Goal: Task Accomplishment & Management: Complete application form

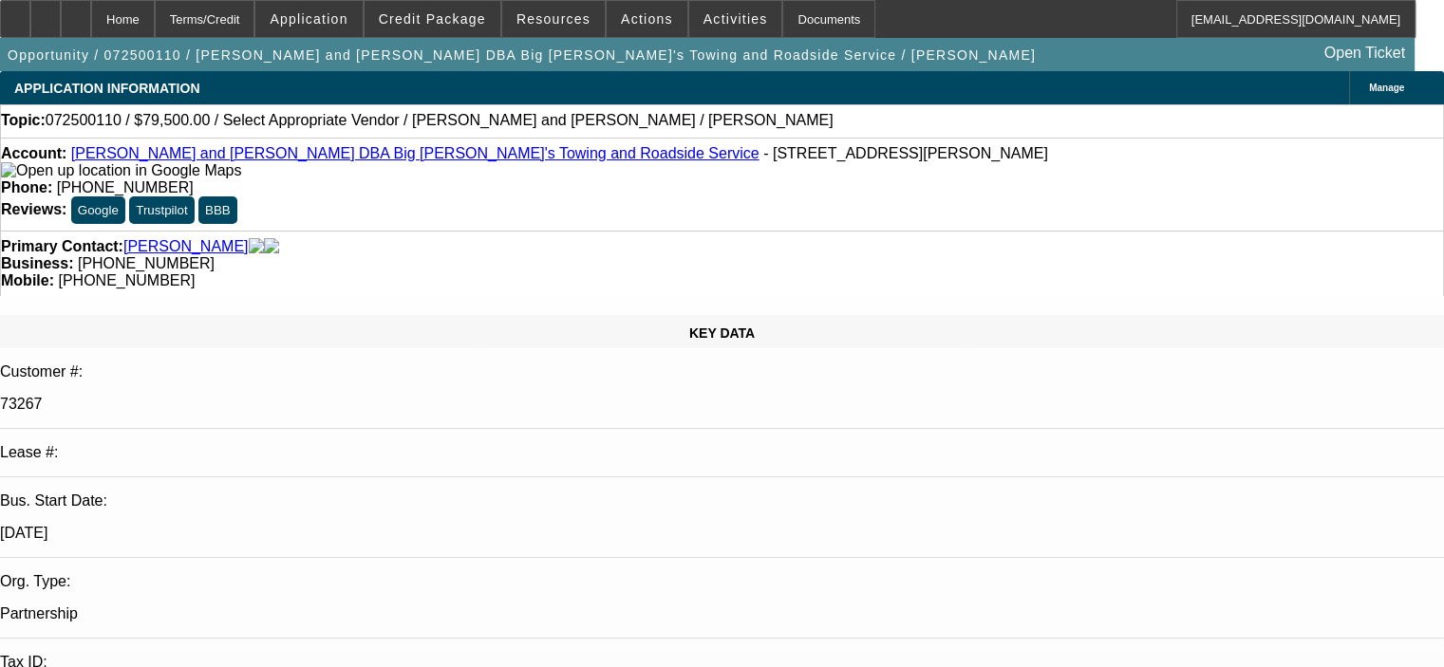
select select "0"
select select "2"
select select "0.1"
select select "4"
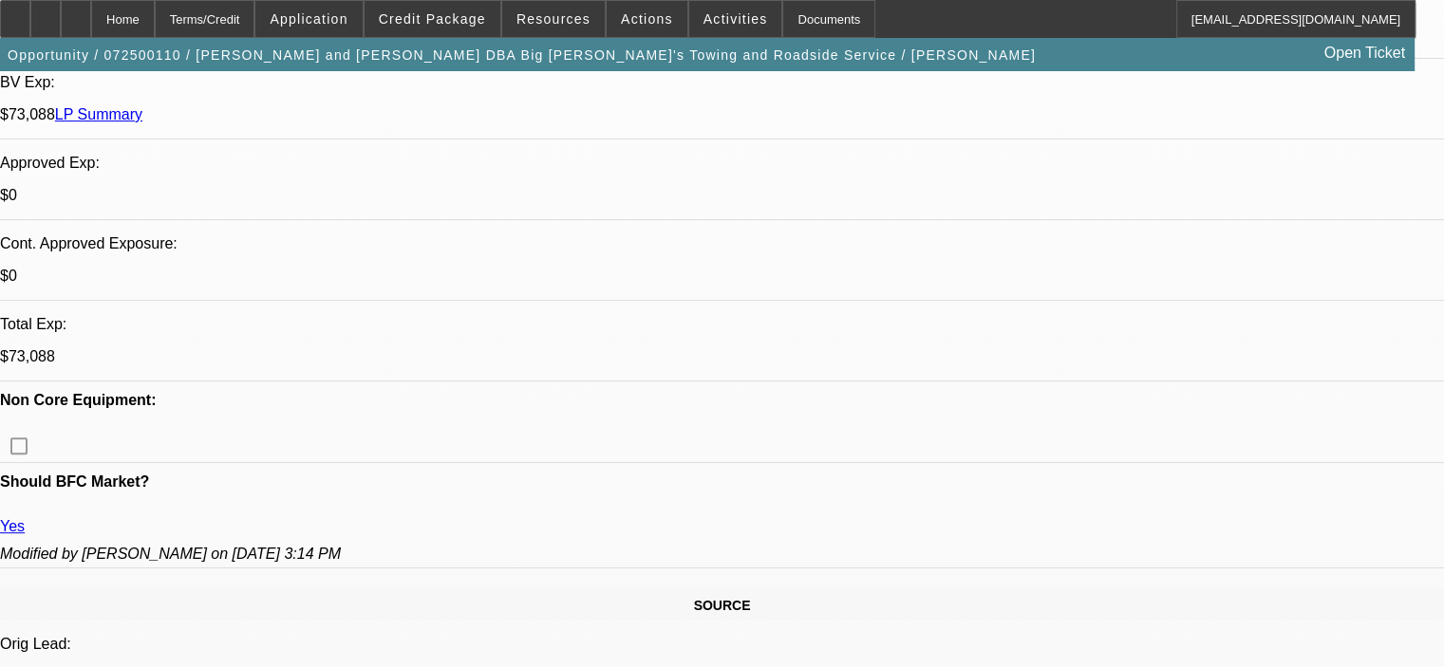
scroll to position [664, 0]
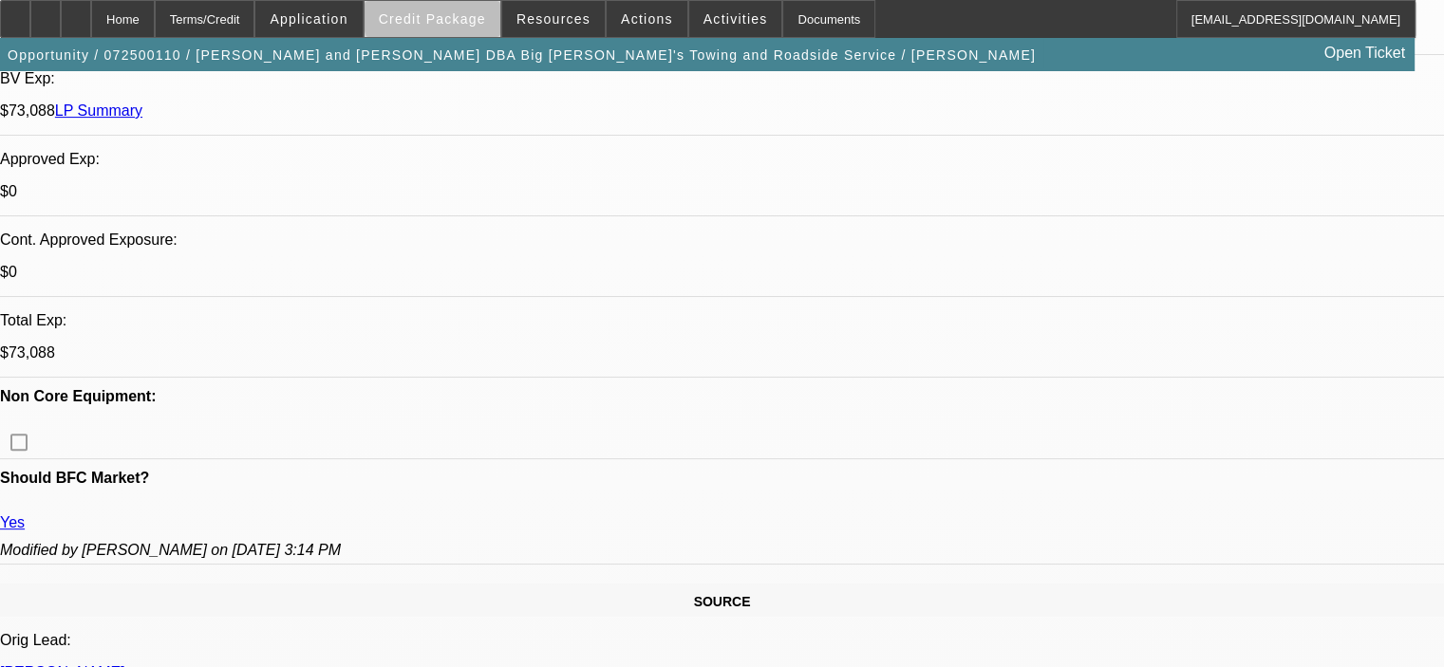
click at [469, 14] on span "Credit Package" at bounding box center [432, 18] width 107 height 15
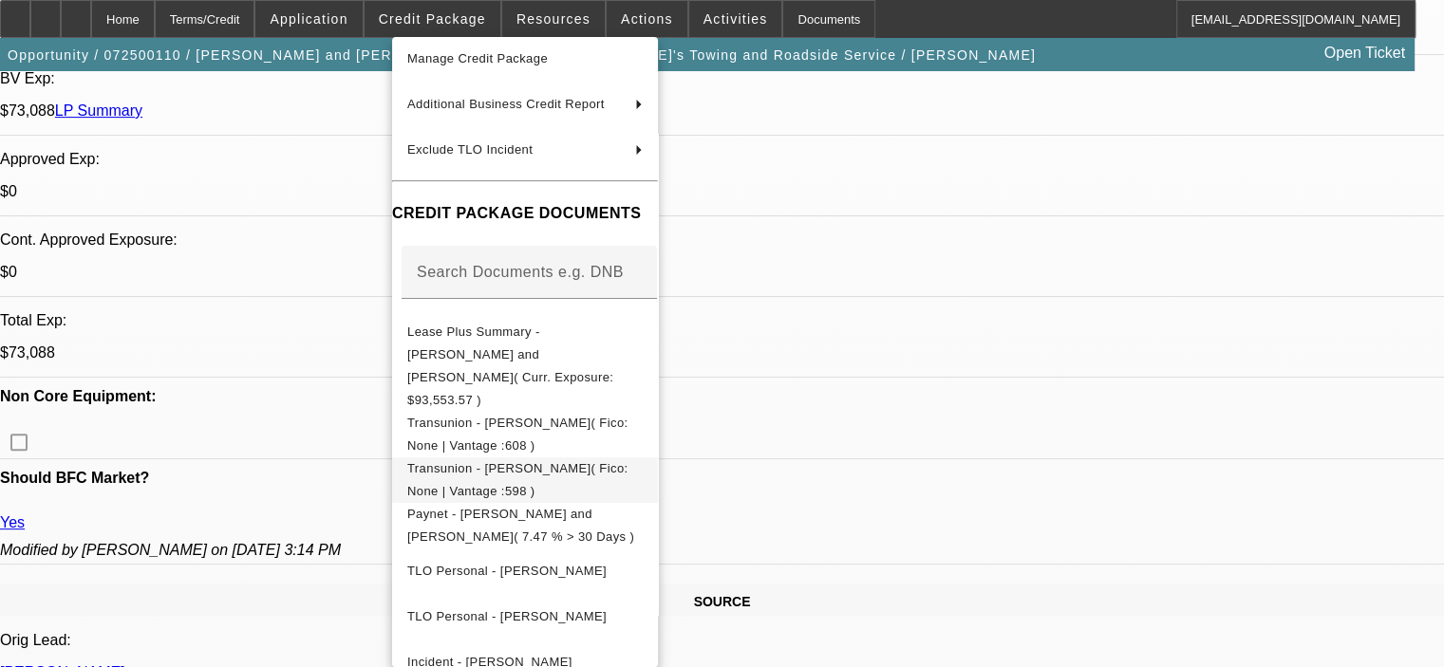
scroll to position [190, 0]
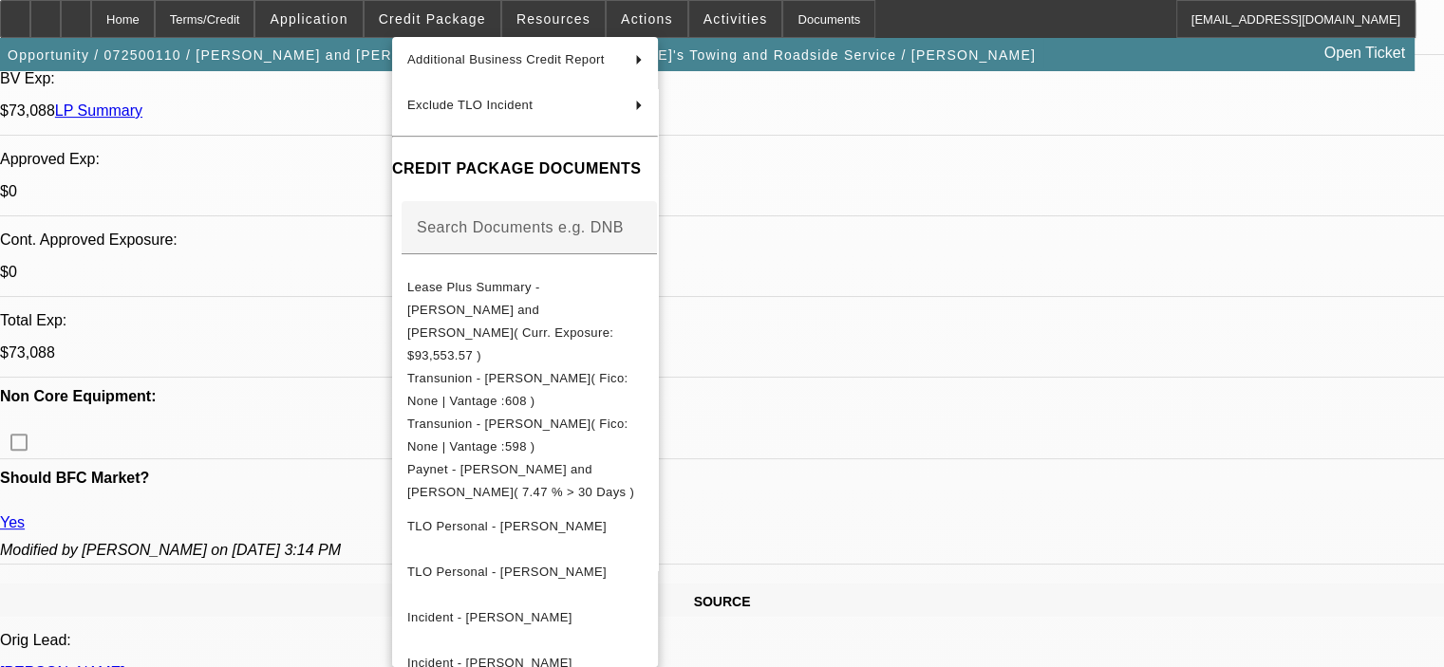
click at [308, 493] on div at bounding box center [722, 333] width 1444 height 667
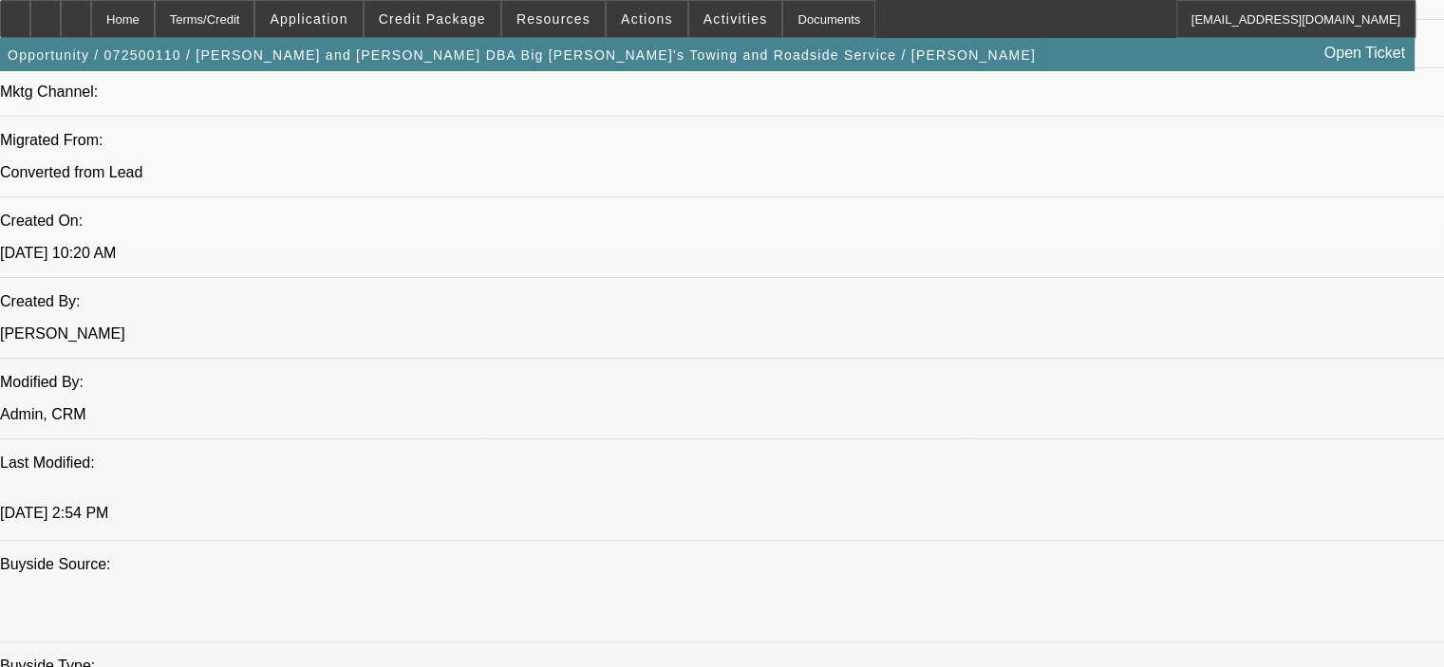
scroll to position [1424, 0]
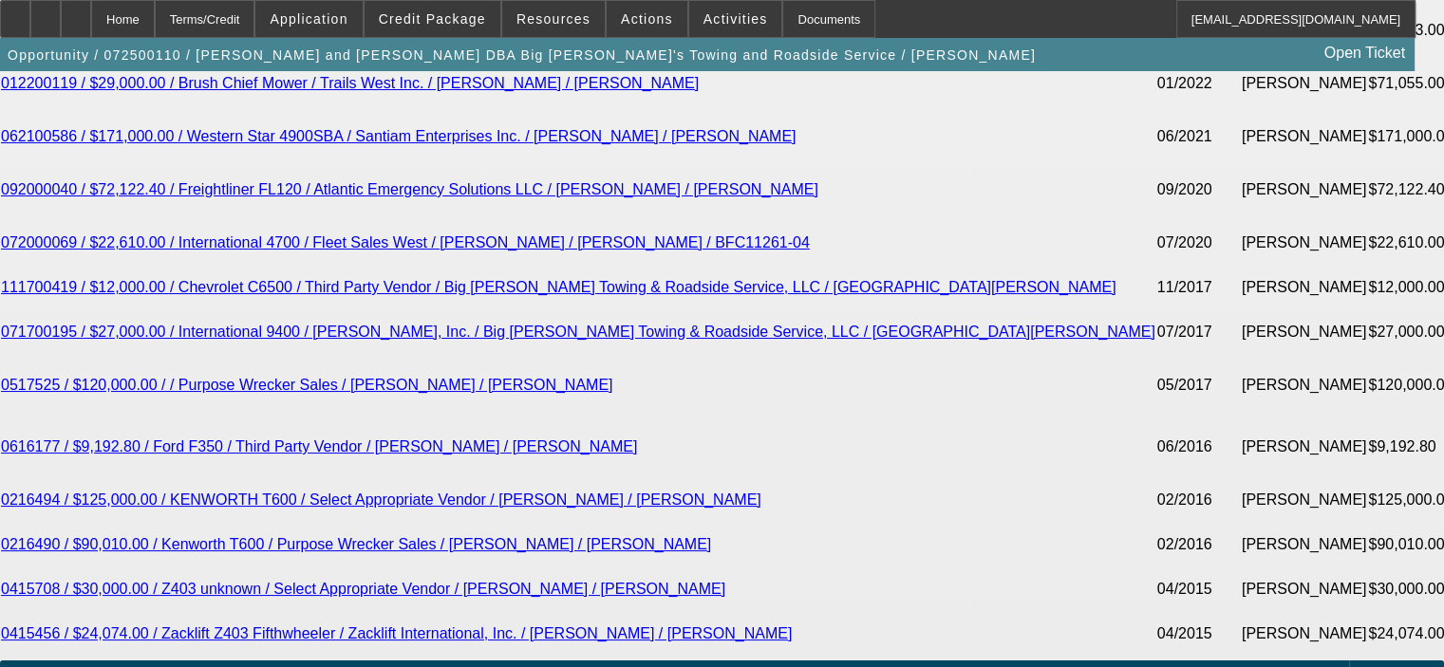
scroll to position [3702, 0]
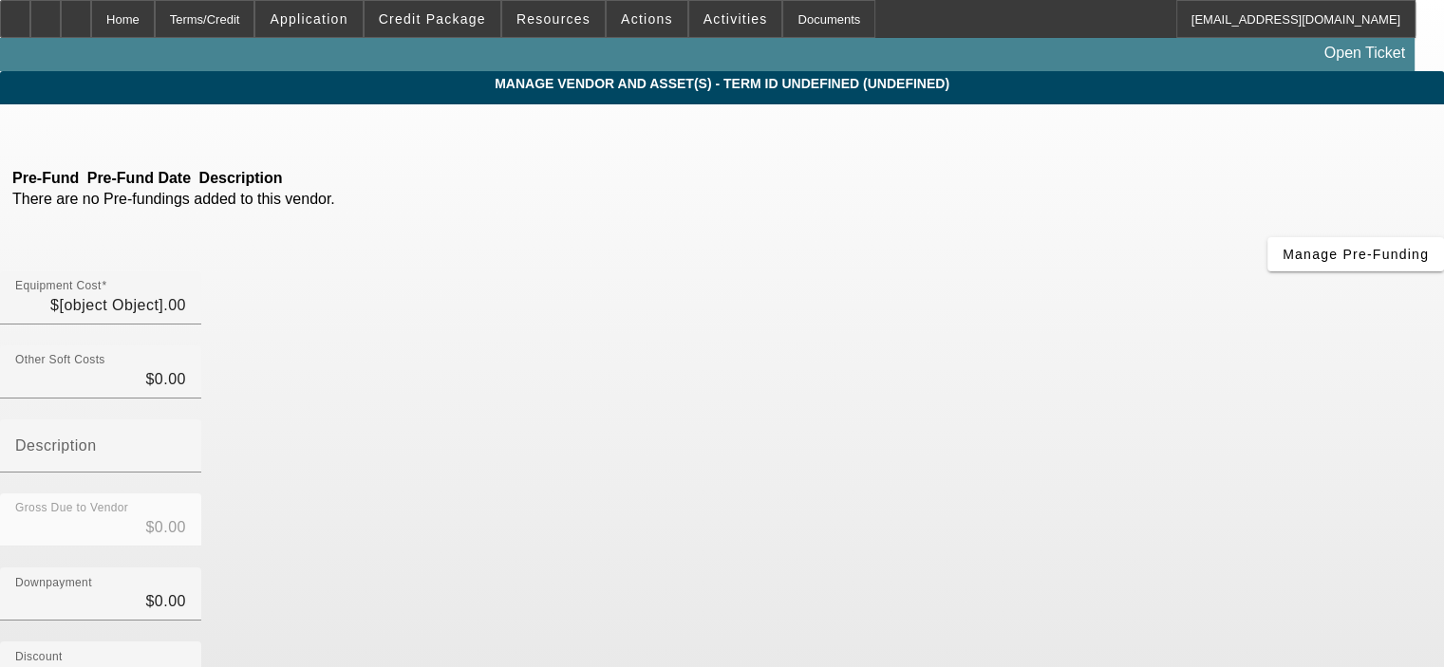
type input "$79,500.00"
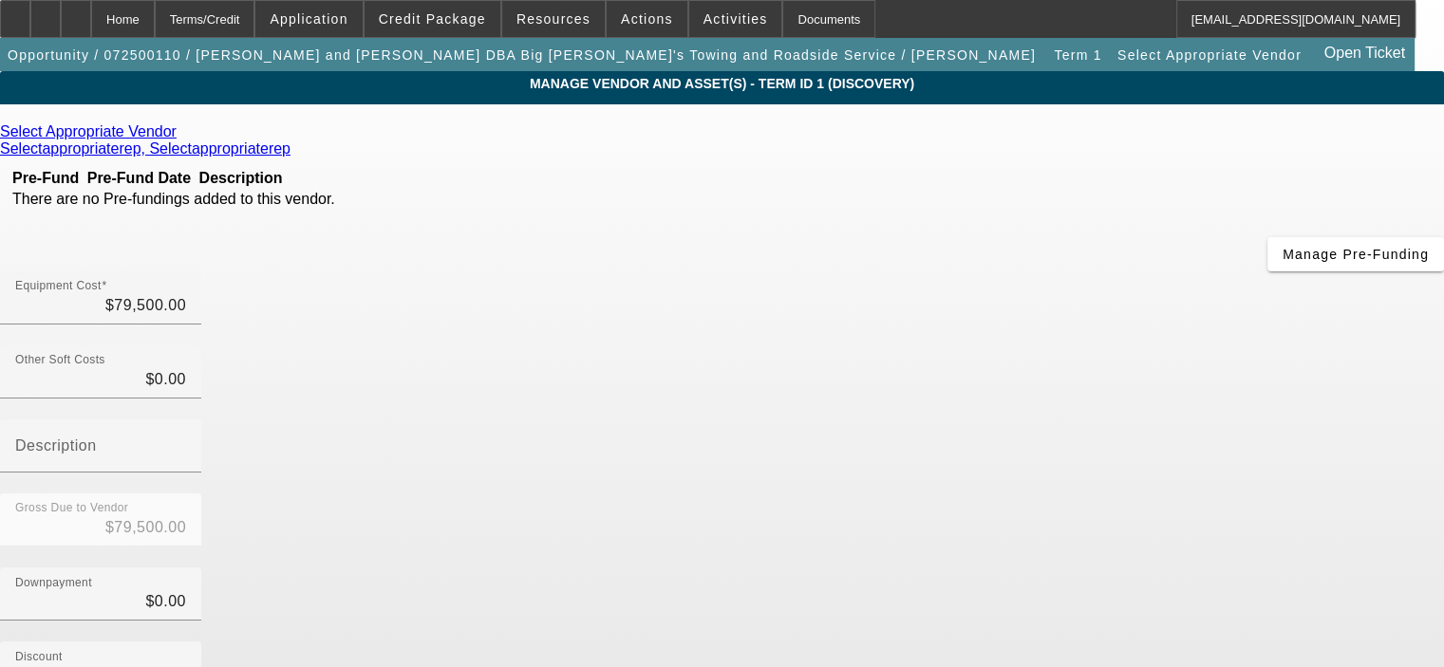
click at [181, 131] on icon at bounding box center [181, 131] width 0 height 16
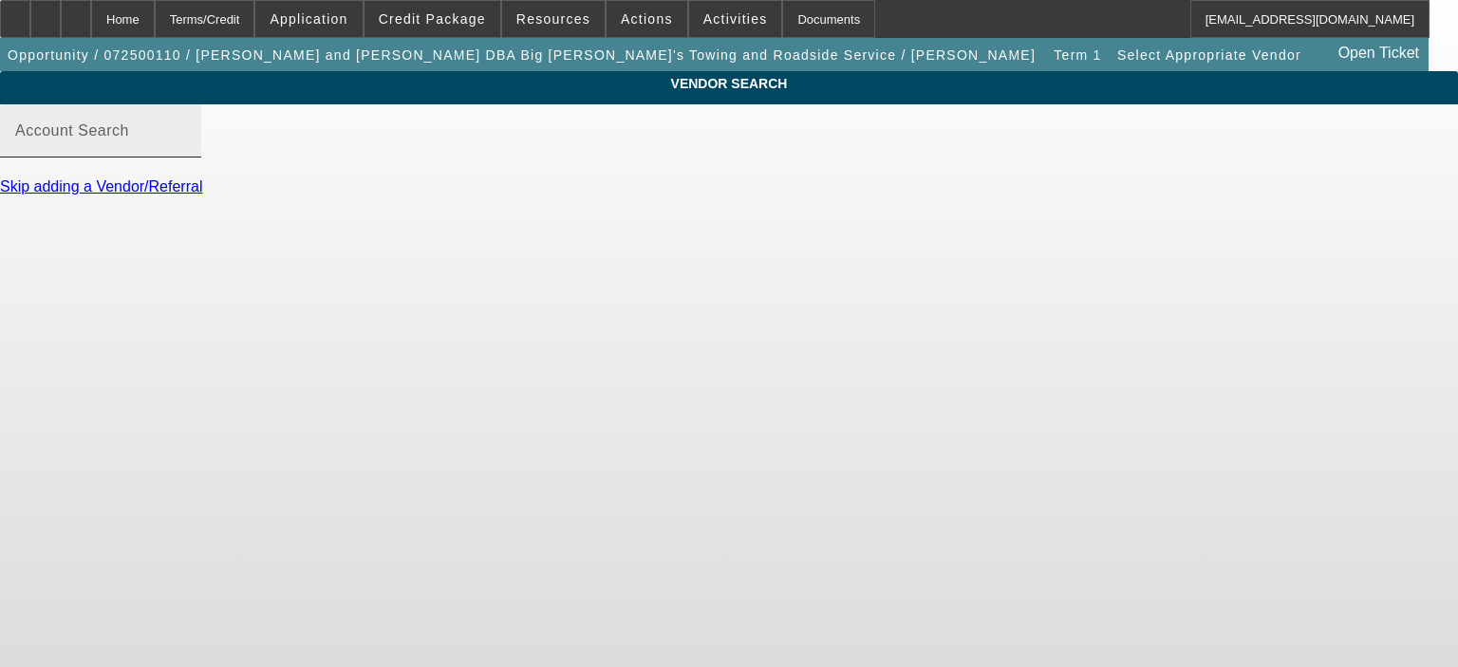
click at [186, 143] on div "Account Search" at bounding box center [100, 130] width 171 height 53
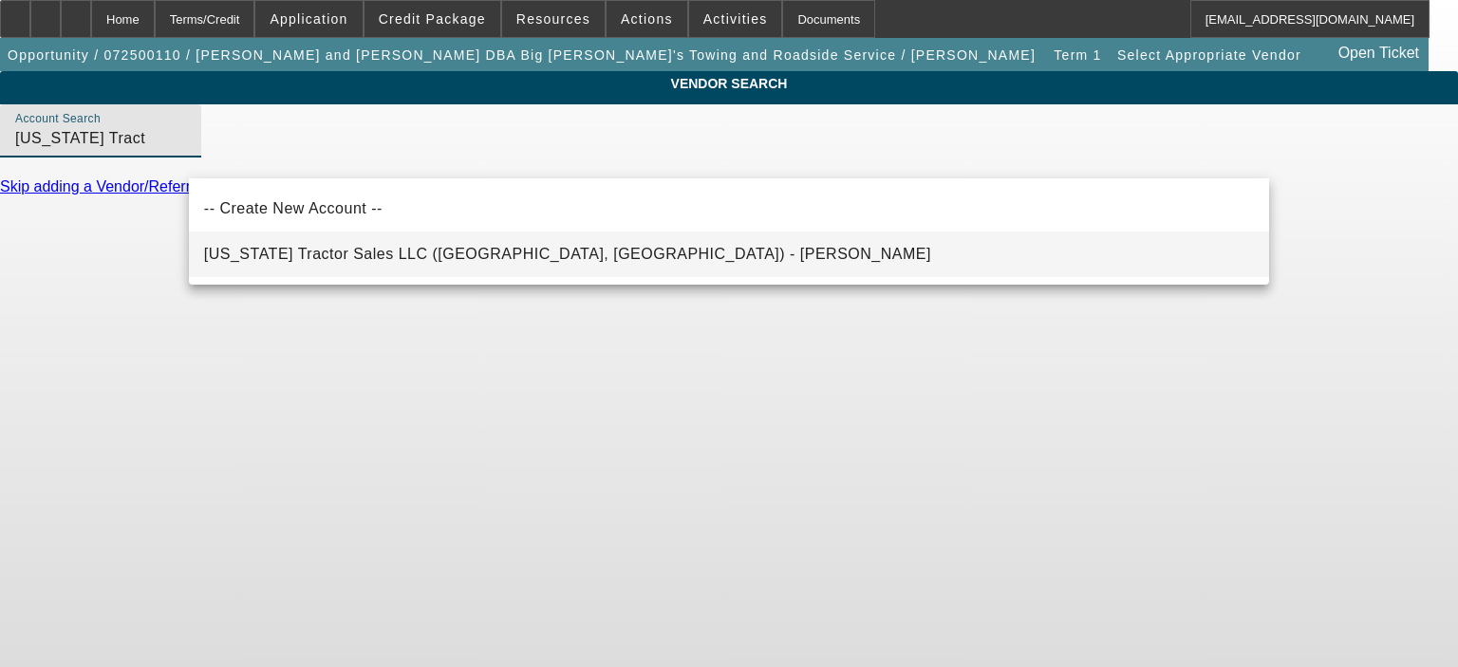
click at [476, 246] on span "Arizona Tractor Sales LLC (Chandler, AZ) - Reabold, Jack" at bounding box center [567, 254] width 727 height 23
type input "Arizona Tractor Sales LLC (Chandler, AZ) - Reabold, Jack"
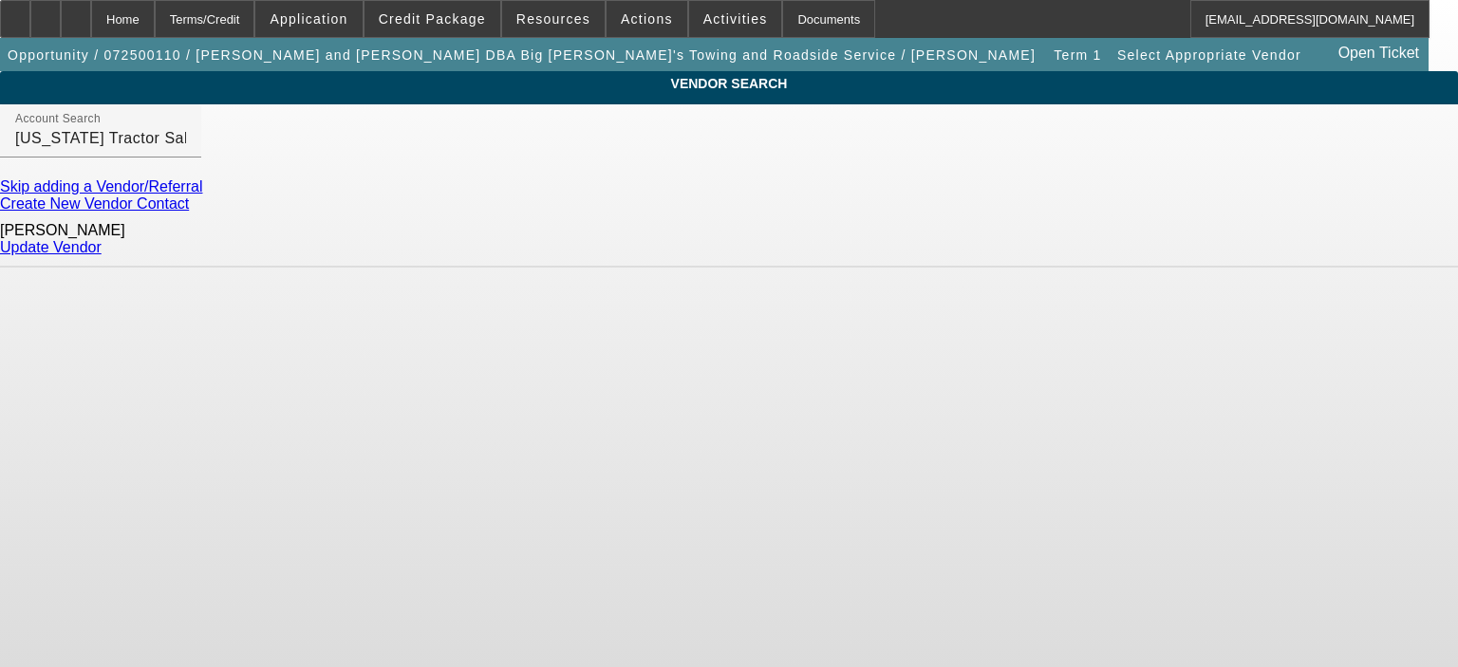
click at [102, 242] on link "Update Vendor" at bounding box center [51, 247] width 102 height 16
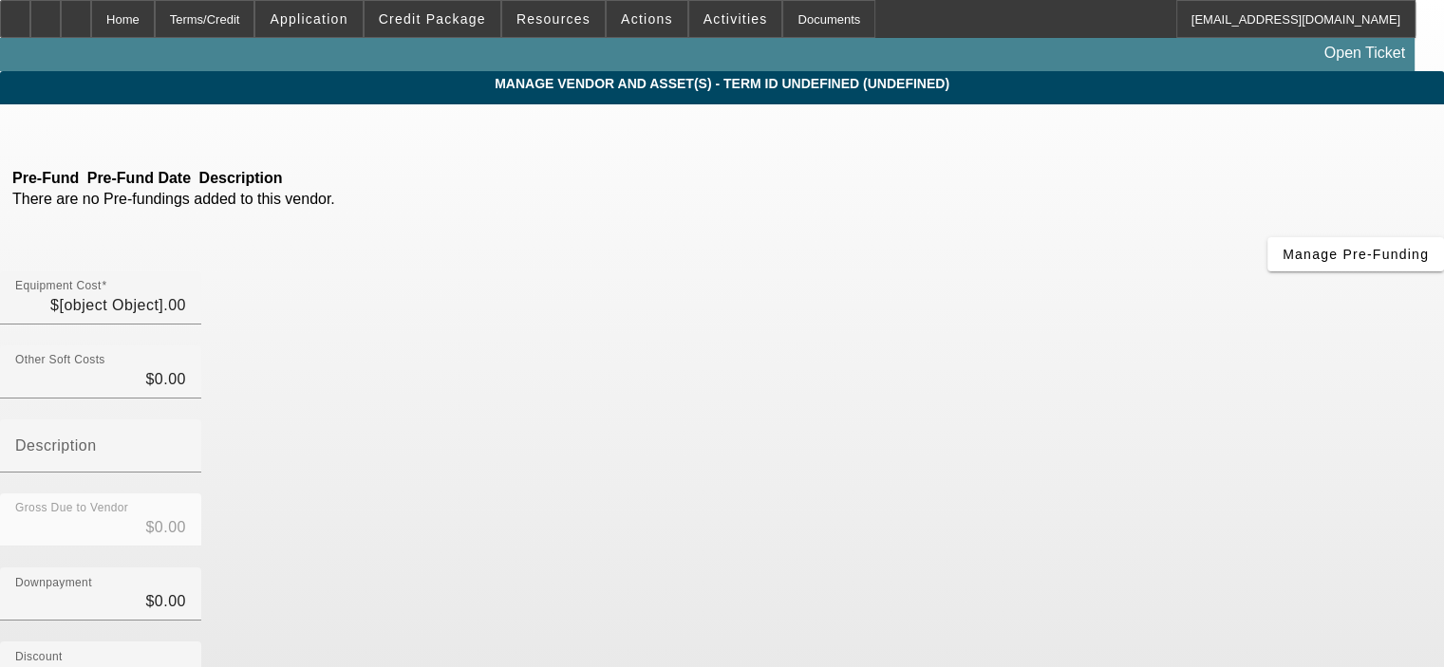
type input "$79,500.00"
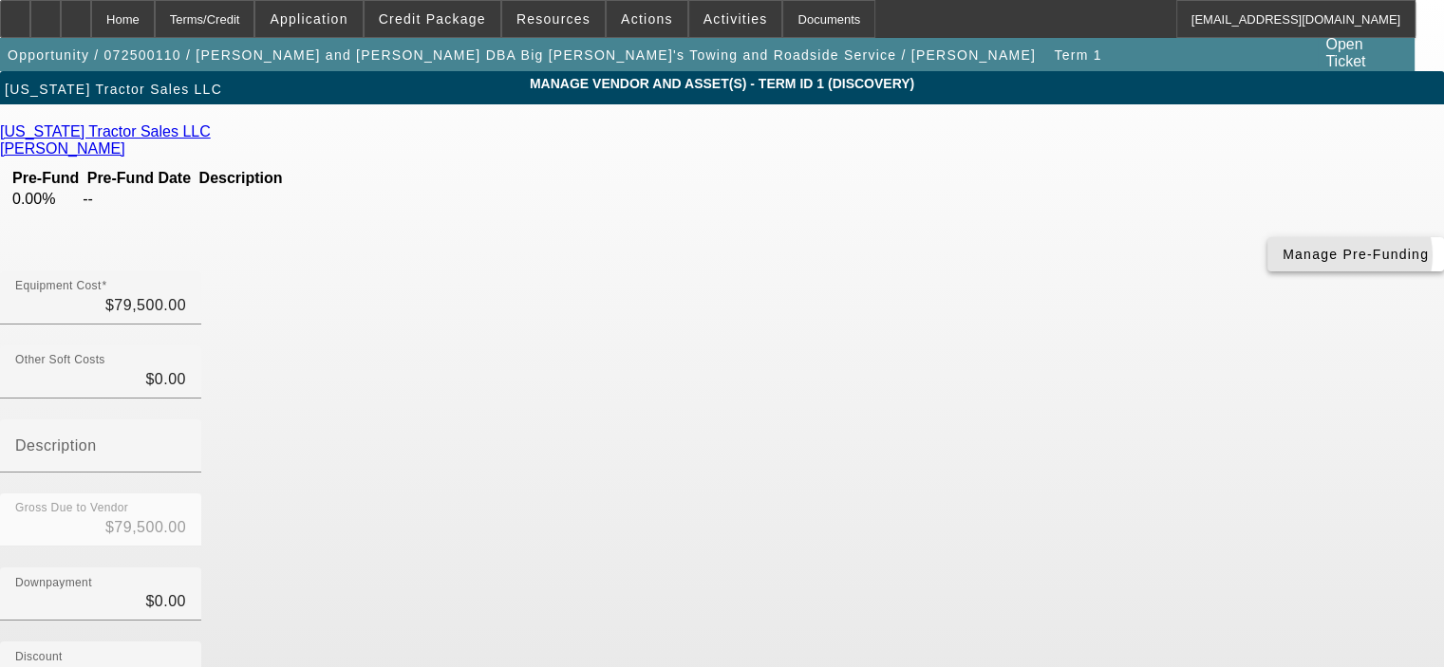
click at [1282, 262] on span "Manage Pre-Funding" at bounding box center [1355, 254] width 146 height 15
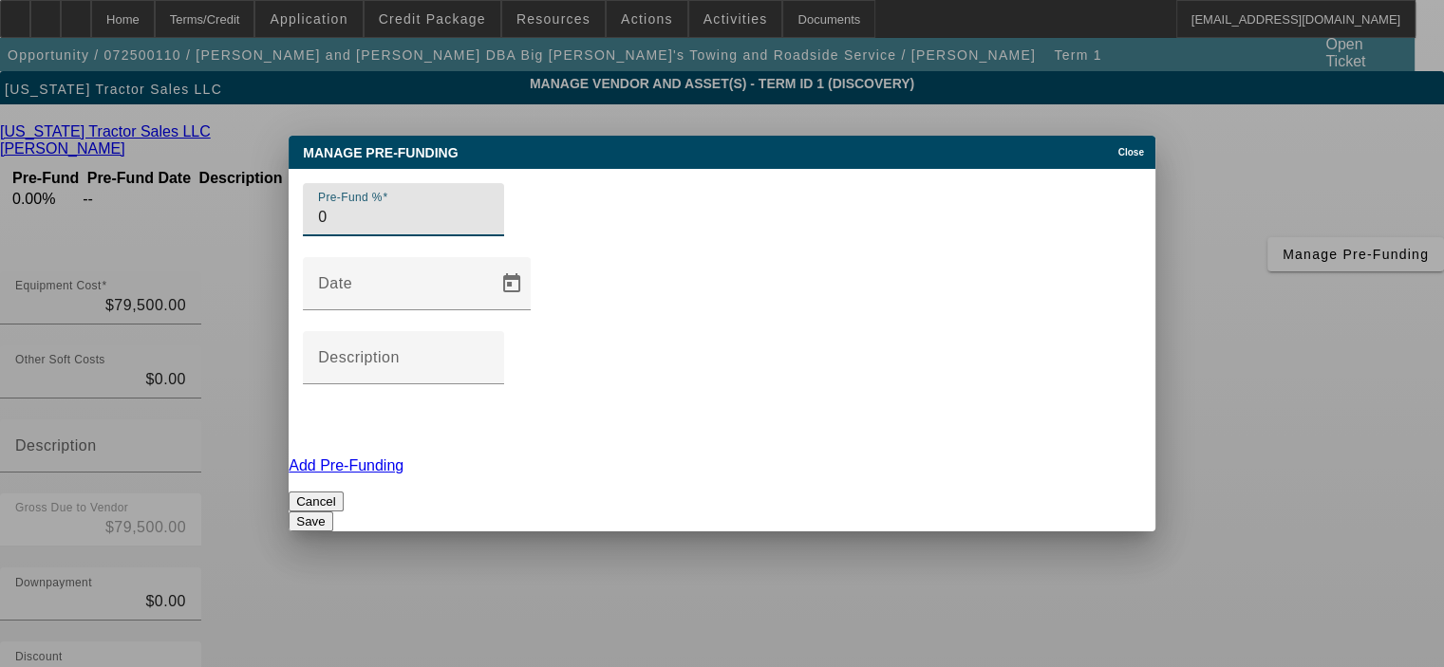
drag, startPoint x: 401, startPoint y: 311, endPoint x: 284, endPoint y: 310, distance: 117.7
click at [289, 310] on div "Pre-Fund % 0 Date Description Add Pre-Funding Cancel Save" at bounding box center [722, 350] width 867 height 363
type input "100"
click at [332, 512] on button "Save" at bounding box center [311, 522] width 44 height 20
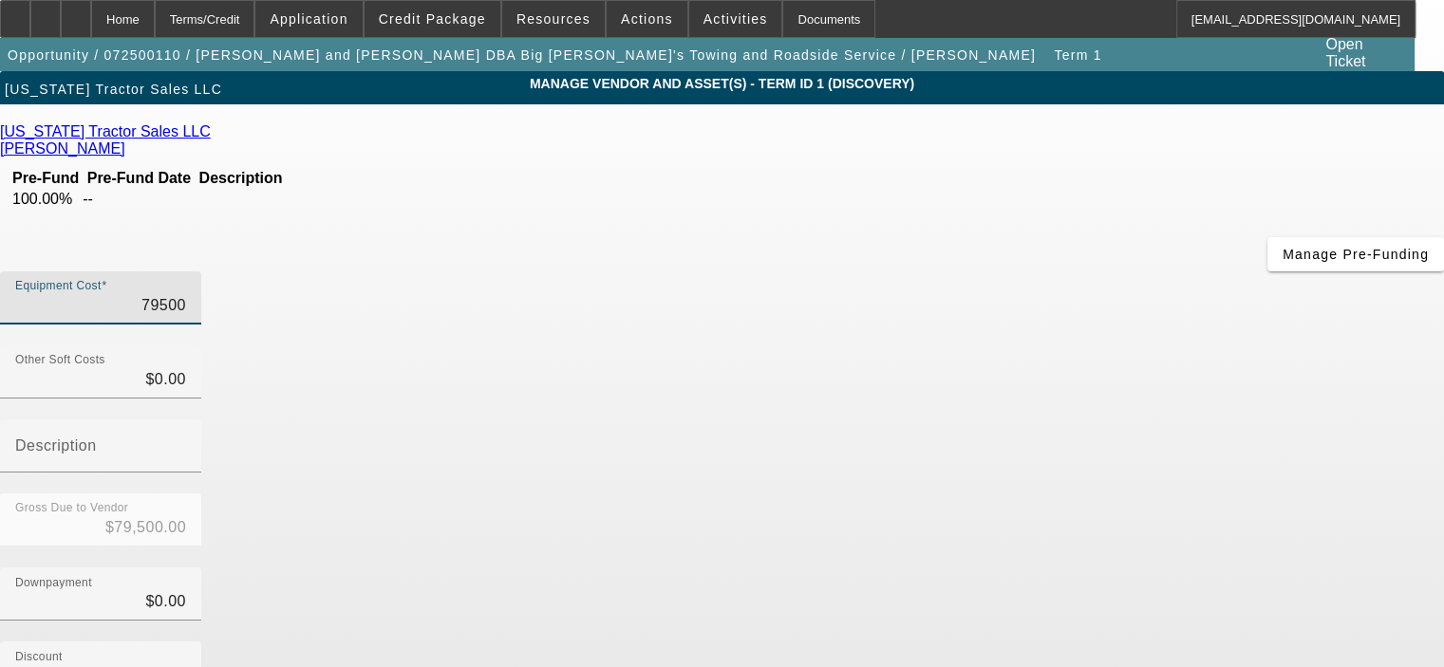
drag, startPoint x: 889, startPoint y: 158, endPoint x: 1109, endPoint y: 164, distance: 219.4
click at [1109, 271] on div "Equipment Cost 79500" at bounding box center [722, 308] width 1444 height 74
type input "1"
type input "$1.00"
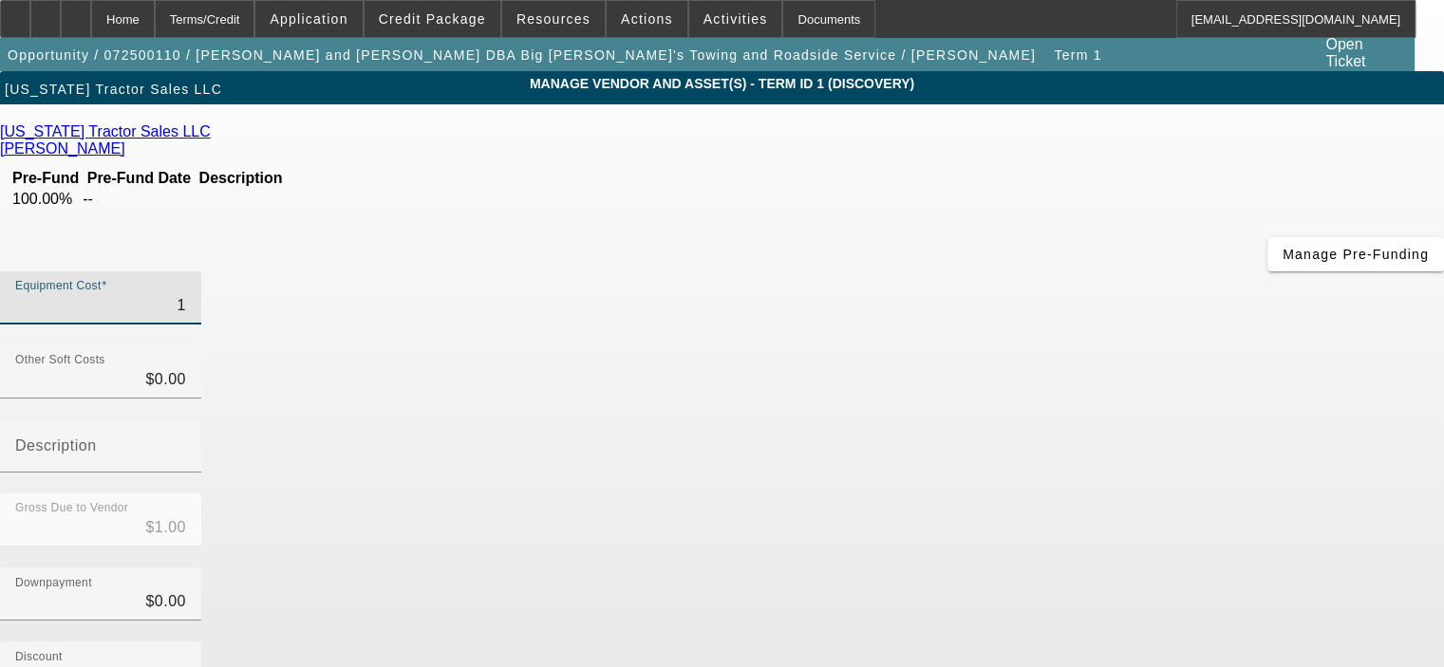
type input "13"
type input "$13.00"
type input "137"
type input "$137.00"
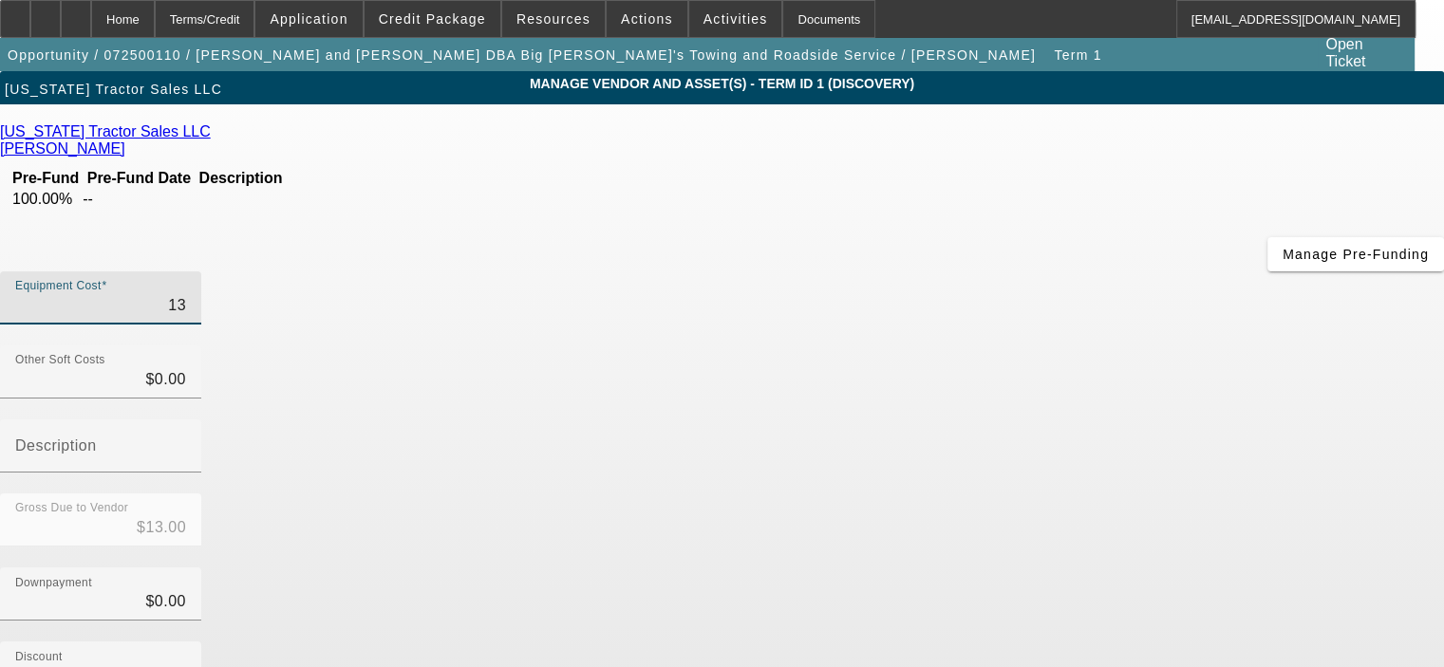
type input "$137.00"
type input "1375"
type input "$1,375.00"
type input "13750"
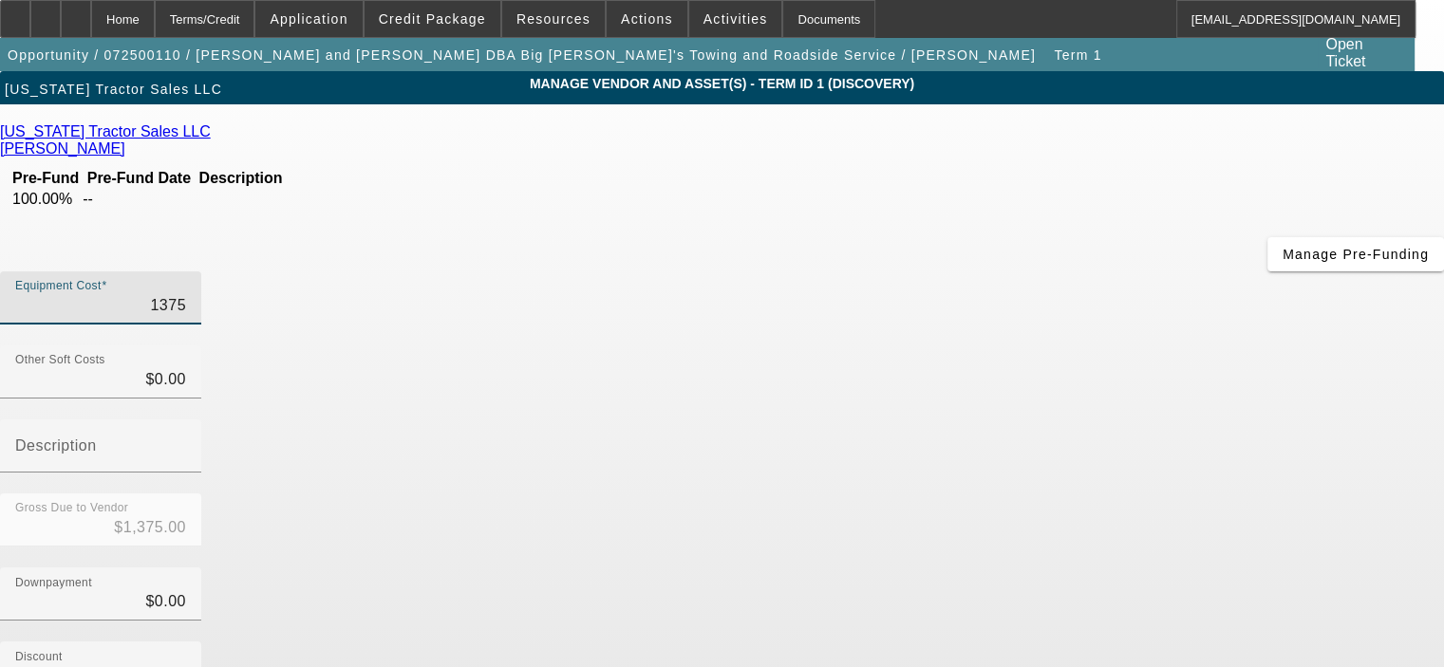
type input "$13,750.00"
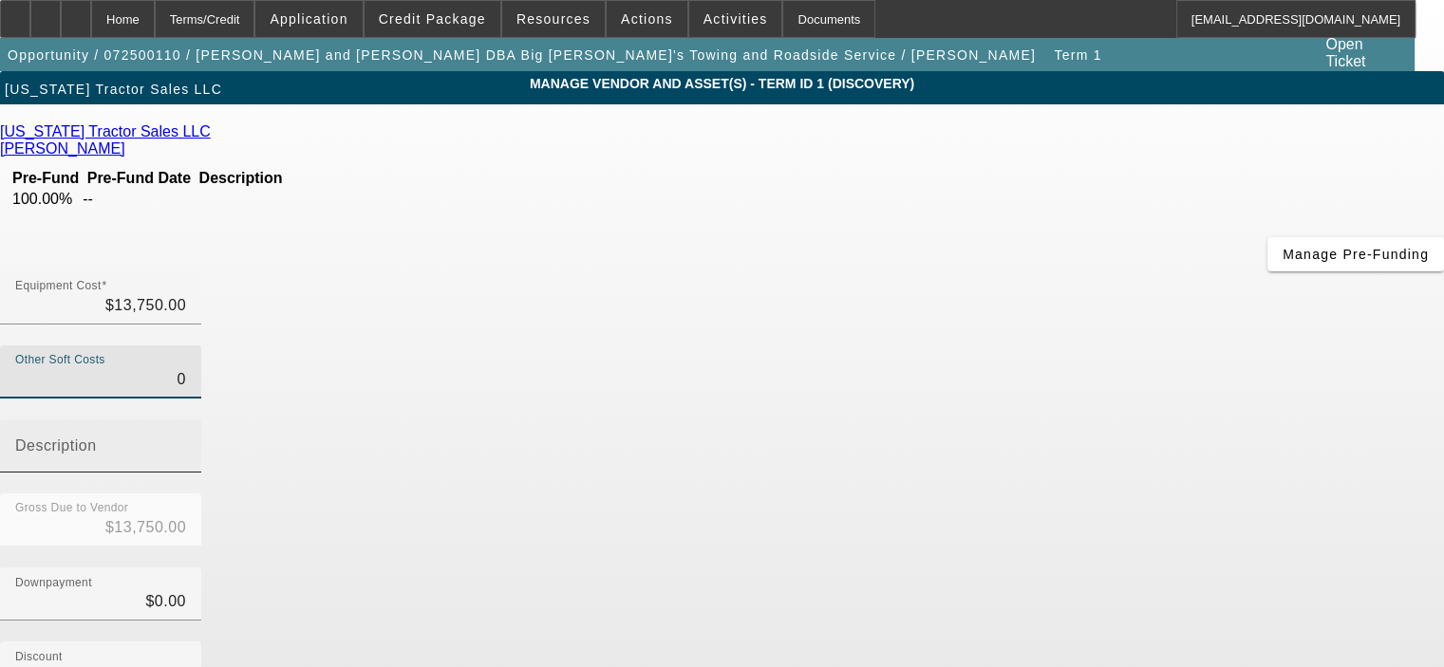
drag, startPoint x: 934, startPoint y: 226, endPoint x: 1013, endPoint y: 231, distance: 78.9
click at [1013, 345] on div "Other Soft Costs 0 Description" at bounding box center [722, 419] width 1444 height 148
type input "1"
type input "$13,751.00"
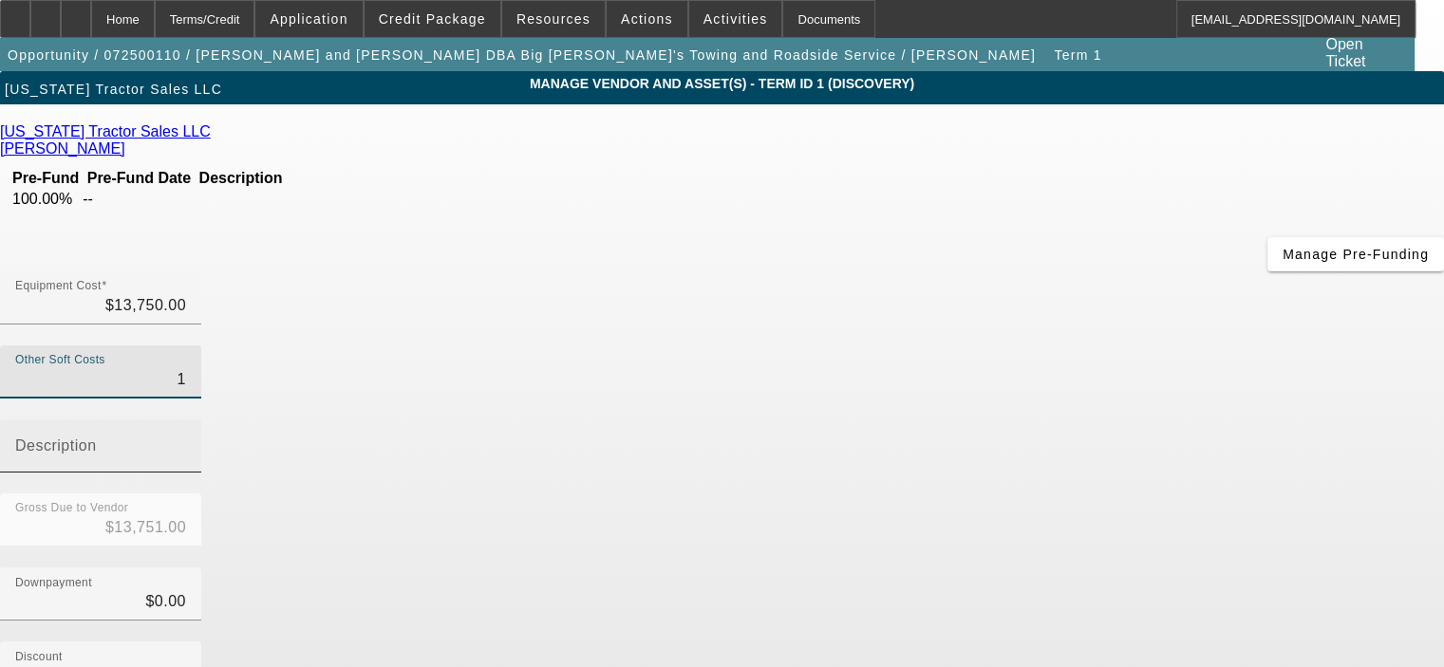
type input "11"
type input "$13,761.00"
type input "114"
type input "$13,864.00"
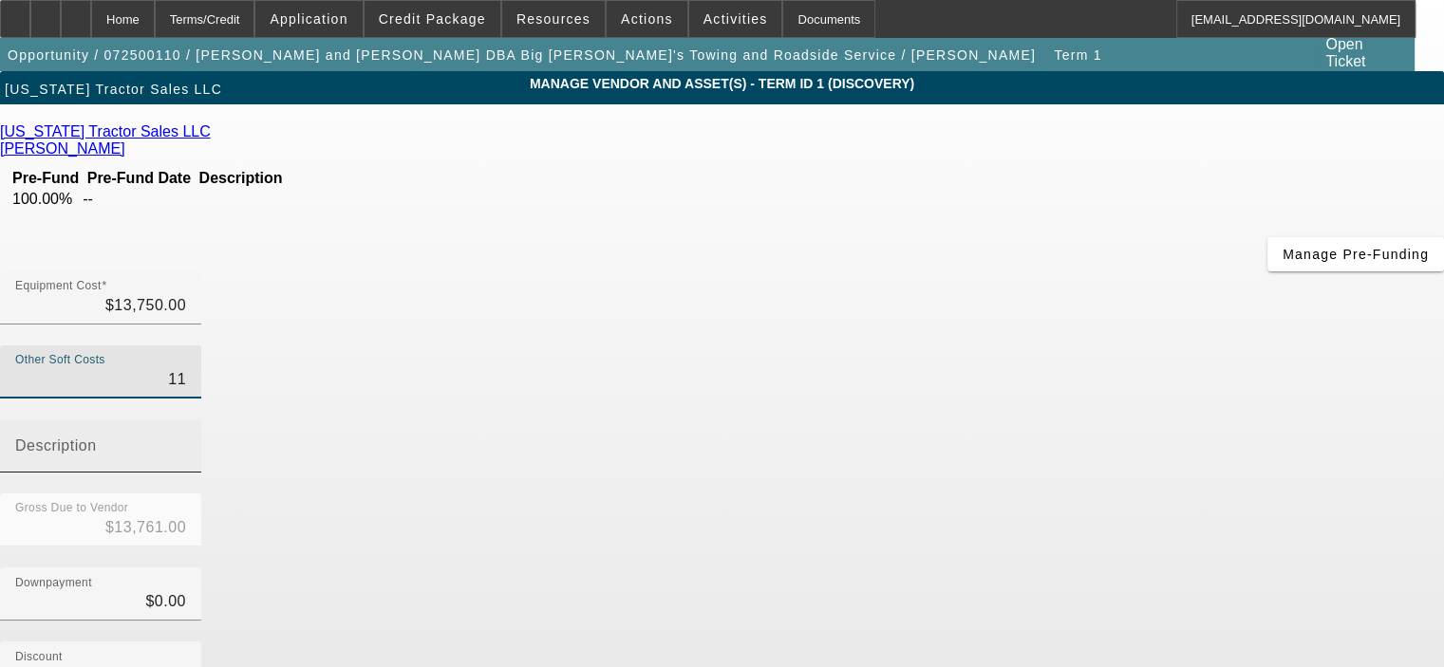
type input "$13,864.00"
type input "1141"
type input "$14,891.00"
type input "1141.2"
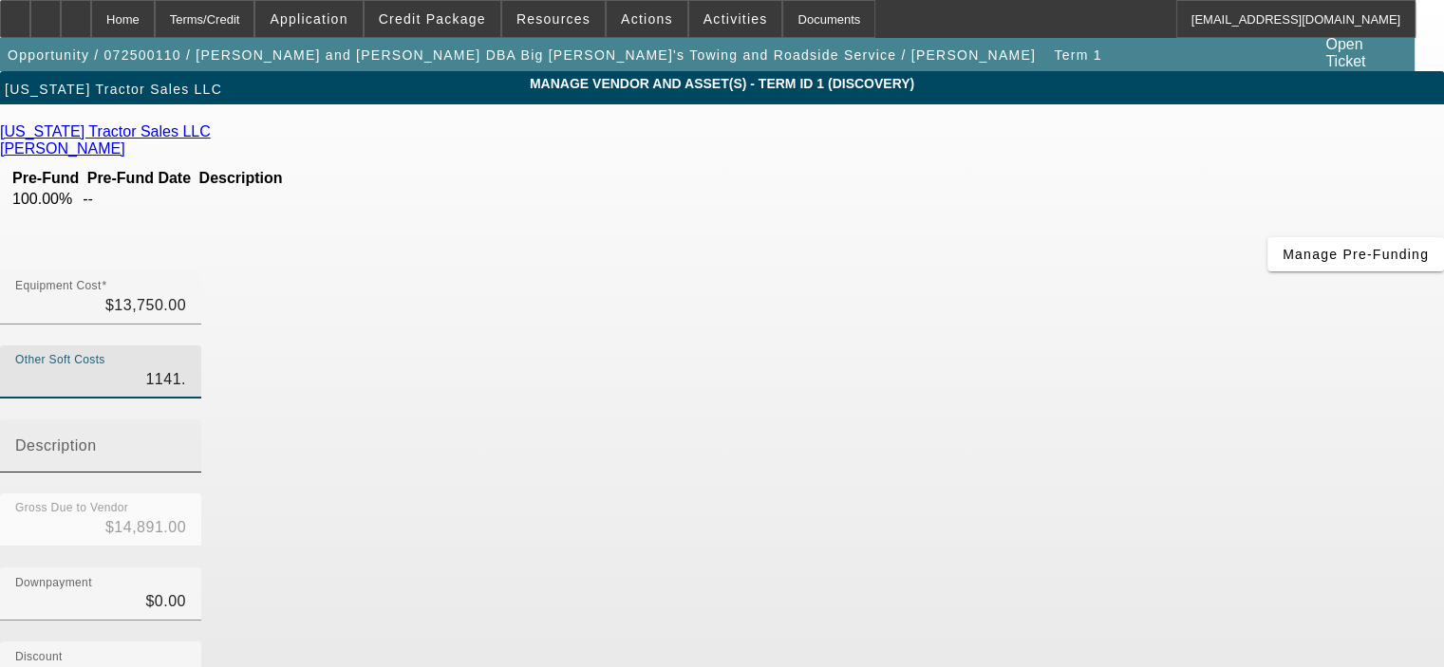
type input "$14,891.20"
type input "1141.25"
type input "$14,891.25"
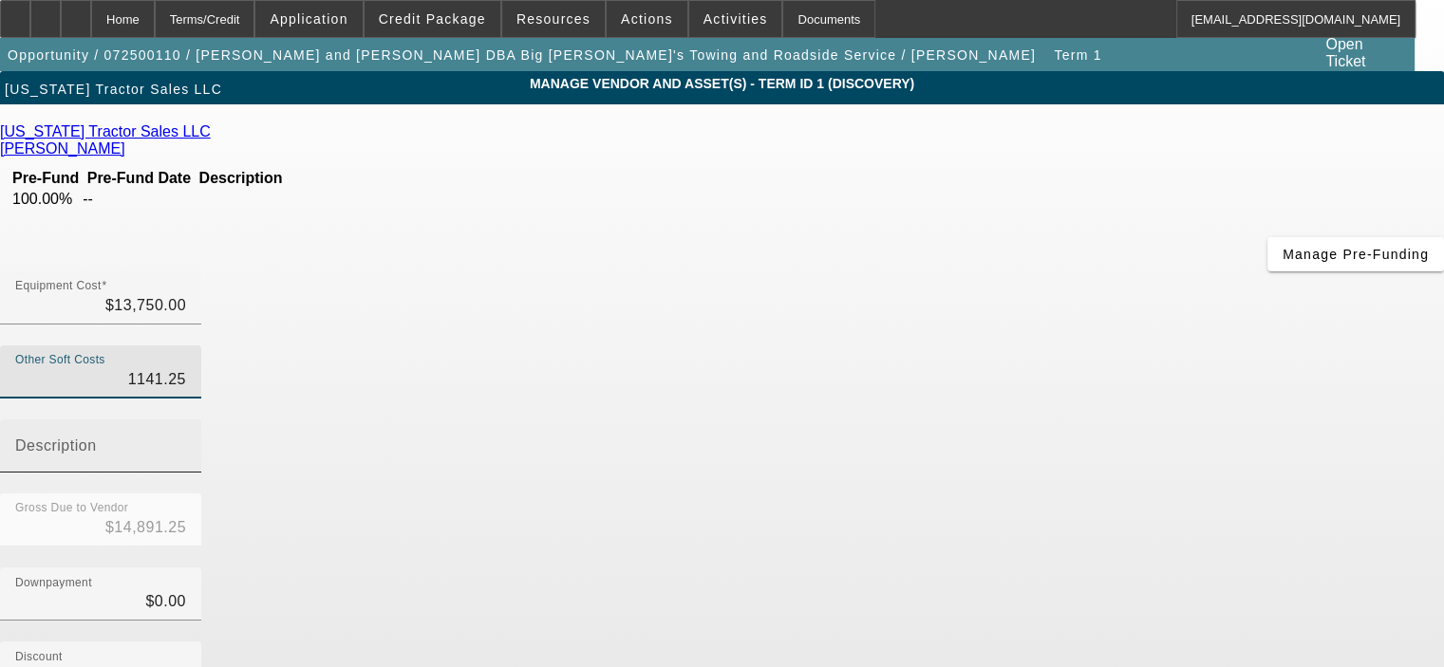
type input "$1,141.25"
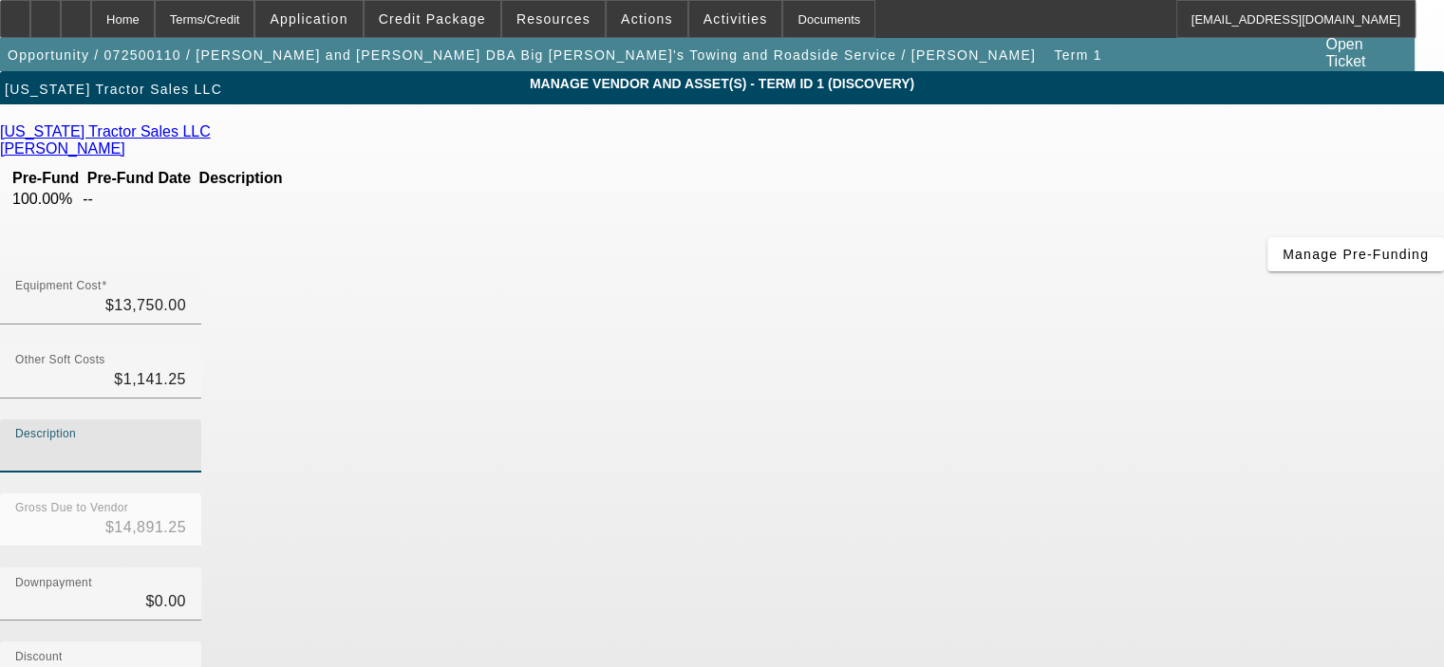
click at [186, 442] on input "Description" at bounding box center [100, 453] width 171 height 23
type input "AZ sales tax"
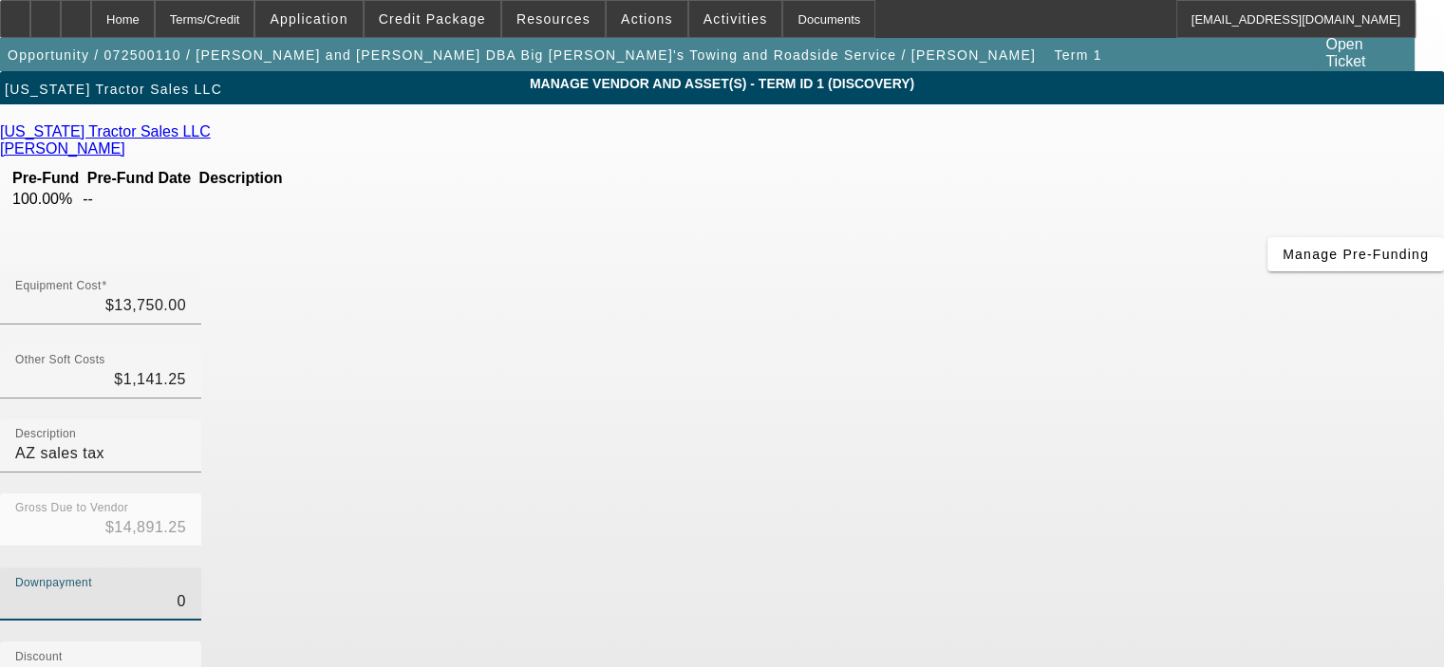
drag, startPoint x: 893, startPoint y: 383, endPoint x: 1054, endPoint y: 378, distance: 161.4
click at [1054, 568] on div "Downpayment 0" at bounding box center [722, 605] width 1444 height 74
type input "1"
type input "$1.00"
type input "$14,890.25"
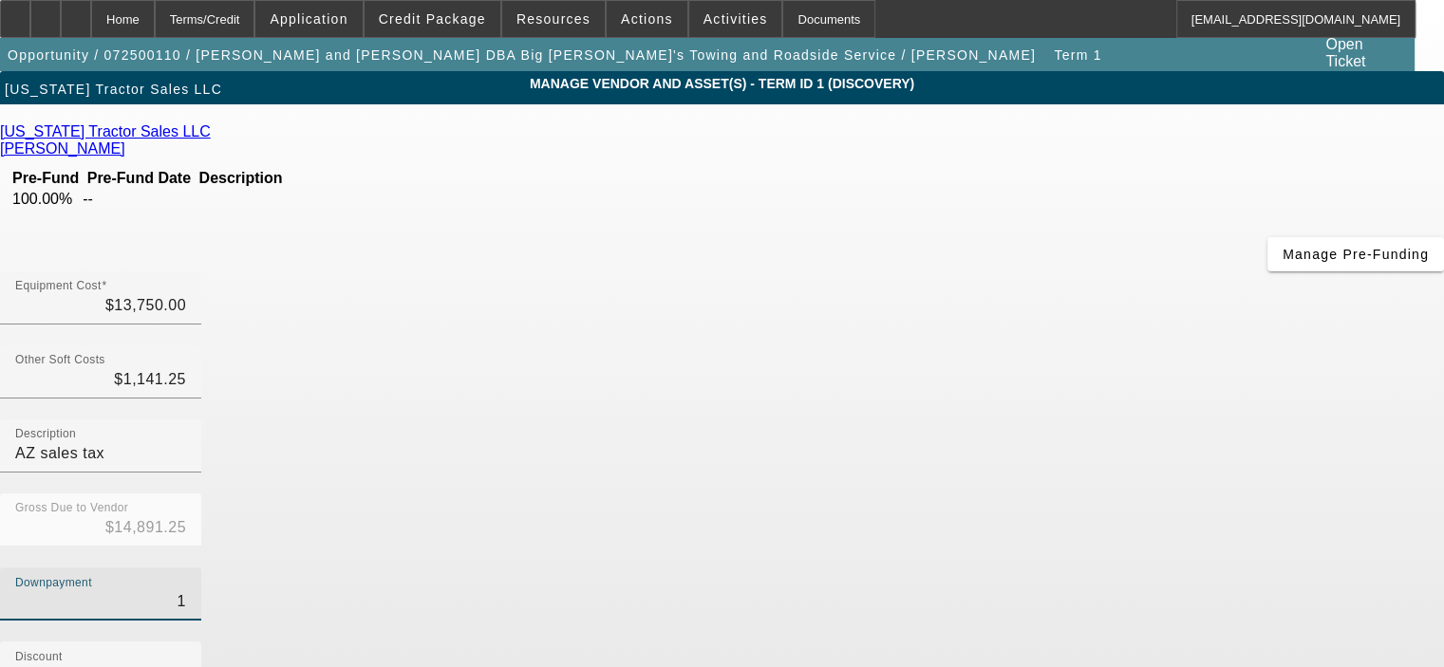
type input "10"
type input "$10.00"
type input "$14,881.25"
type input "100"
type input "$100.00"
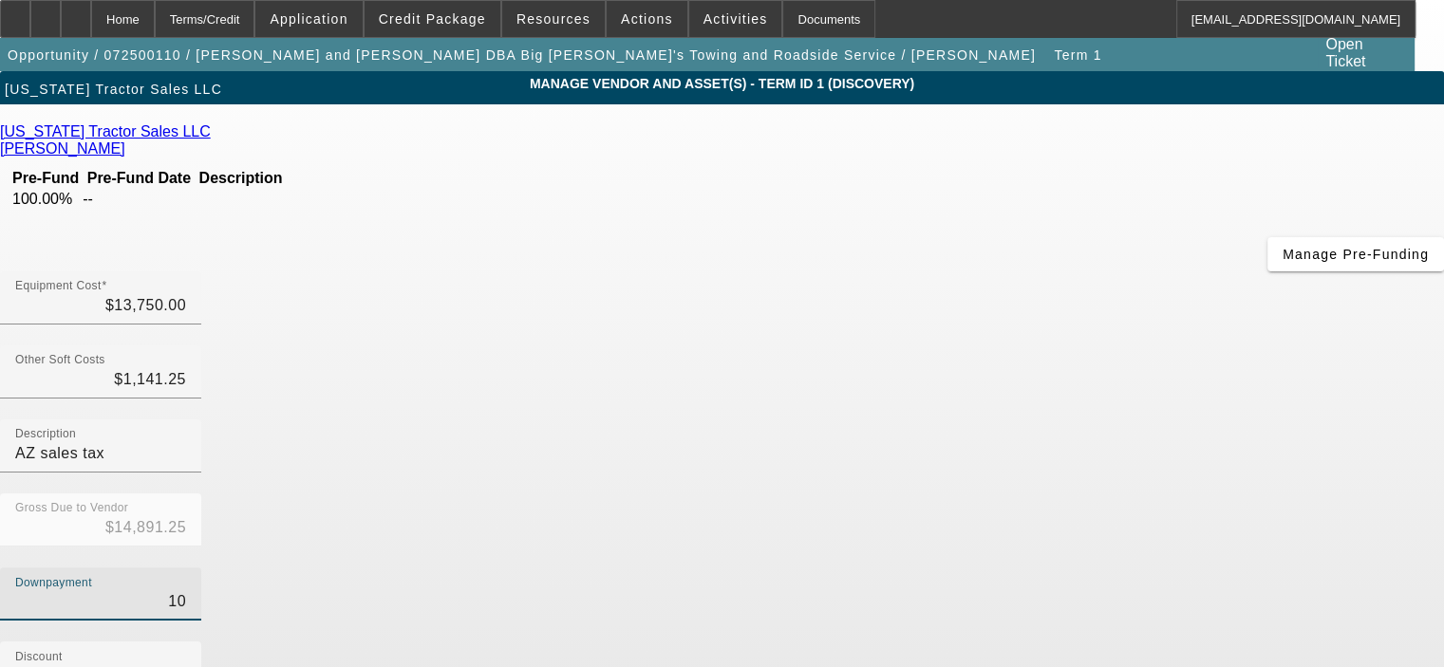
type input "$14,791.25"
type input "1000"
type input "$1,000.00"
type input "$13,891.25"
type input "$1,000.00"
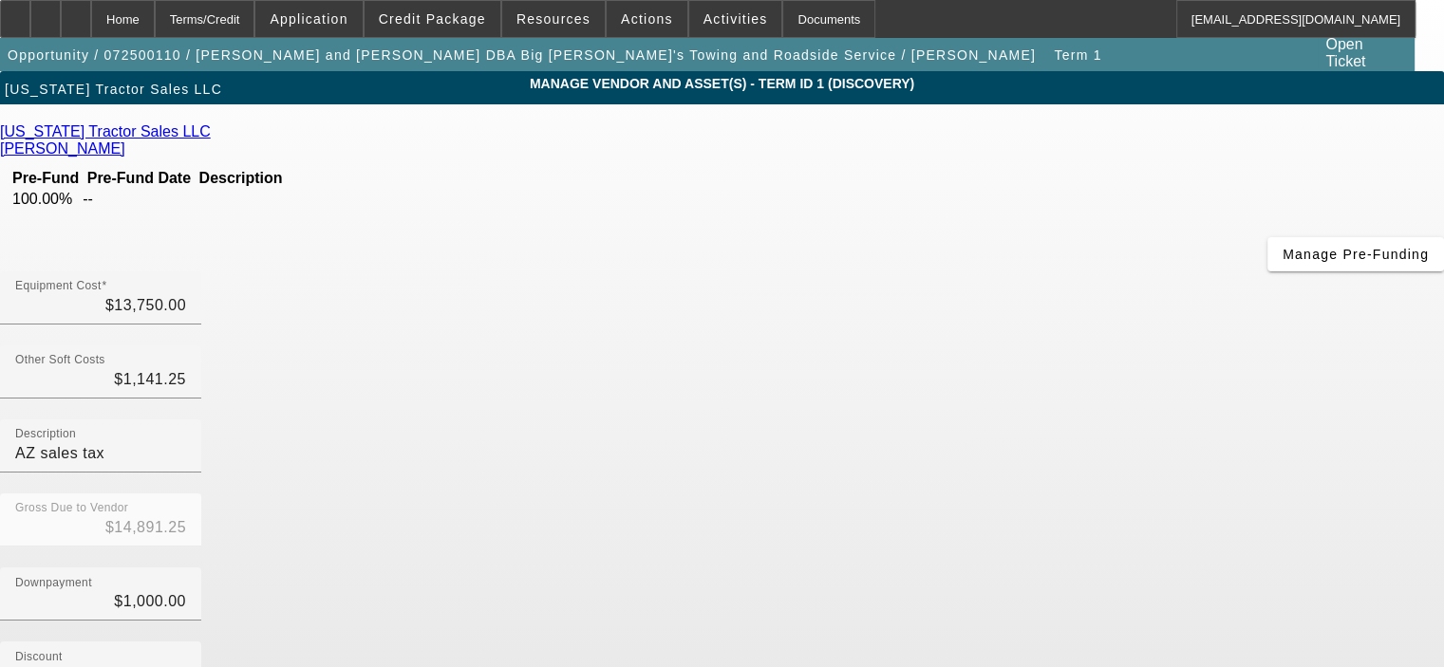
click at [1112, 642] on div "Discount $0.00" at bounding box center [722, 679] width 1444 height 74
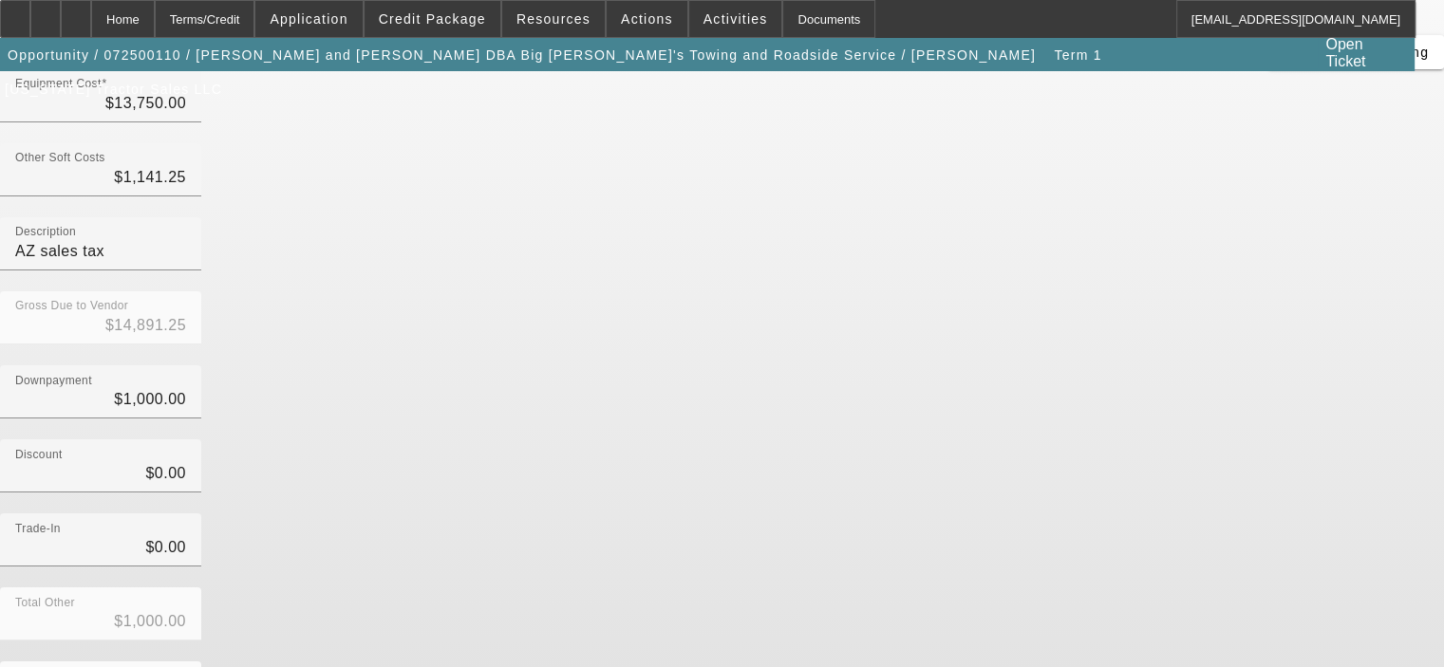
scroll to position [210, 0]
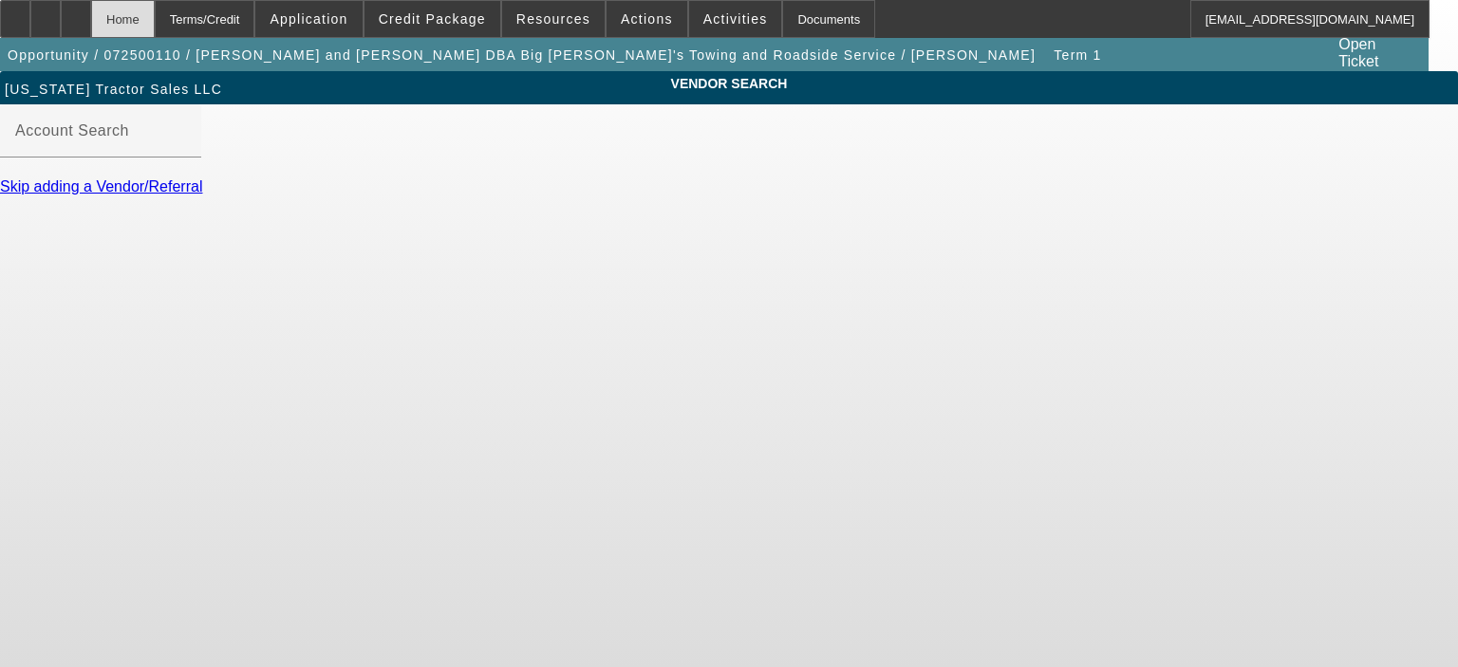
click at [155, 26] on div "Home" at bounding box center [123, 19] width 64 height 38
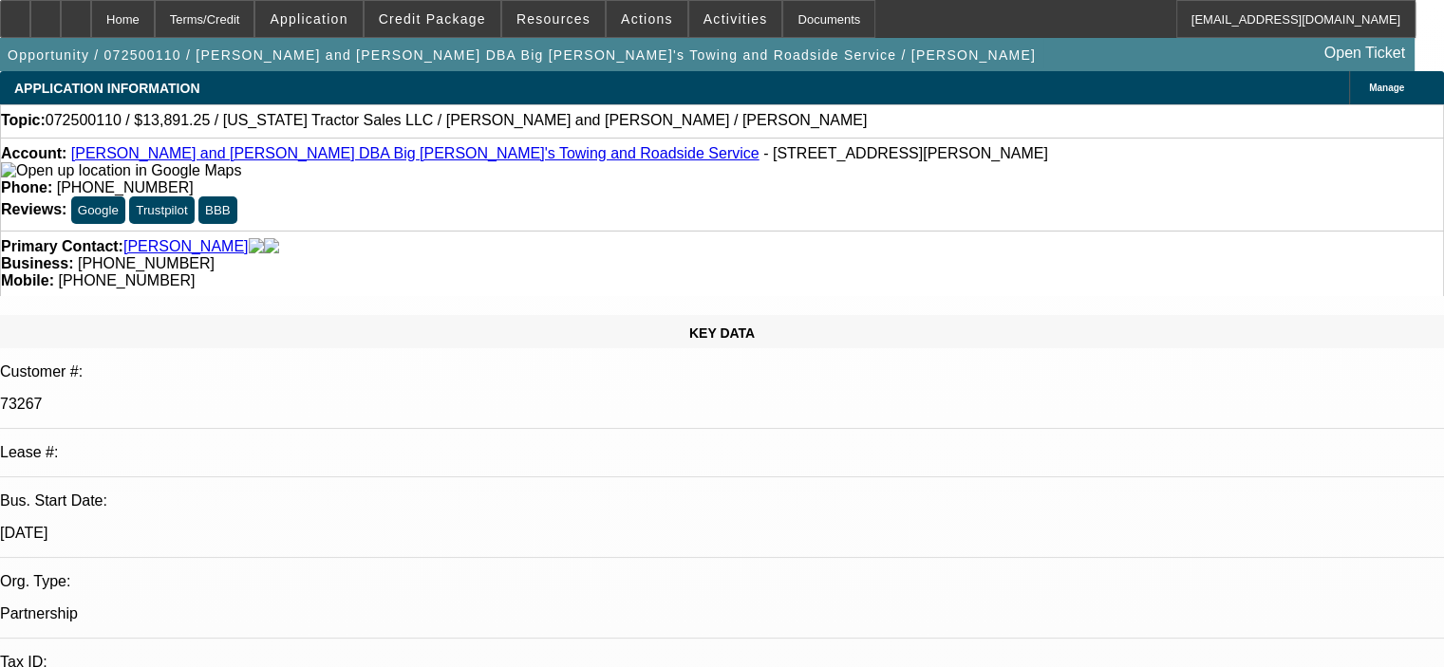
select select "0"
select select "2"
select select "0.1"
select select "4"
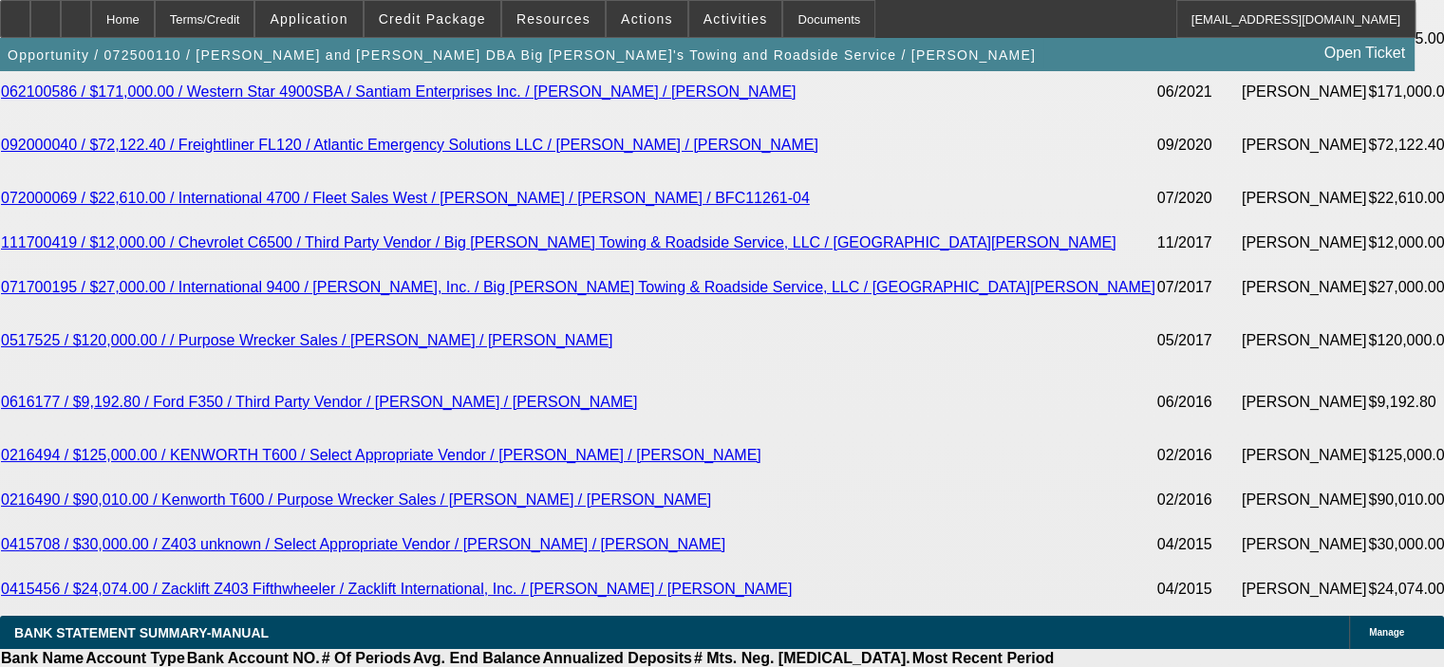
scroll to position [3702, 0]
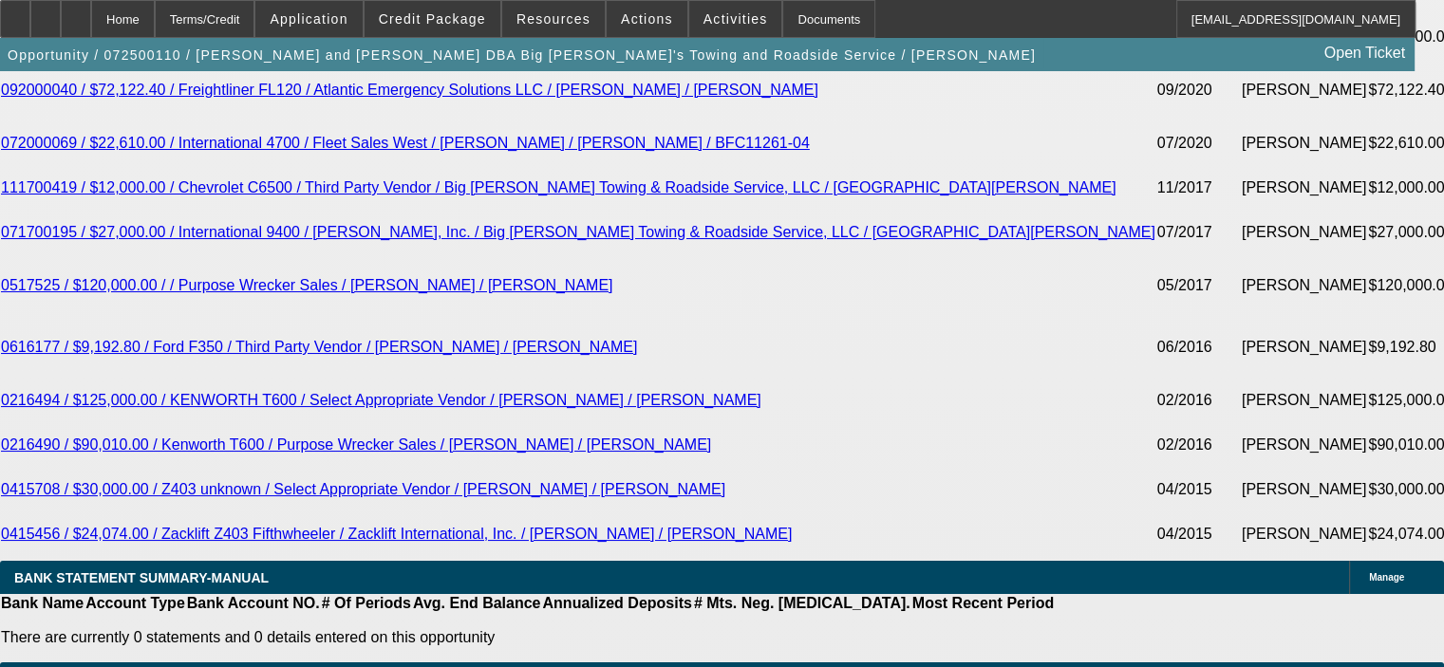
scroll to position [3797, 0]
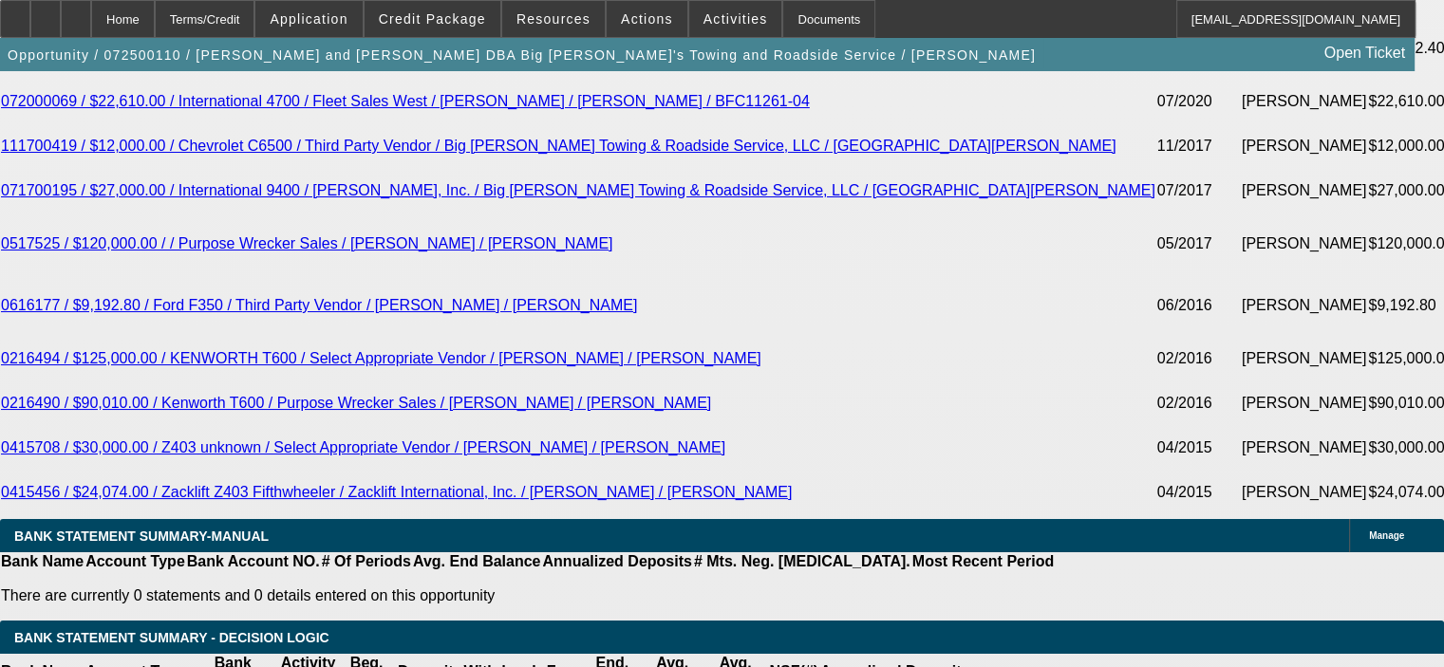
type input "$0.00"
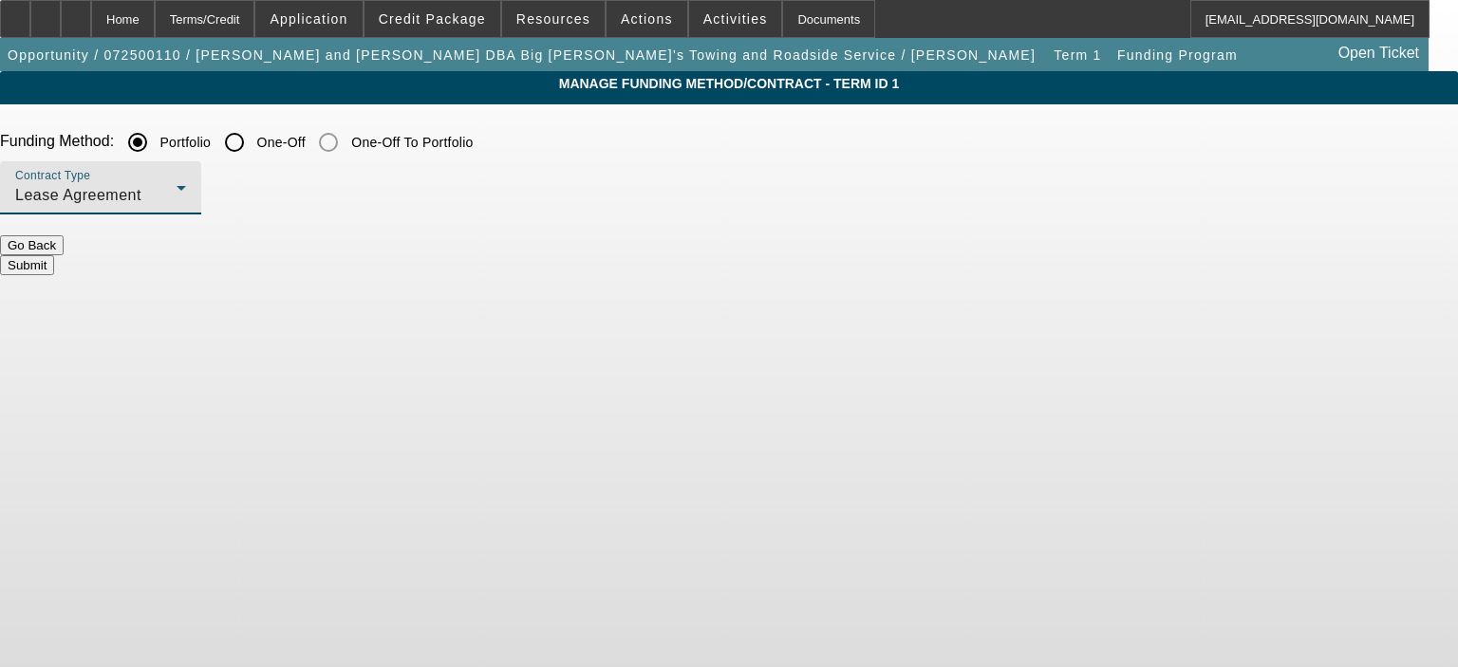
click at [193, 188] on icon at bounding box center [181, 188] width 23 height 23
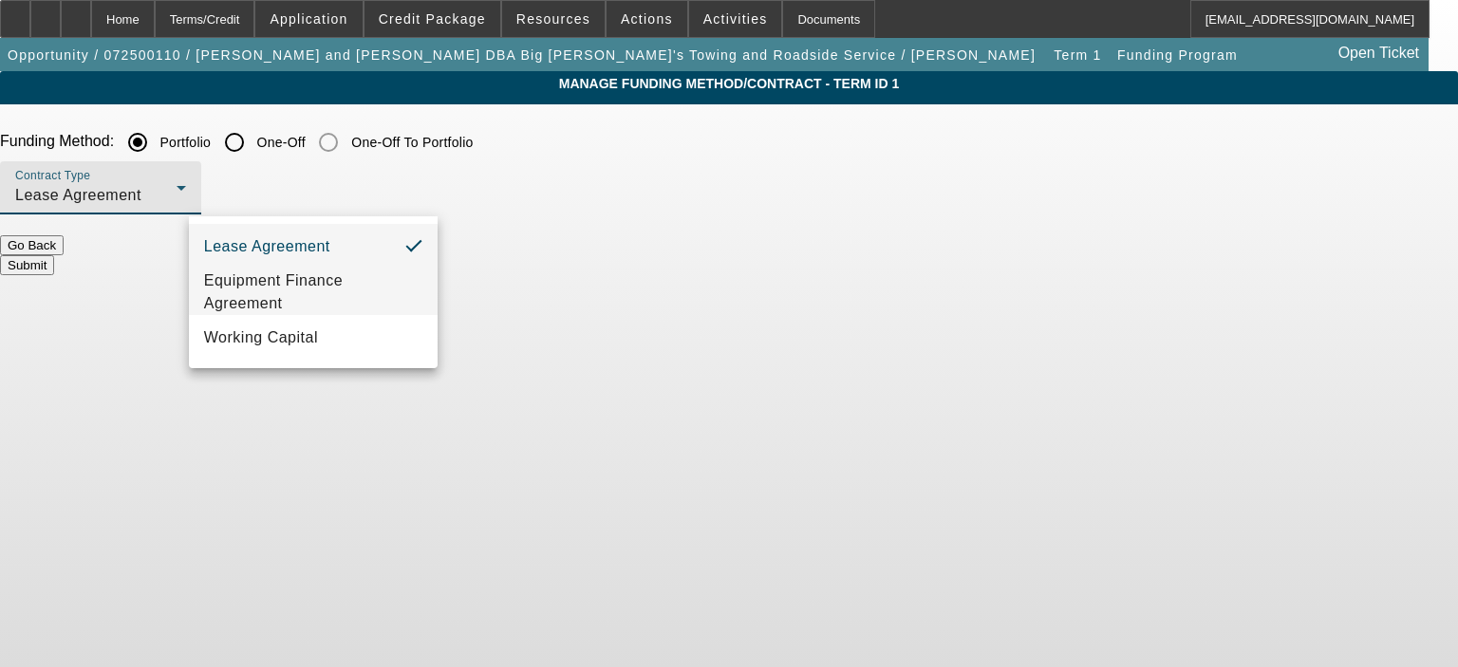
click at [383, 295] on span "Equipment Finance Agreement" at bounding box center [313, 293] width 218 height 46
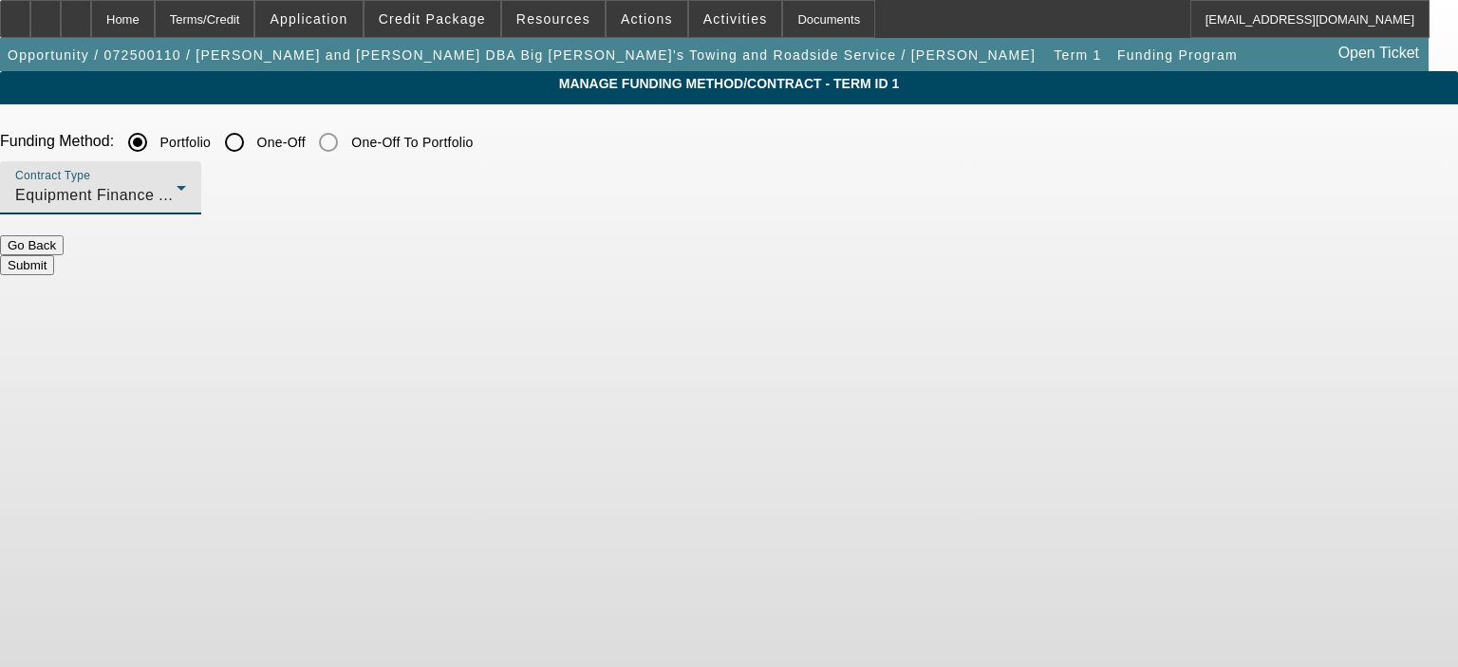
click at [54, 257] on button "Submit" at bounding box center [27, 265] width 54 height 20
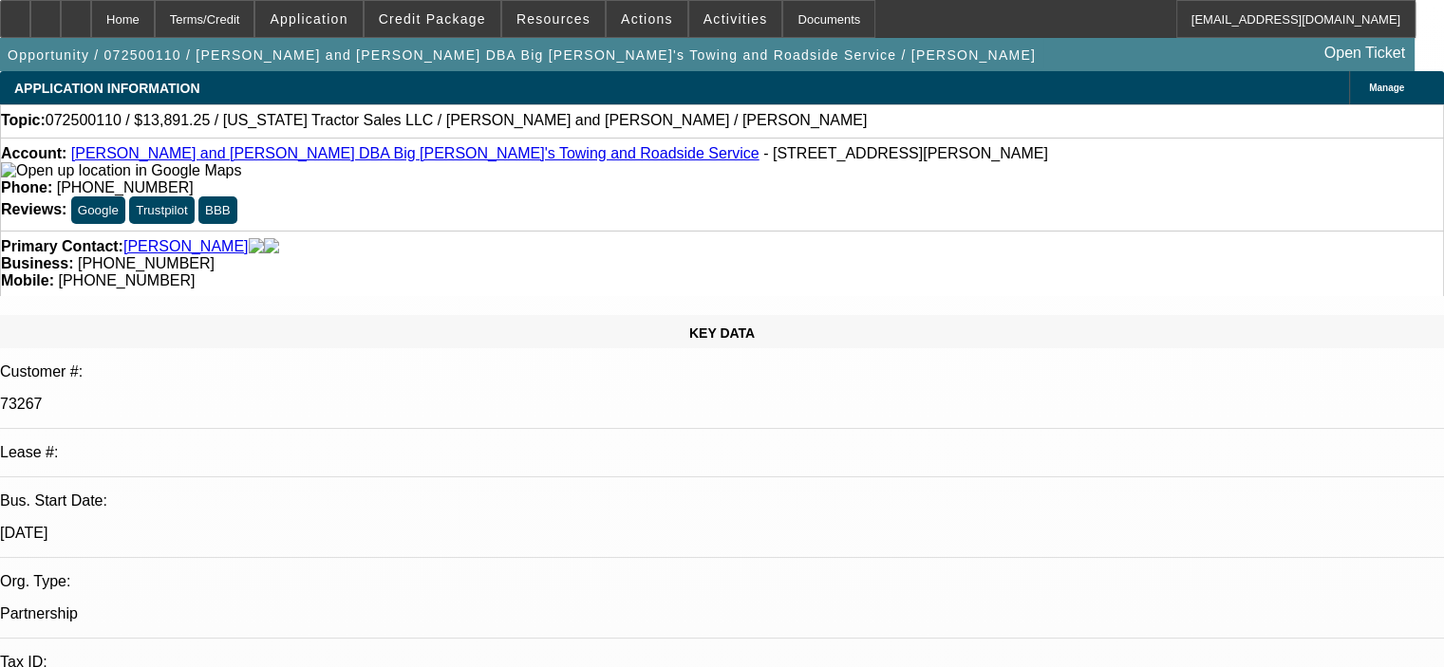
select select "0"
select select "2"
select select "0"
select select "6"
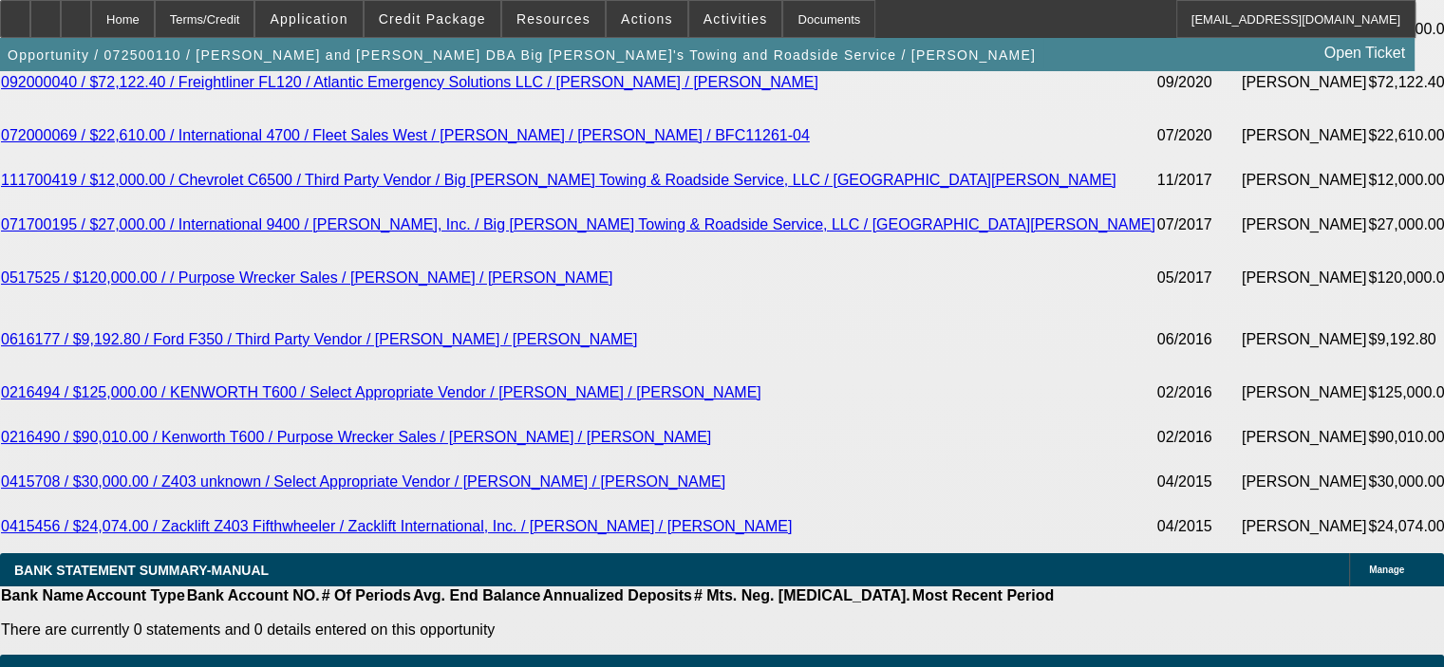
scroll to position [3797, 0]
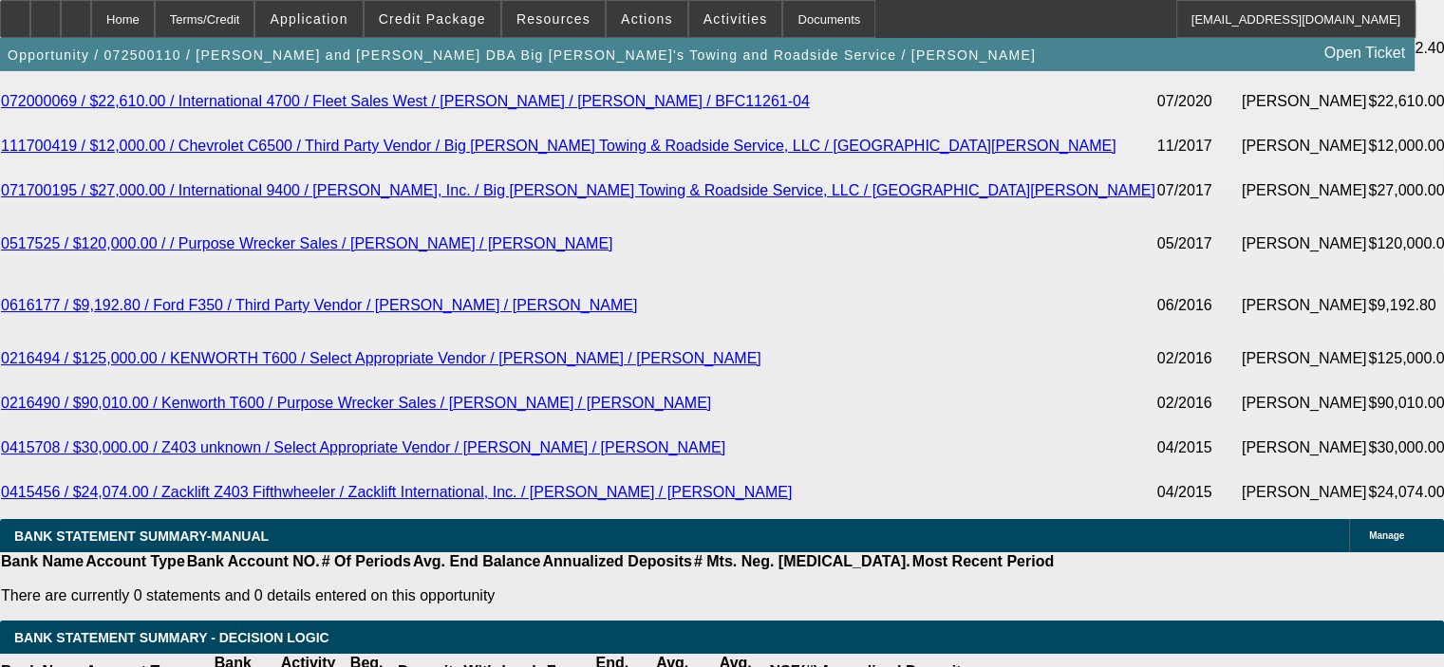
type input "24"
type input "30"
type input "$1,194.12"
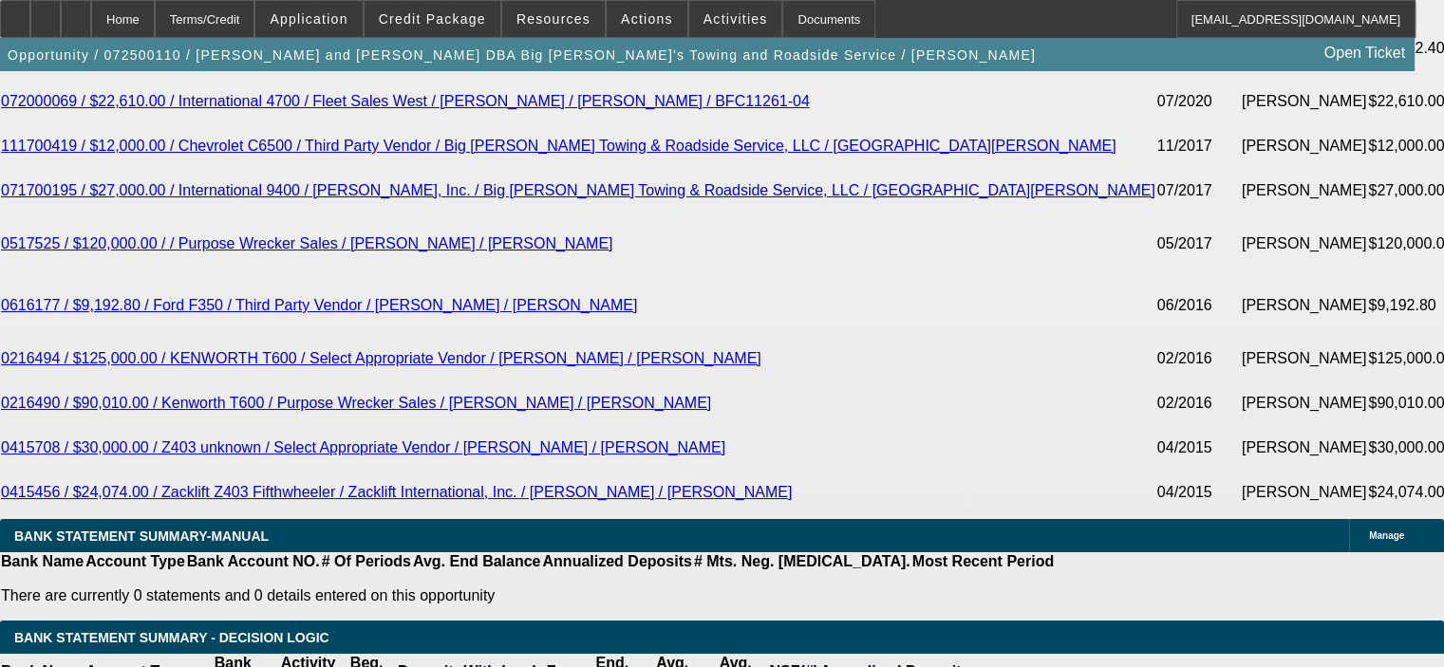
type input "$597.06"
type input "$1,553.40"
type input "$776.70"
type input "30"
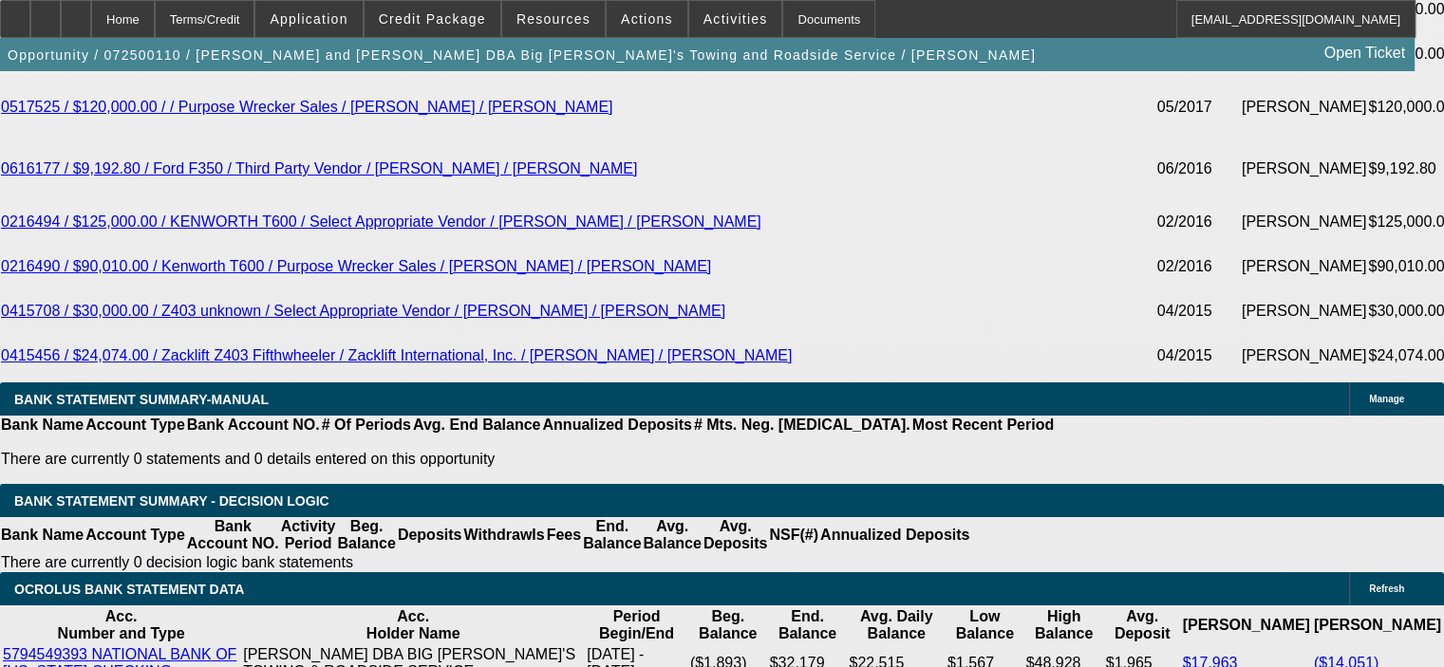
scroll to position [3891, 0]
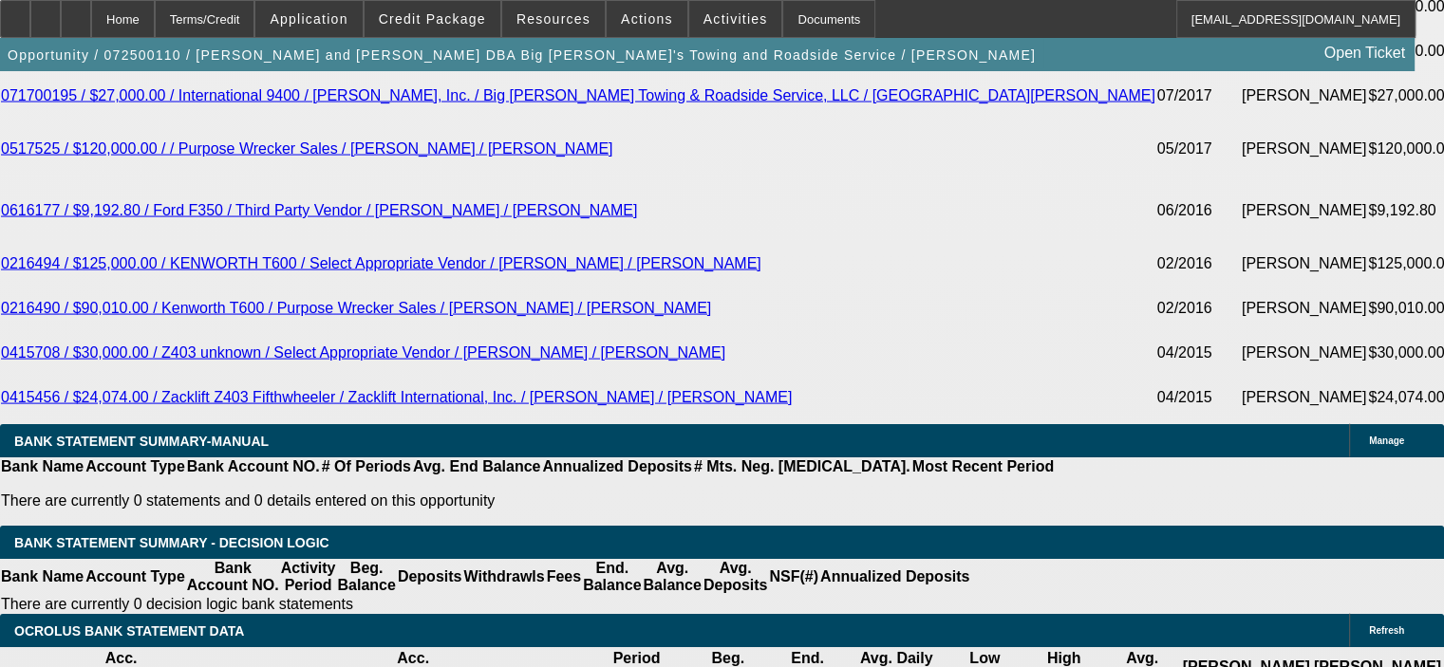
drag, startPoint x: 238, startPoint y: 476, endPoint x: 361, endPoint y: 471, distance: 122.6
type input "1"
type input "$0.00"
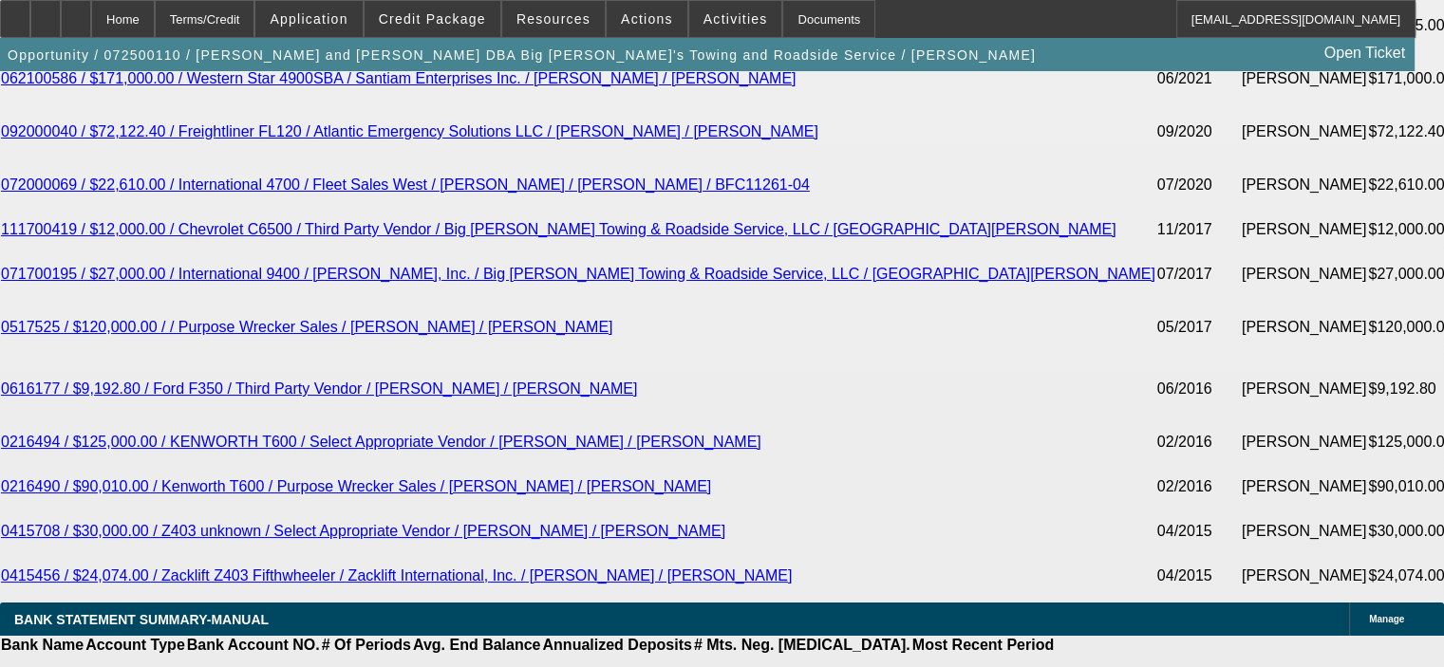
scroll to position [3702, 0]
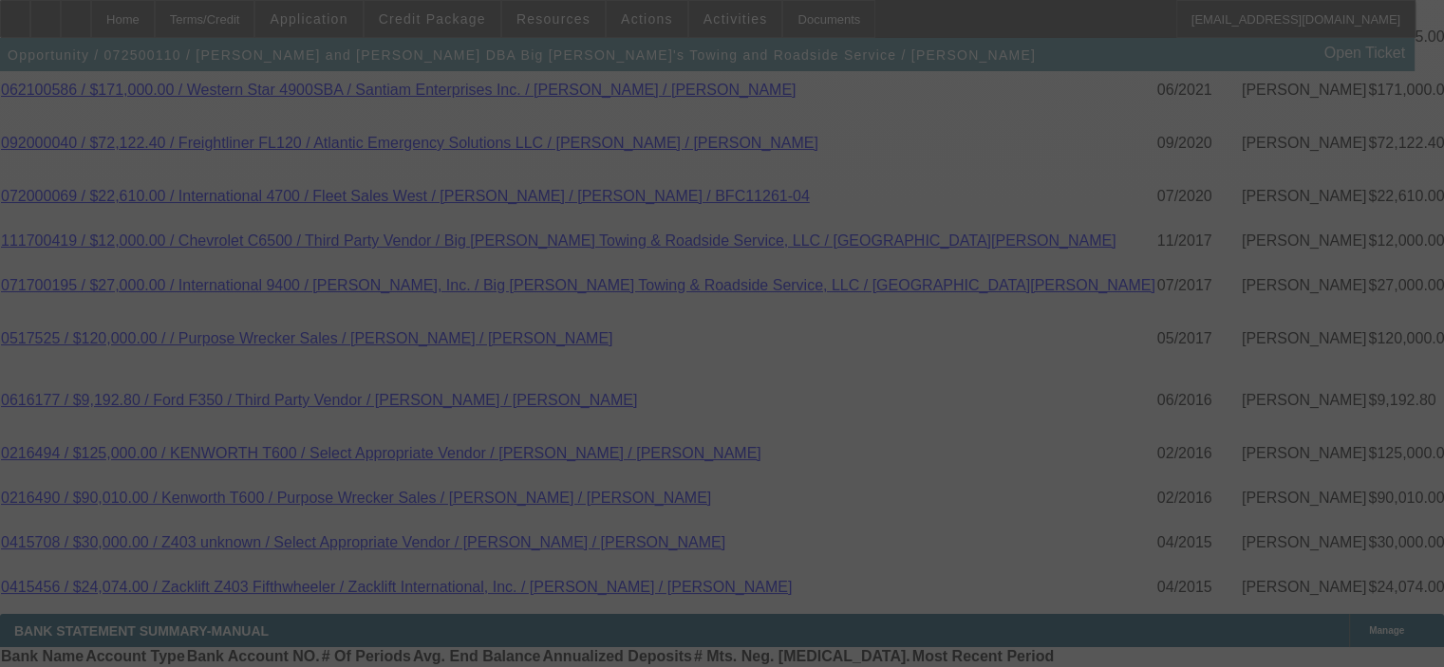
select select "0"
select select "2"
select select "0"
select select "6"
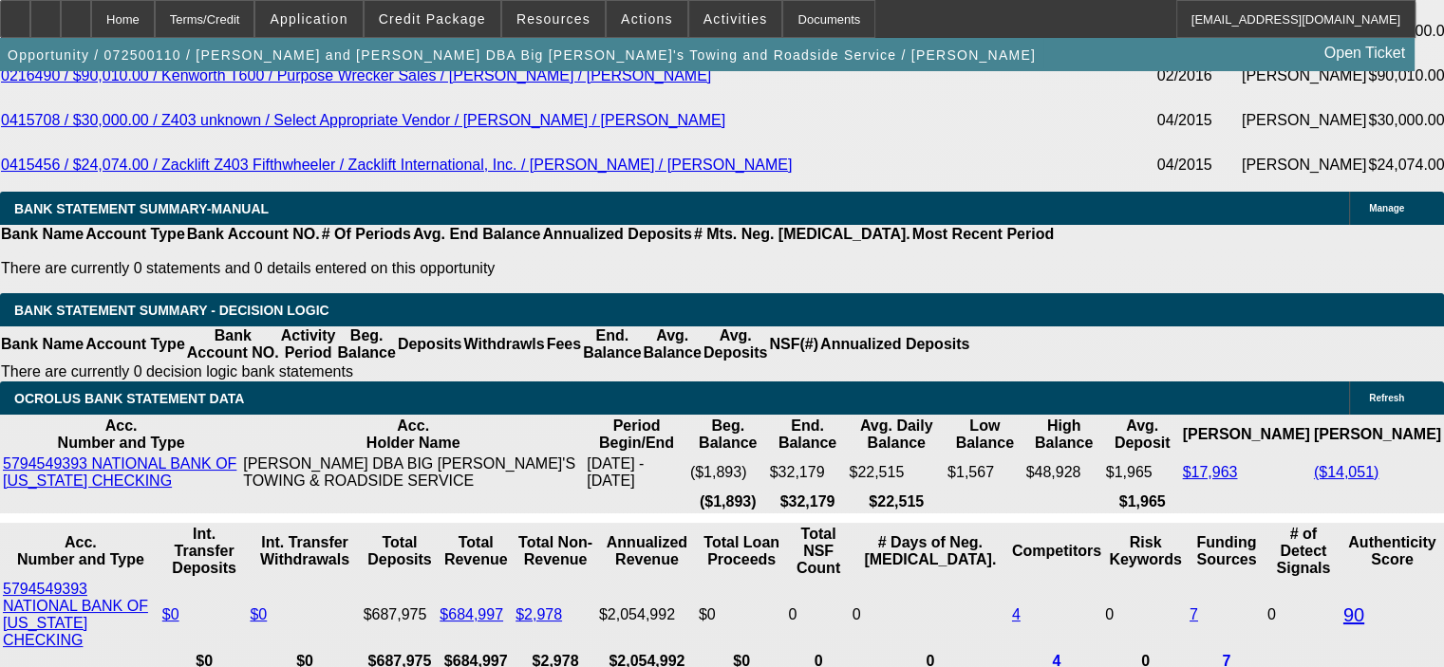
scroll to position [4176, 0]
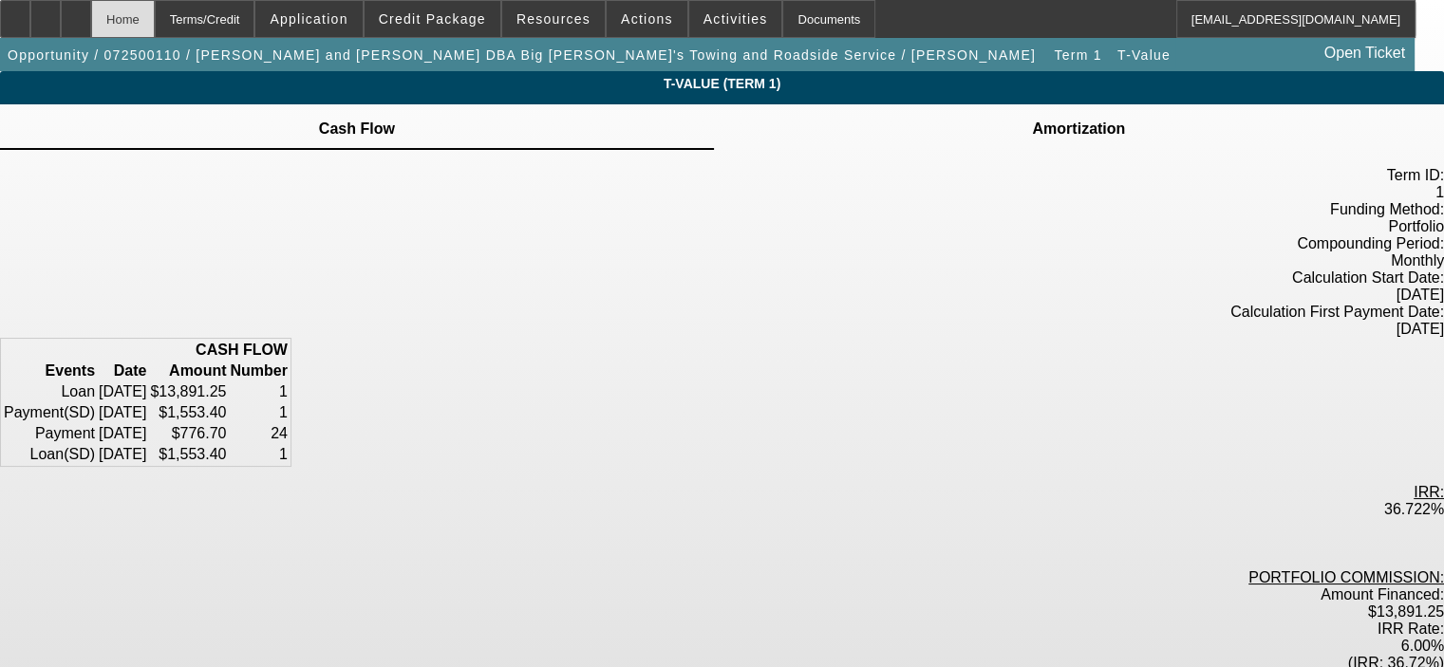
click at [155, 14] on div "Home" at bounding box center [123, 19] width 64 height 38
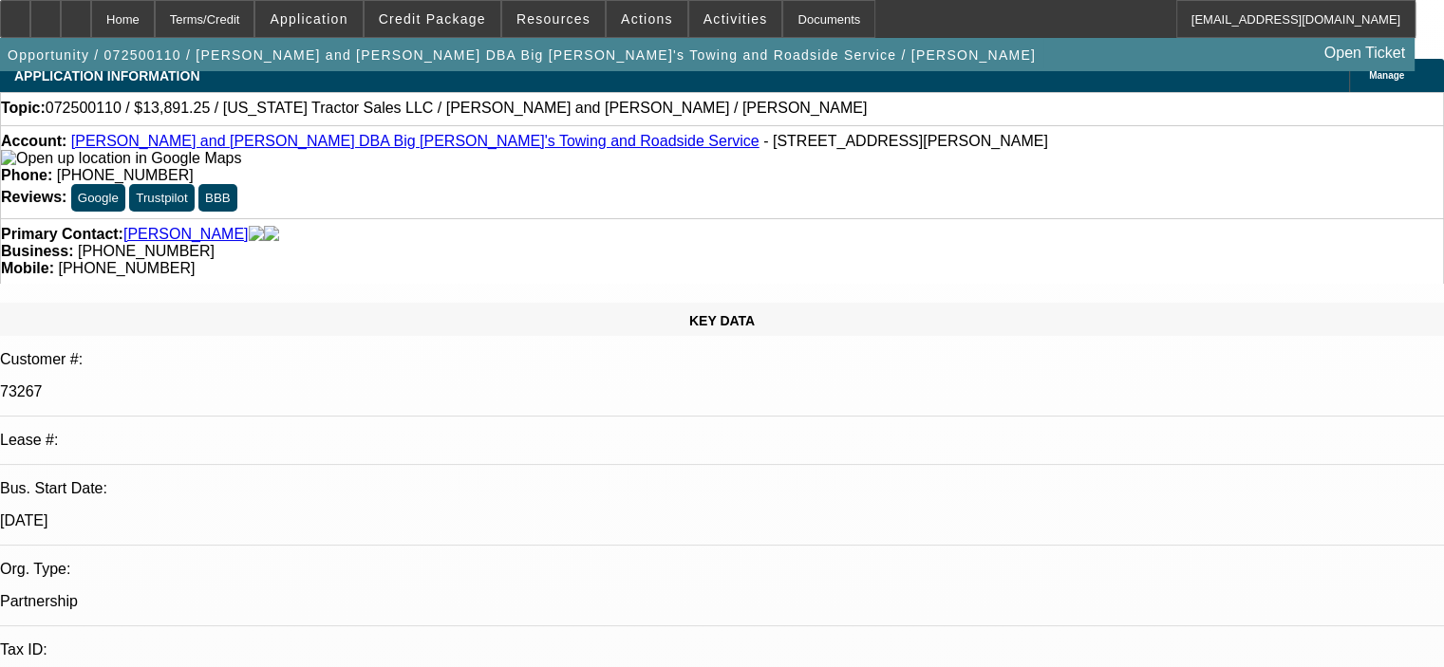
select select "0"
select select "2"
select select "0"
select select "6"
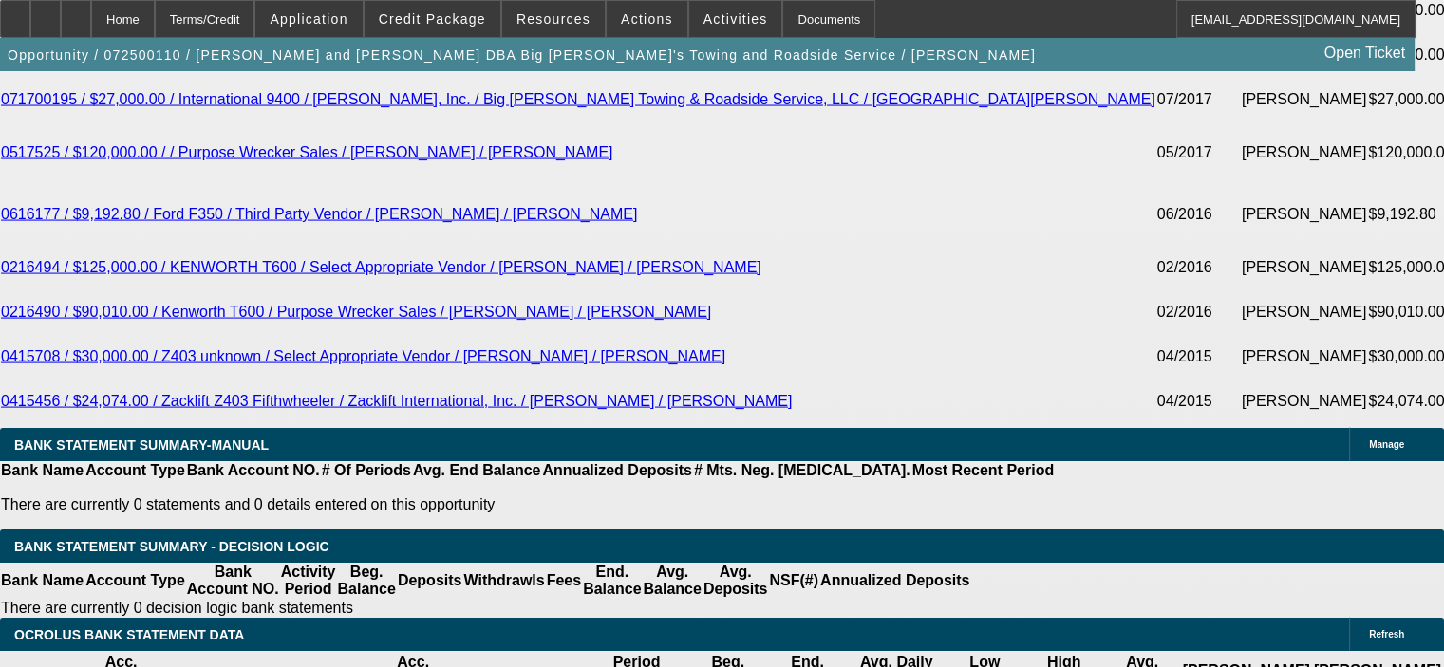
scroll to position [3891, 0]
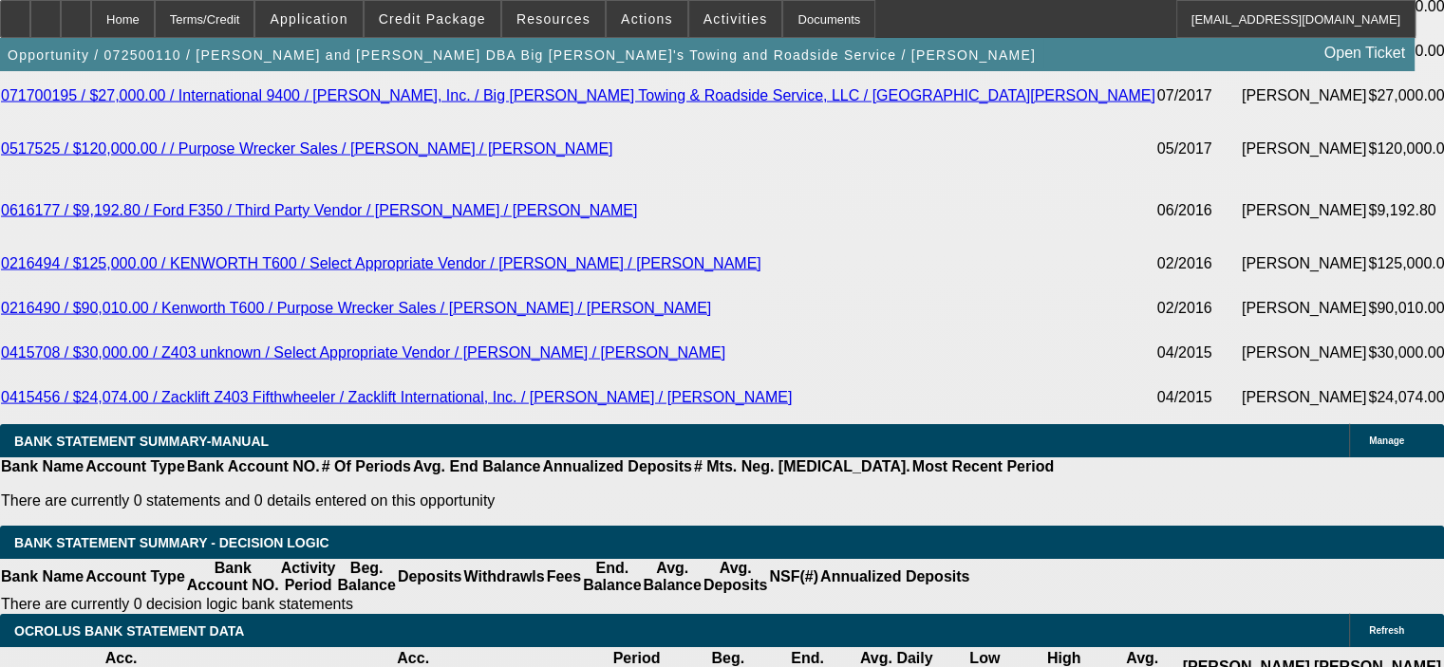
drag, startPoint x: 354, startPoint y: 459, endPoint x: 482, endPoint y: 457, distance: 128.1
type input "UNKNOWN"
type input "2"
type input "$1,181.88"
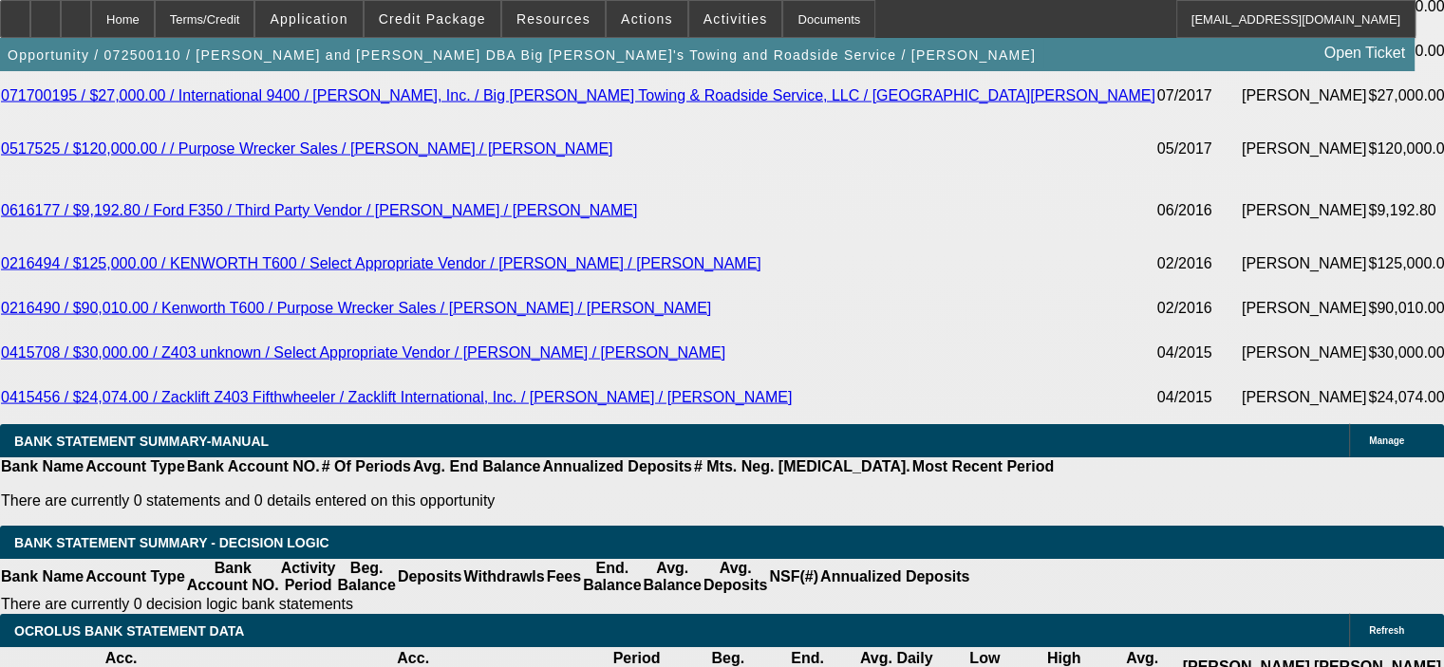
type input "$590.94"
type input "28"
type input "$1,524.94"
type input "$762.47"
type input "28"
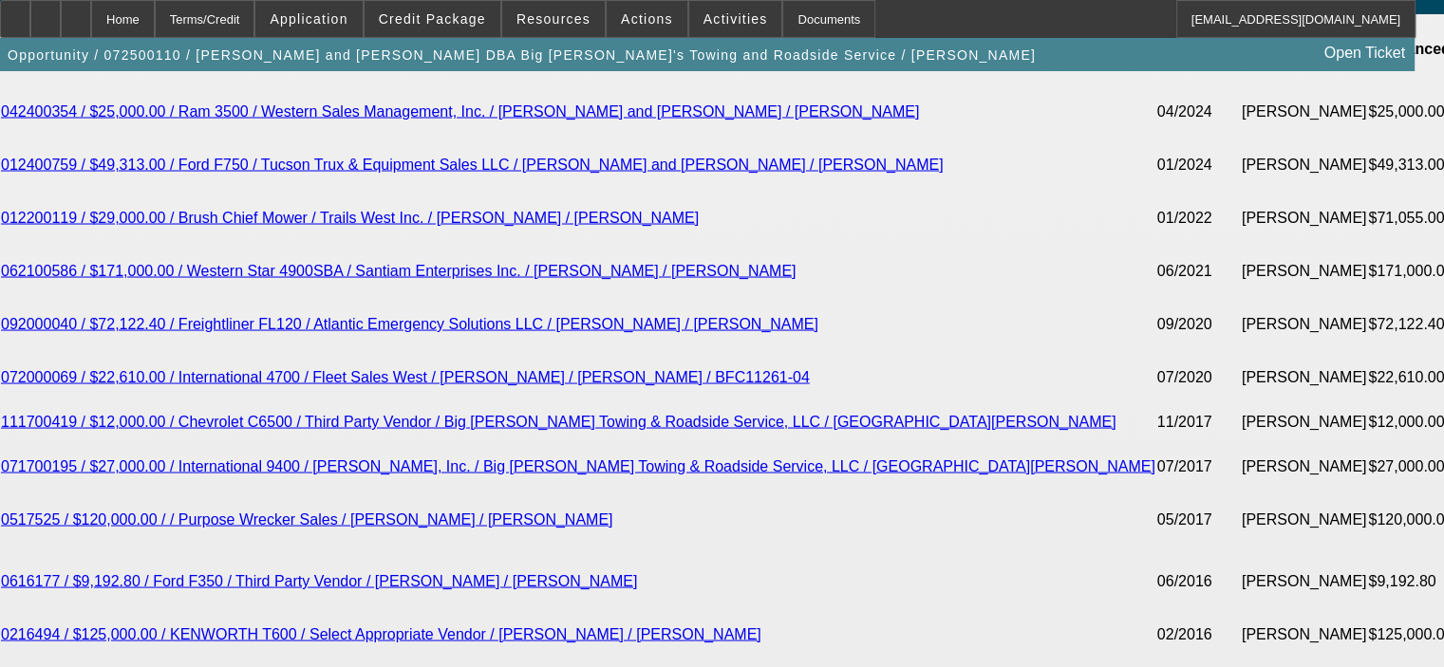
scroll to position [3512, 0]
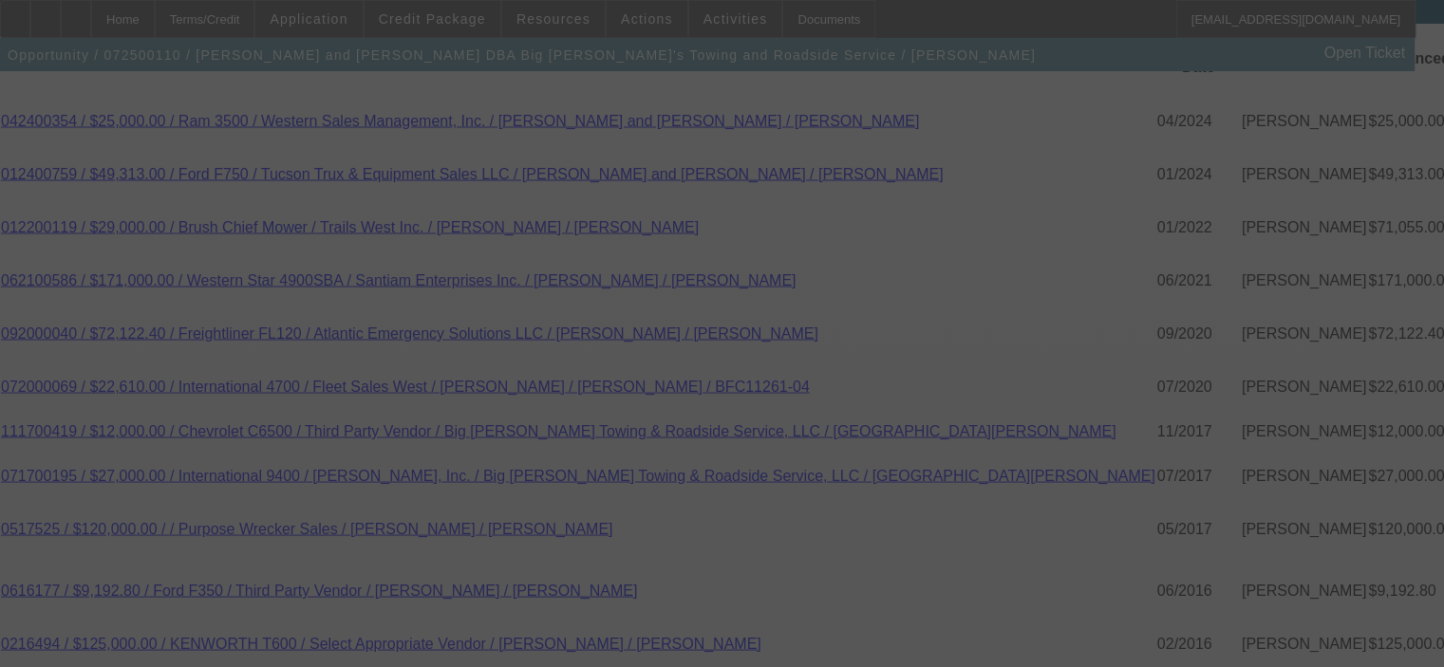
select select "0"
select select "2"
select select "0"
select select "6"
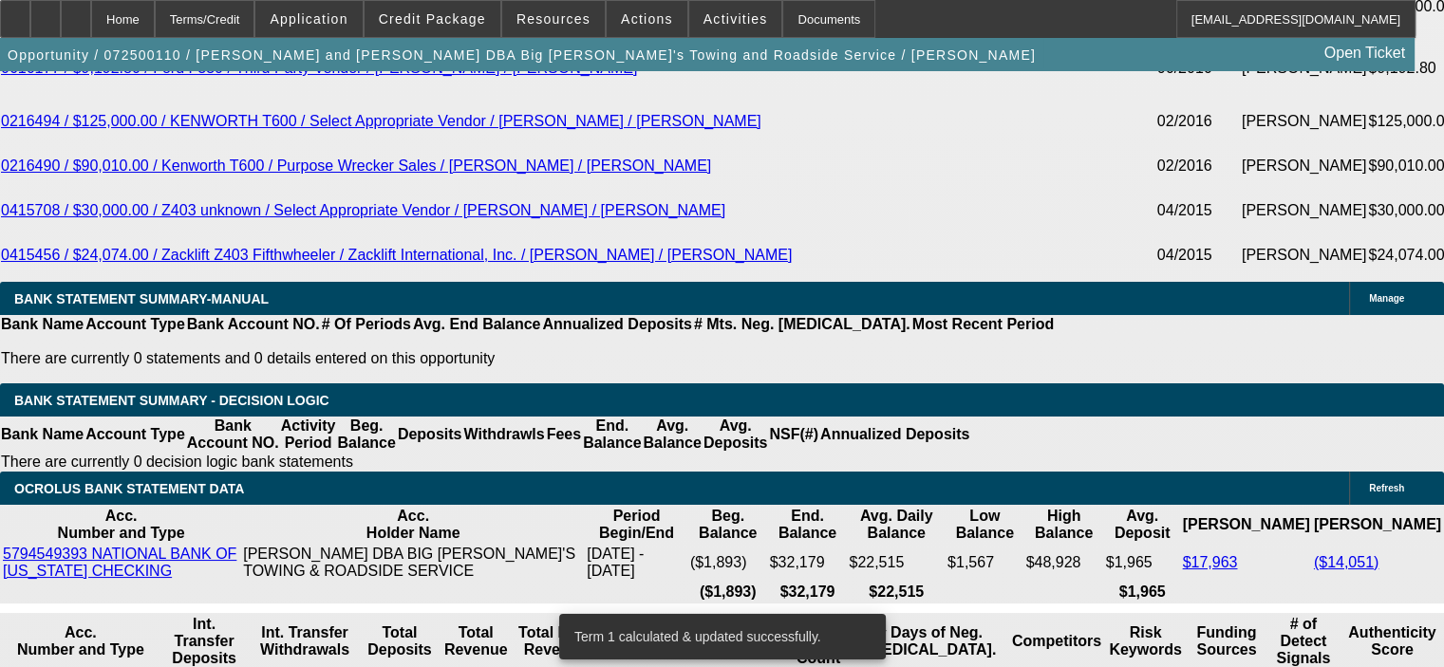
scroll to position [4081, 0]
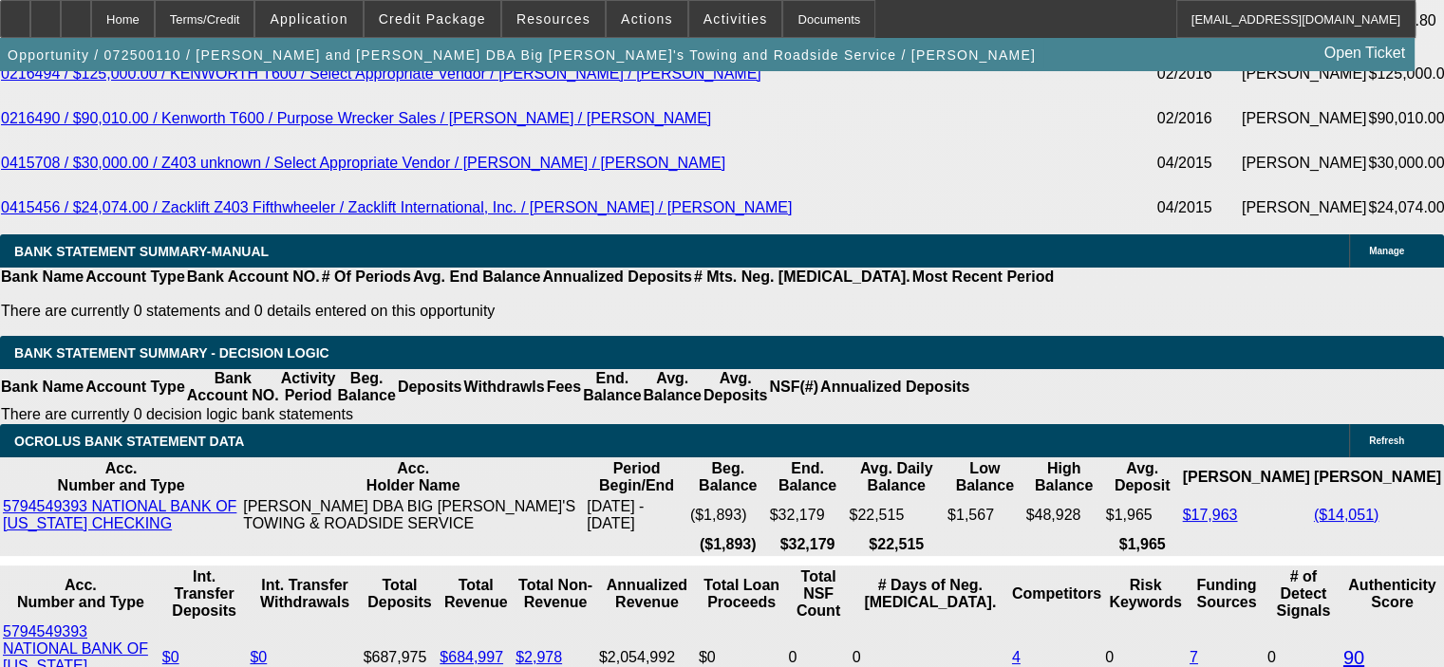
drag, startPoint x: 358, startPoint y: 262, endPoint x: 444, endPoint y: 263, distance: 86.4
type input "3"
type input "UNKNOWN"
type input "$597.06"
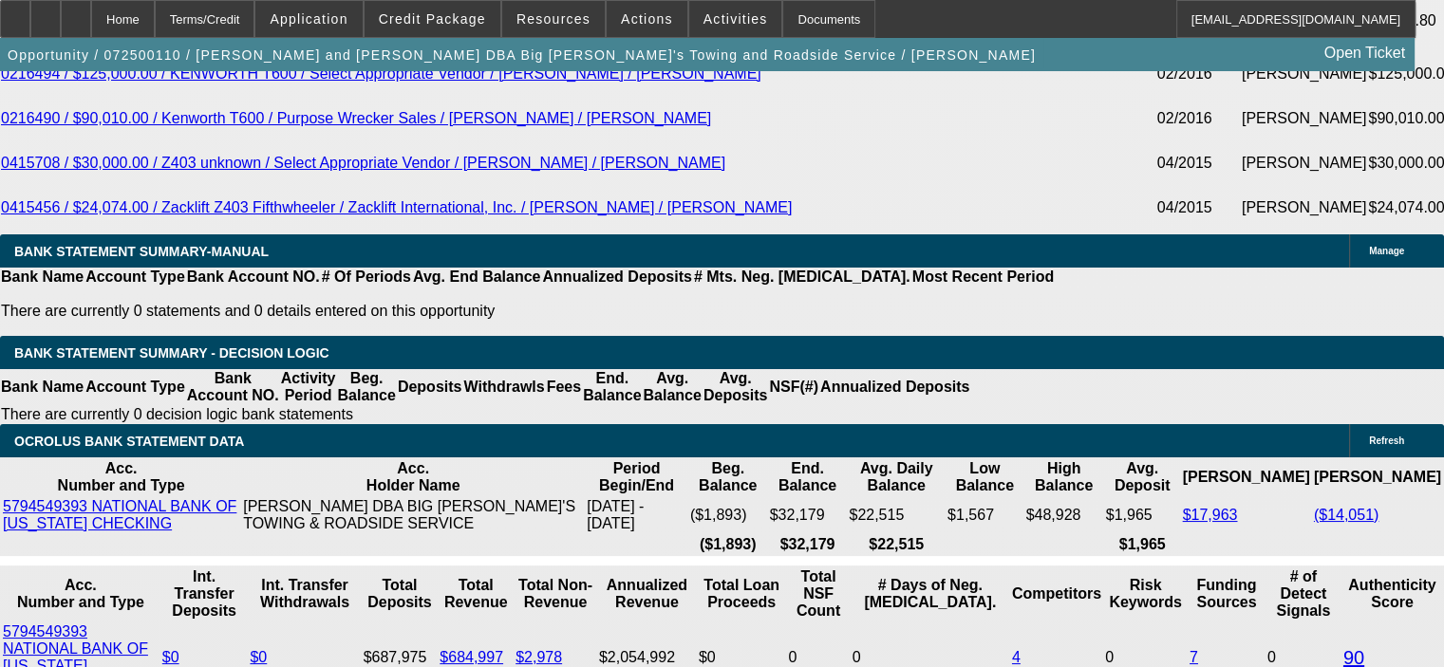
type input "$1,194.12"
type input "300"
type input "$776.70"
type input "$1,553.40"
type input "$3,489.29"
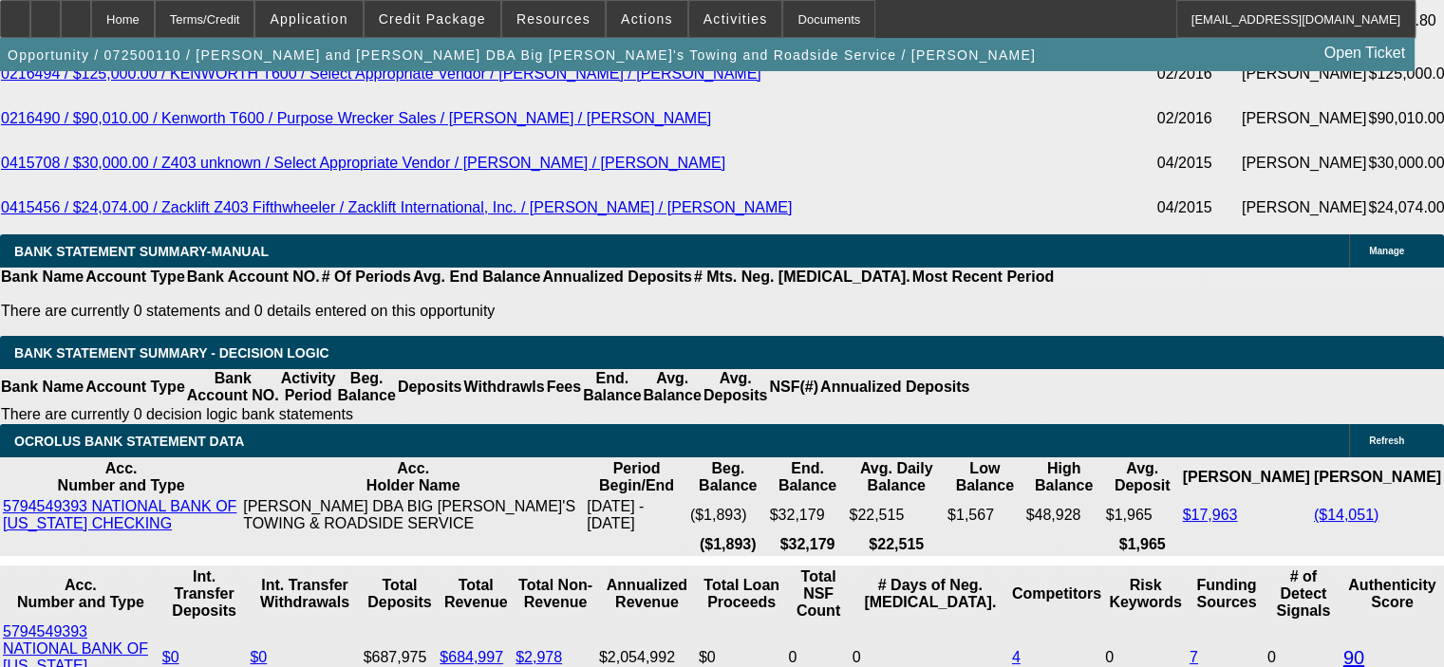
type input "$6,978.58"
type input "30"
type input "$776.70"
type input "$1,553.40"
type input "30"
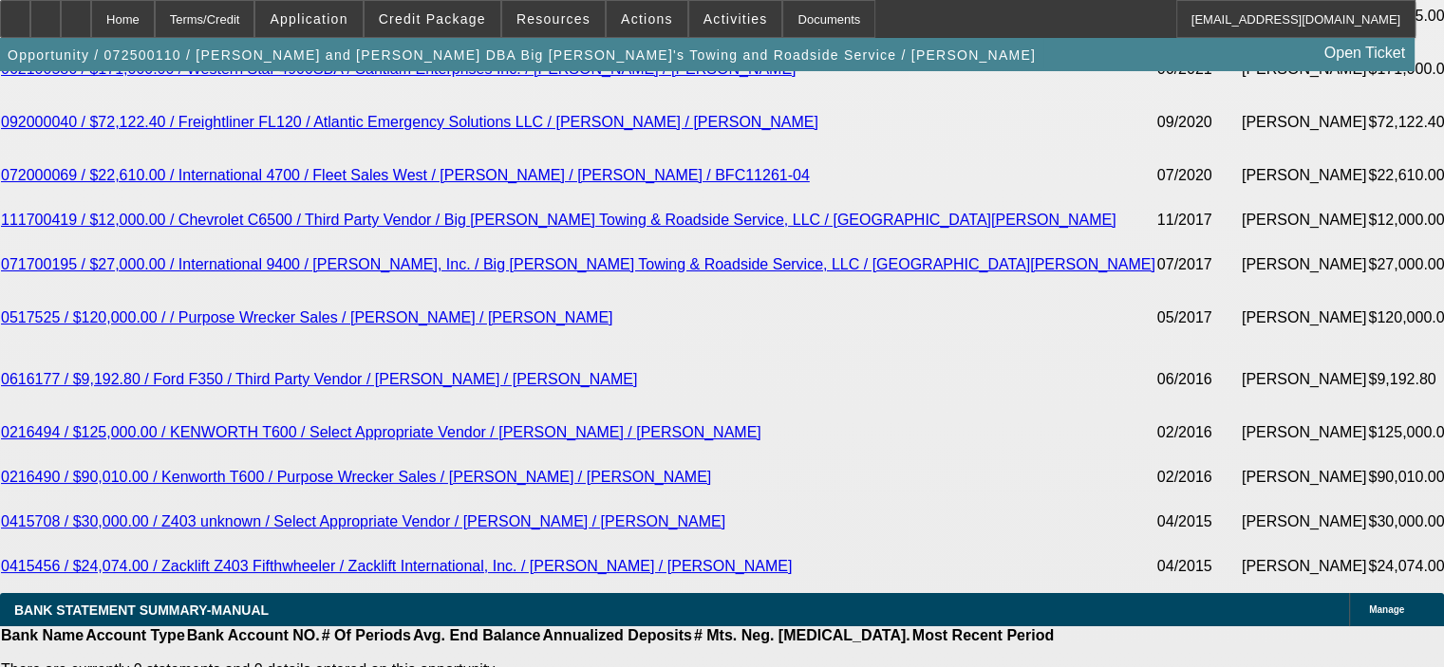
scroll to position [3607, 0]
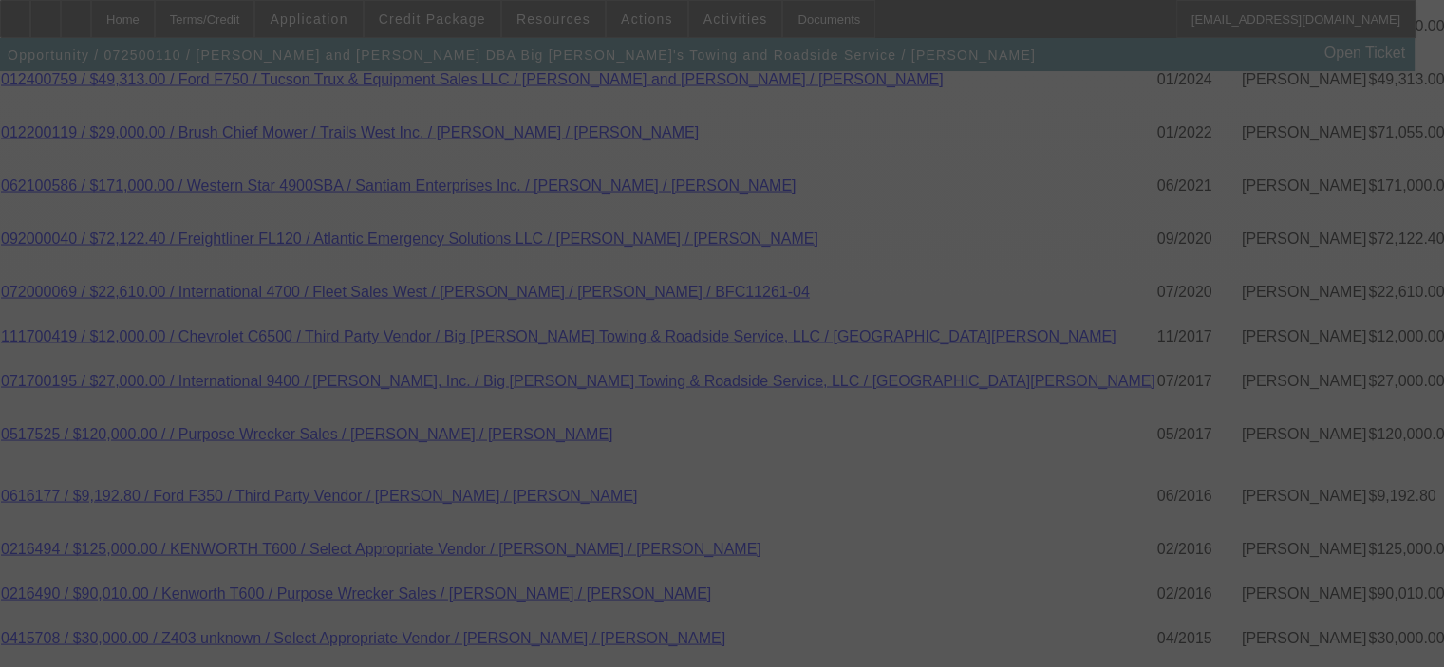
select select "0"
select select "2"
select select "0"
select select "6"
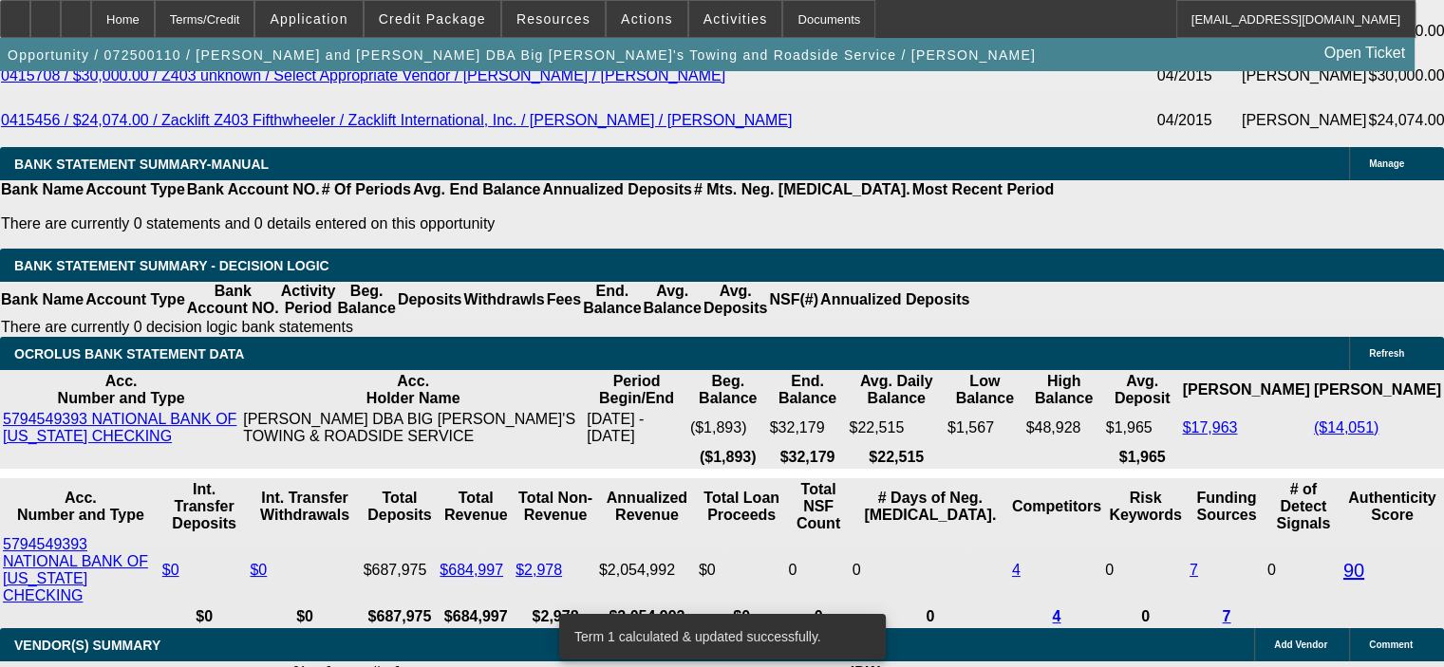
scroll to position [4176, 0]
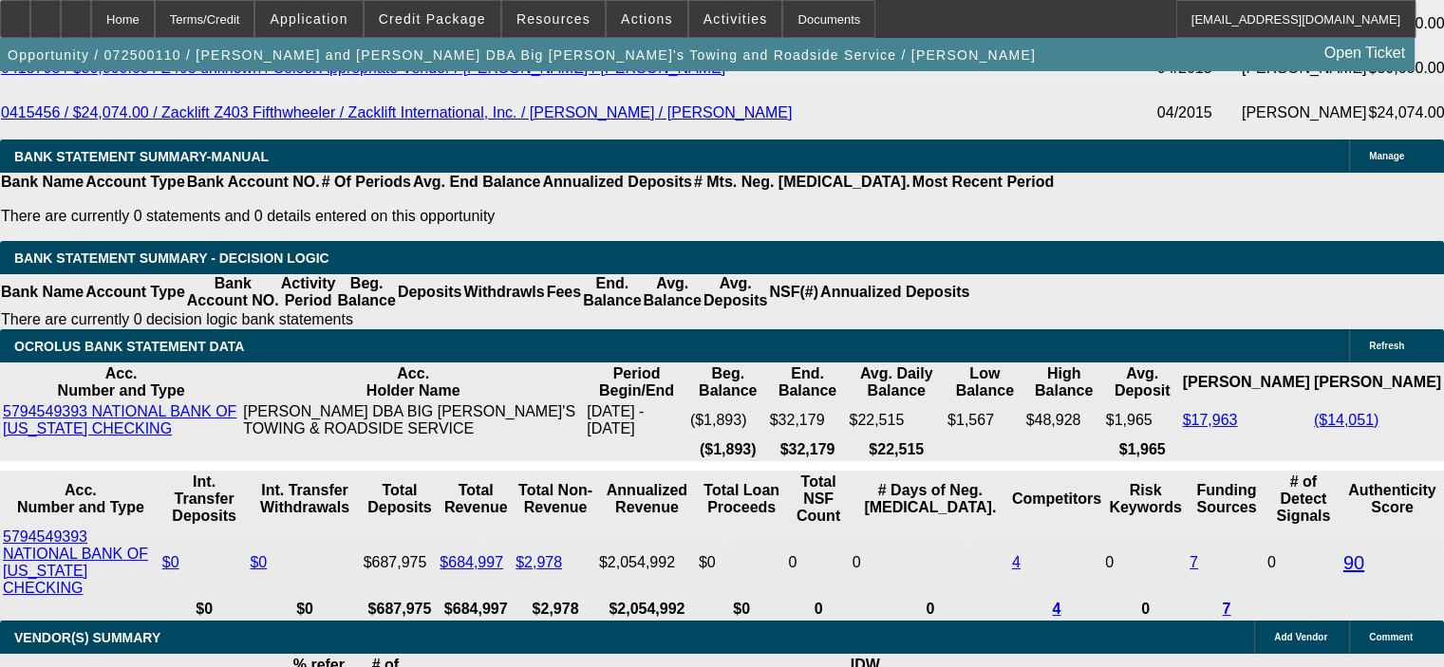
drag, startPoint x: 364, startPoint y: 173, endPoint x: 460, endPoint y: 174, distance: 96.8
type input "UNKNOWN"
type input "2"
type input "$1,181.88"
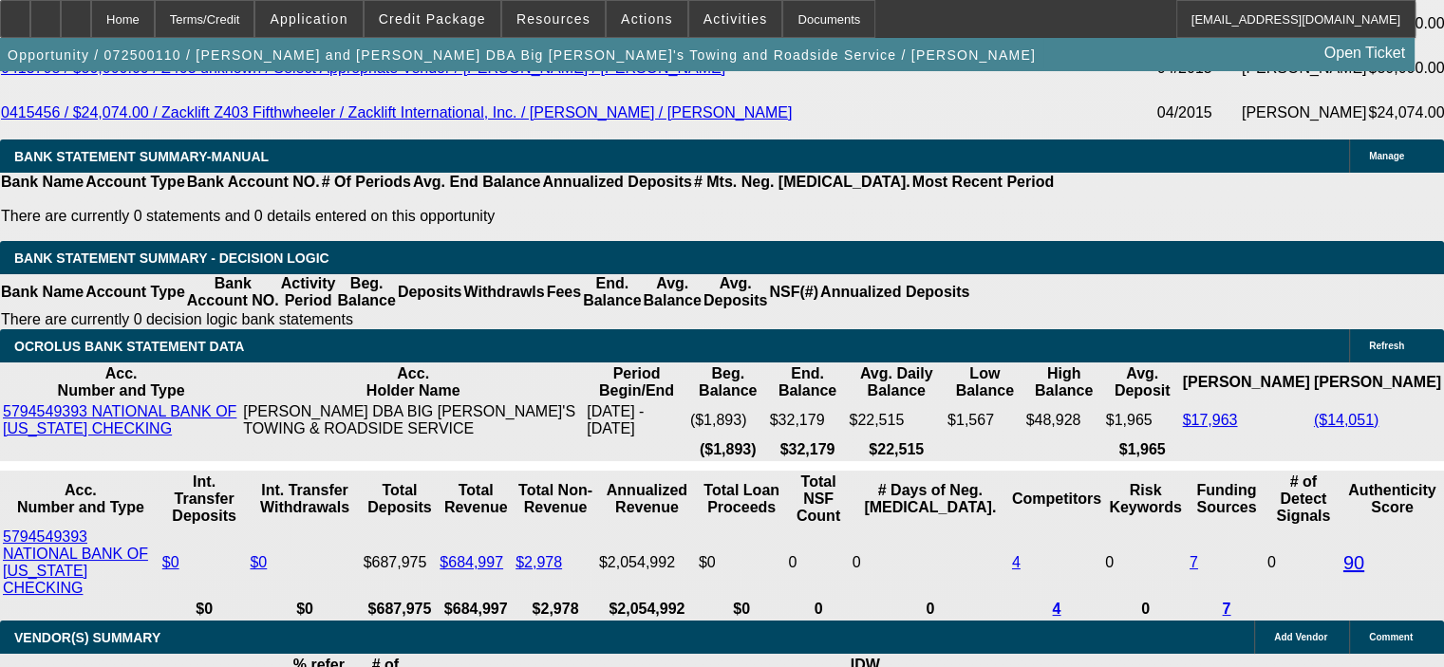
type input "$590.94"
type input "25"
type input "$1,482.80"
type input "$741.40"
type input "25"
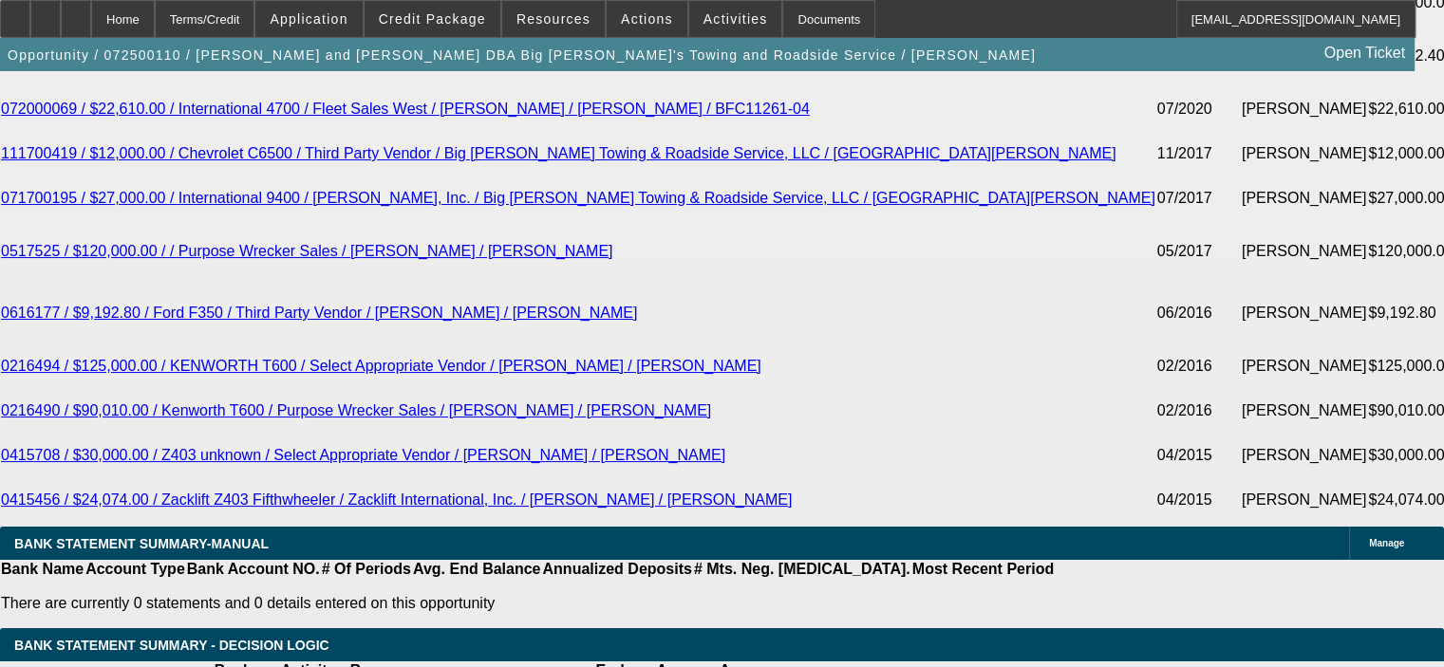
scroll to position [3607, 0]
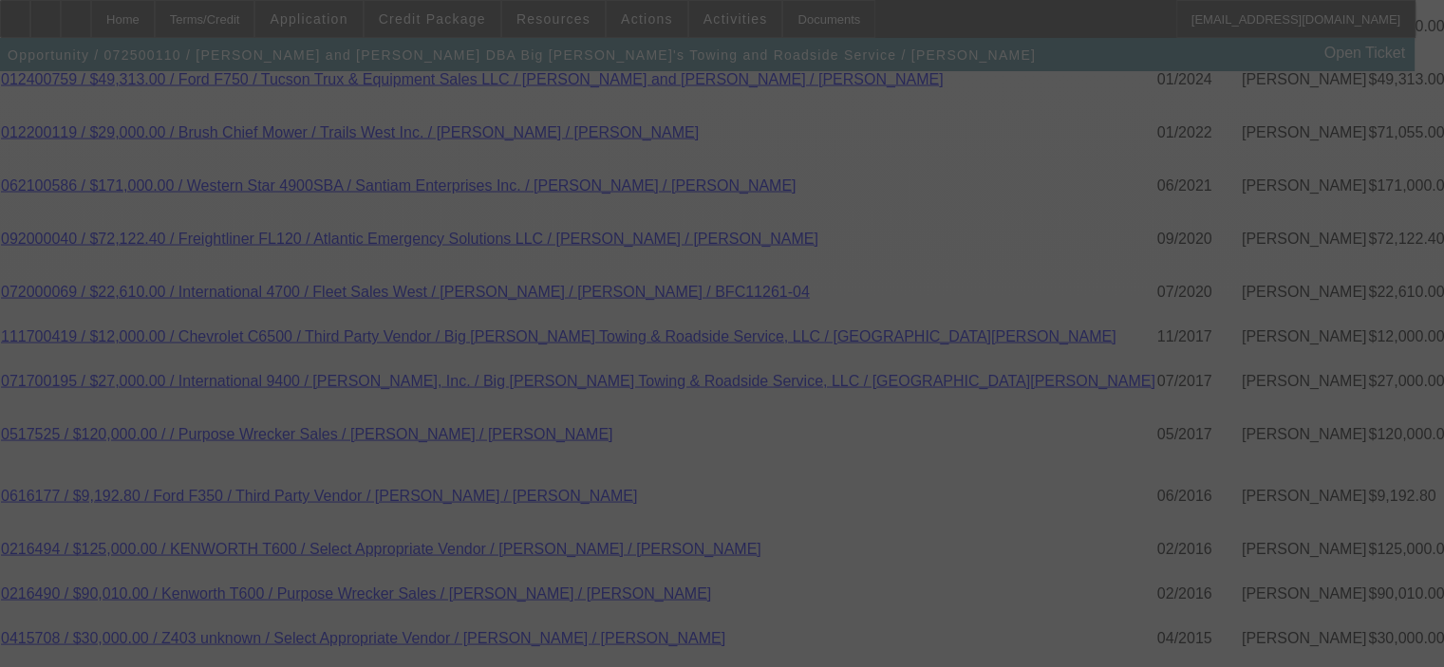
select select "0"
select select "2"
select select "0"
select select "6"
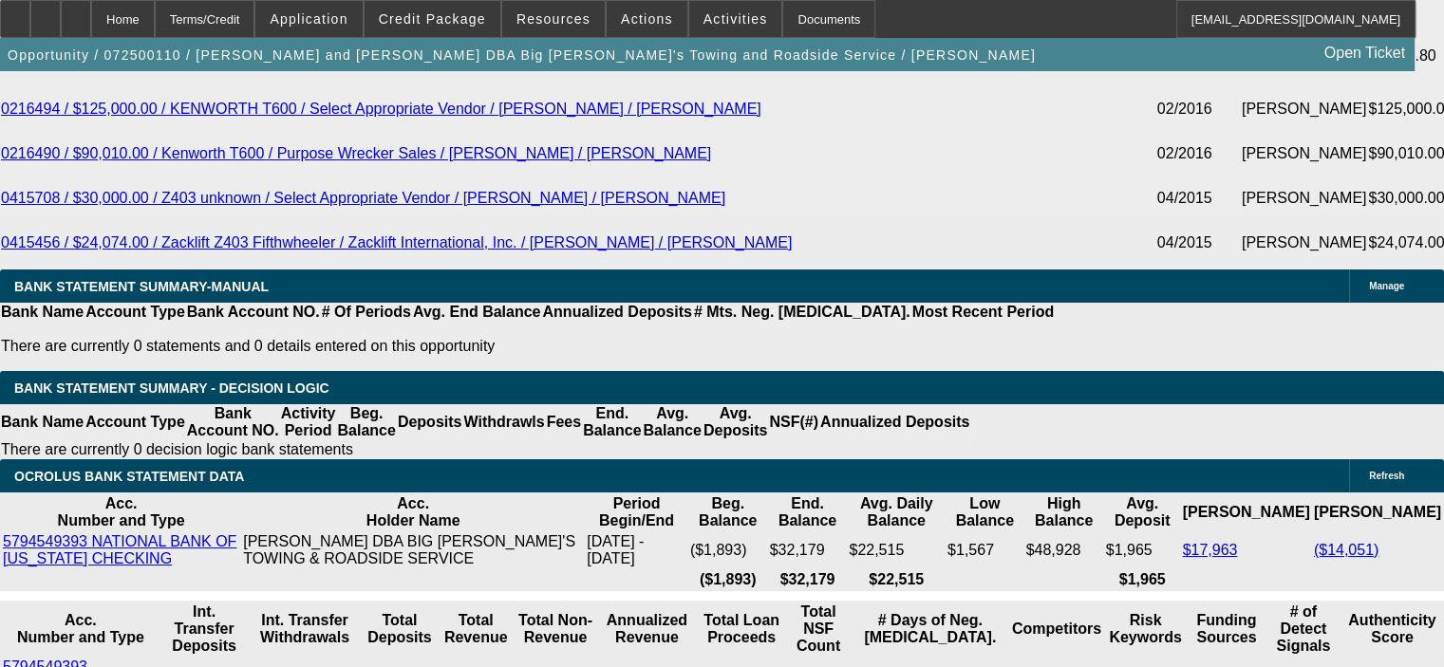
scroll to position [3986, 0]
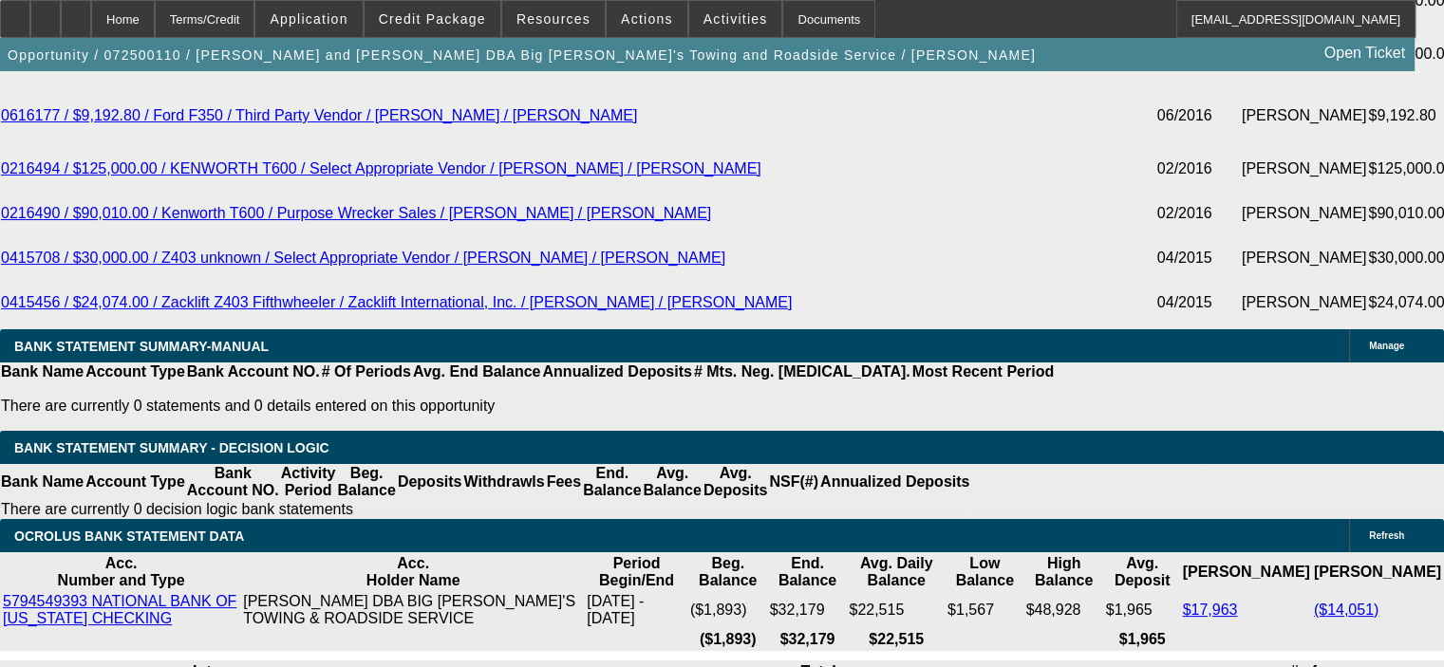
drag, startPoint x: 365, startPoint y: 360, endPoint x: 485, endPoint y: 356, distance: 119.7
type input "2"
type input "UNKNOWN"
type input "$590.94"
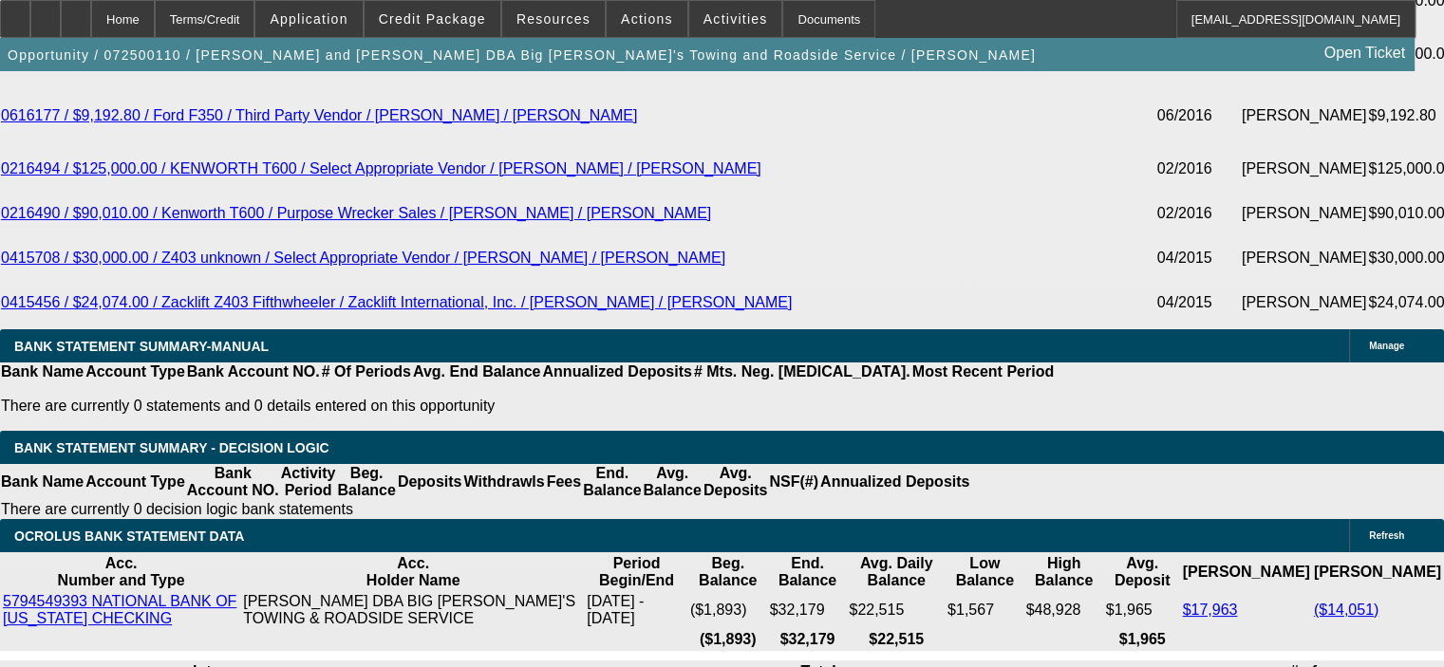
type input "$1,181.88"
type input "27"
type input "$755.41"
type input "$1,510.82"
type input "27"
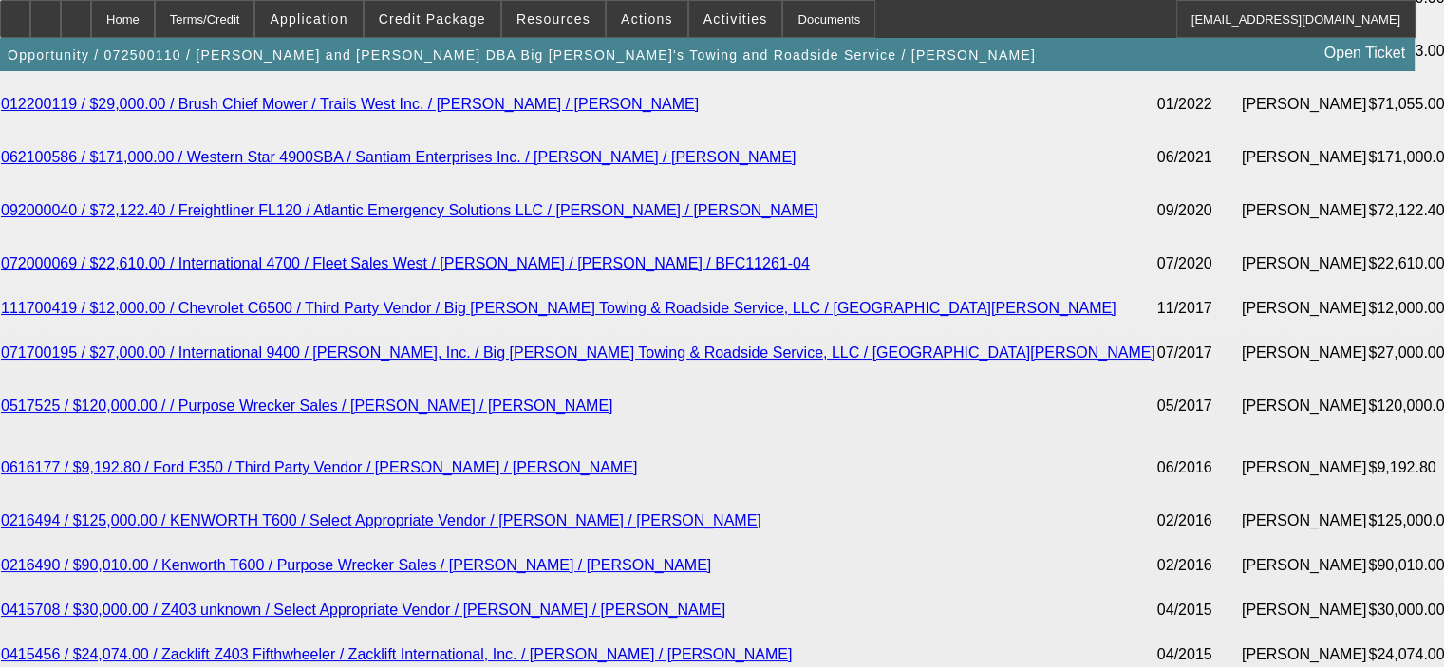
scroll to position [3607, 0]
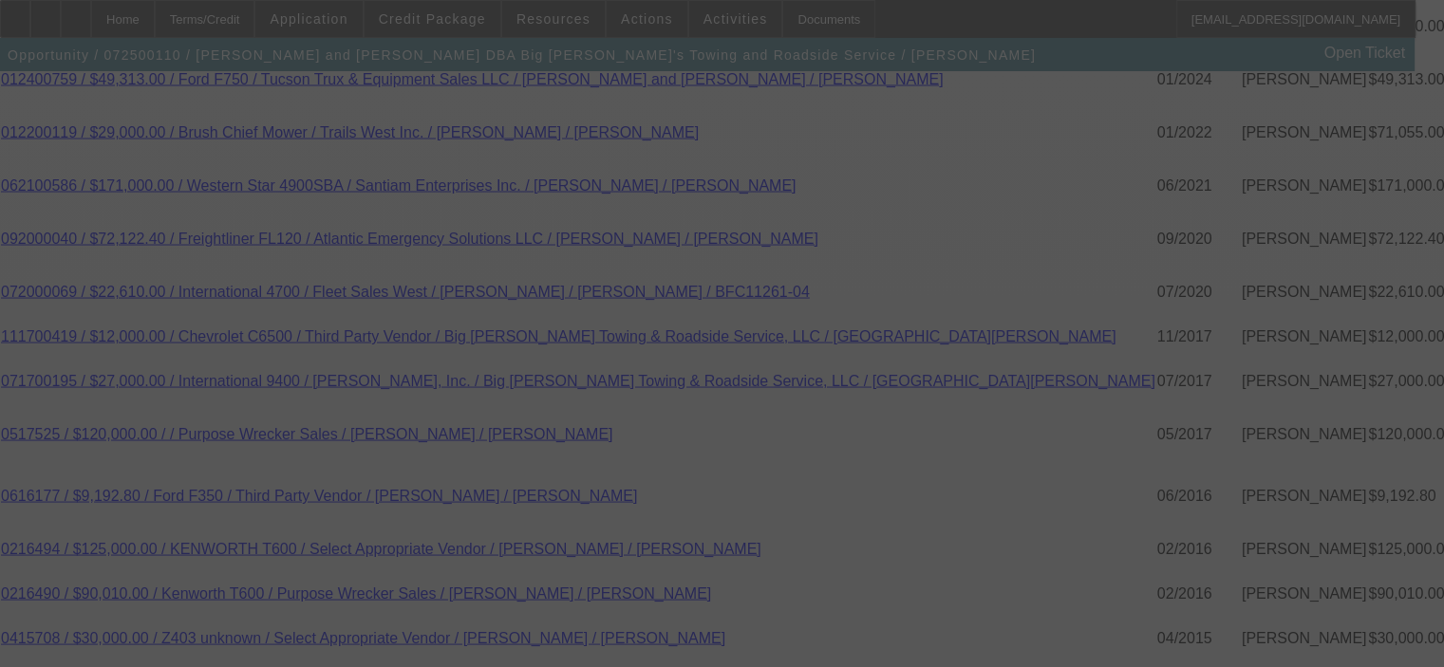
select select "0"
select select "2"
select select "0"
select select "6"
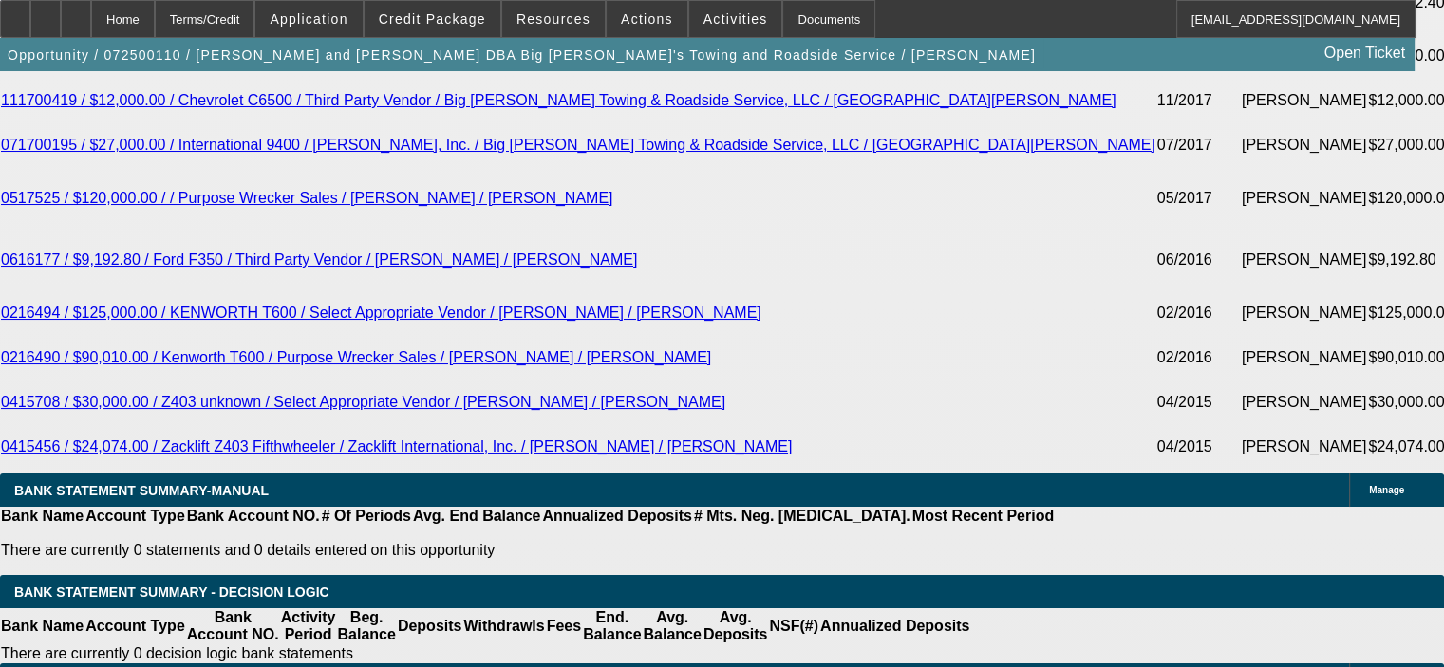
scroll to position [3797, 0]
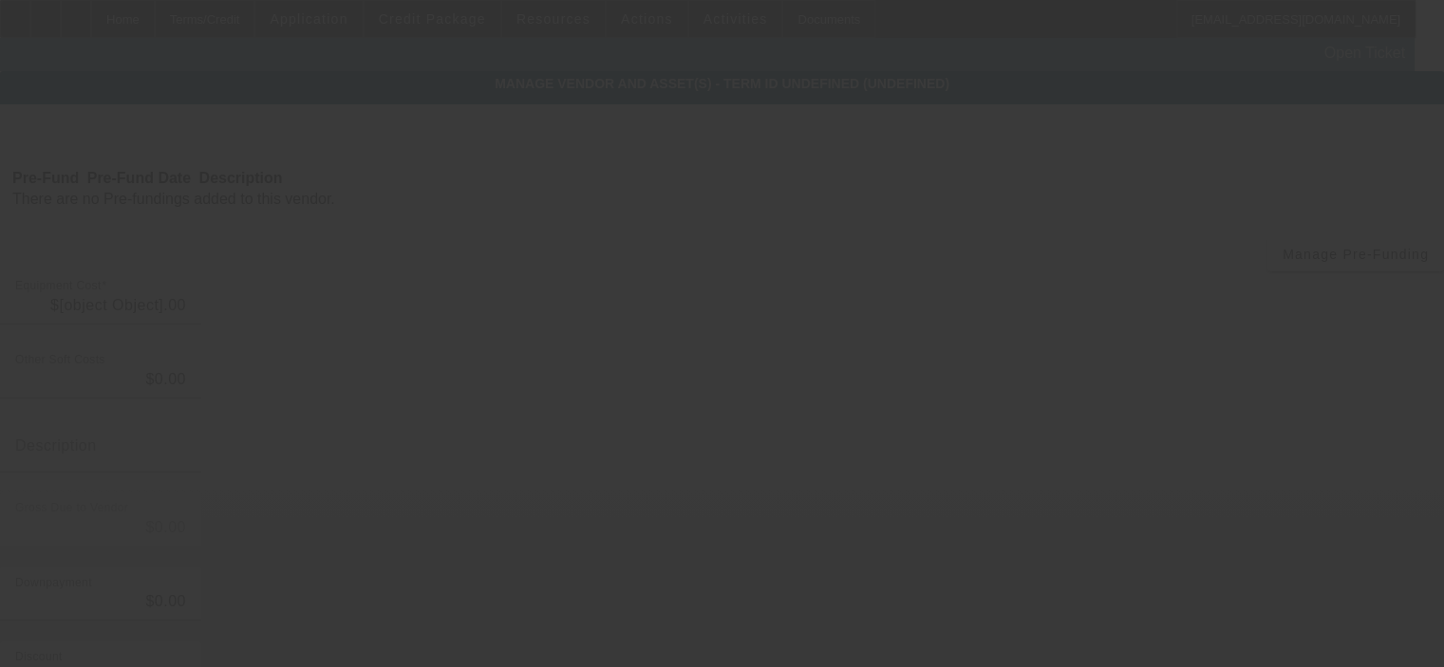
type input "$13,750.00"
type input "$1,141.25"
type input "AZ sales tax"
type input "$14,891.25"
type input "$1,000.00"
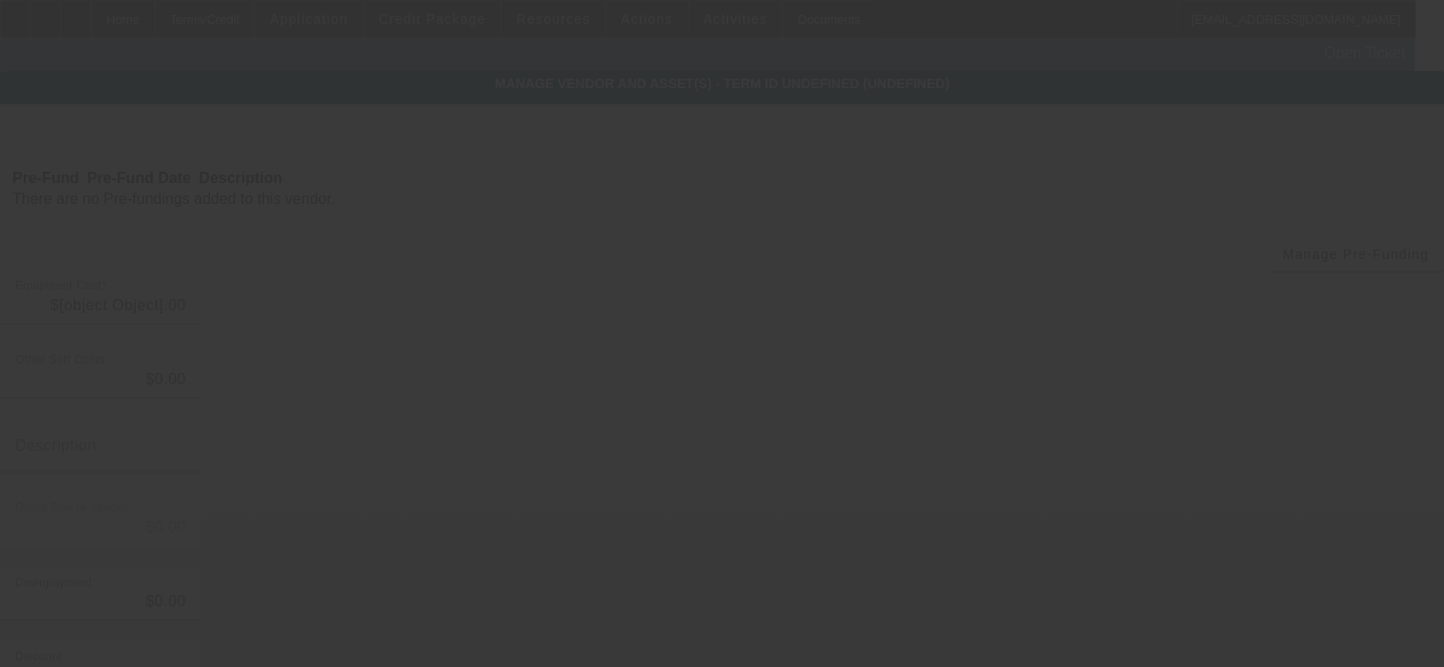
type input "$1,000.00"
type input "$13,891.25"
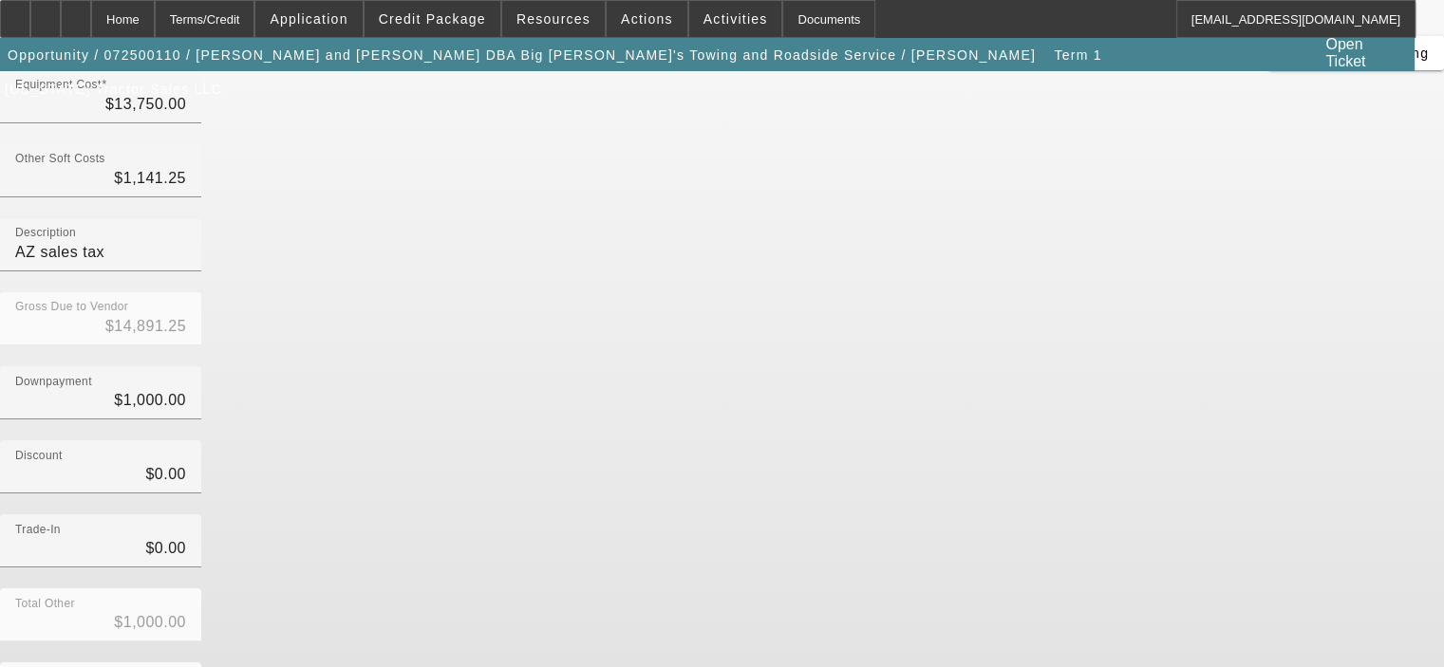
scroll to position [210, 0]
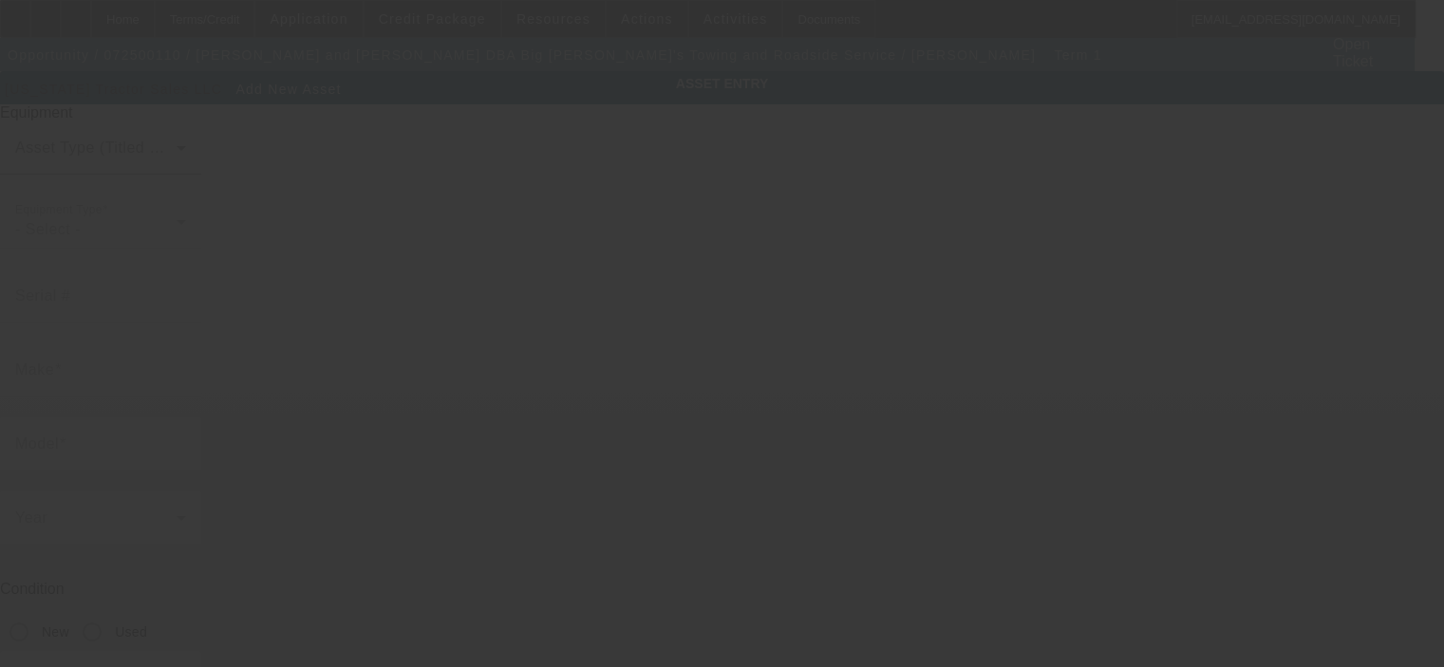
type input "707 E Pearl St"
type input "Benson"
type input "85602"
type input "Cochise"
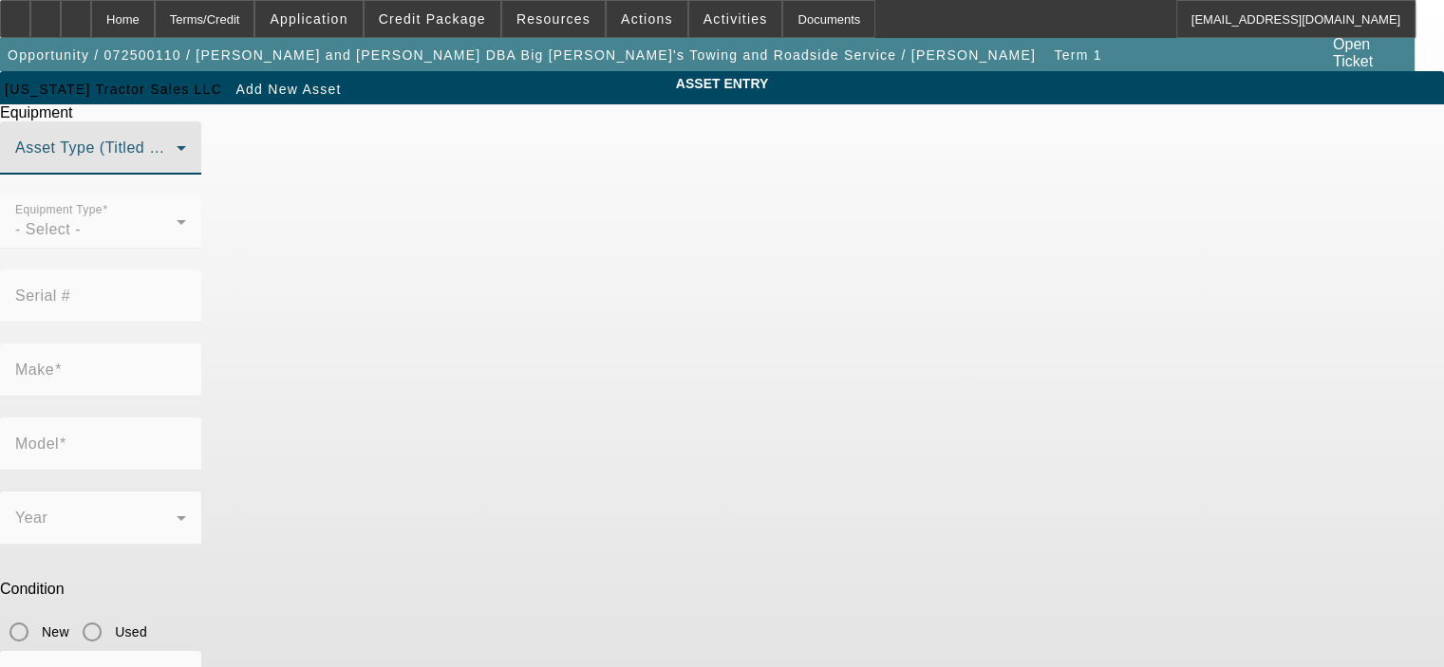
click at [186, 167] on mat-select at bounding box center [100, 155] width 171 height 23
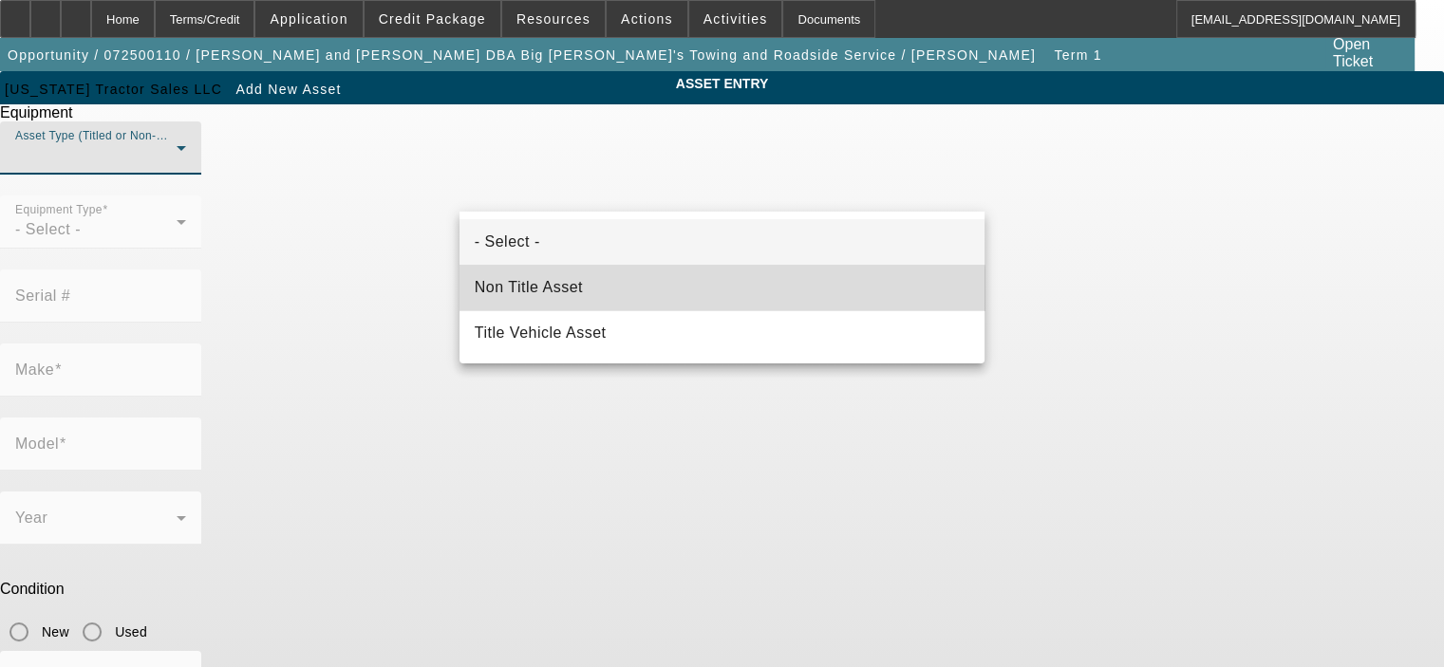
click at [706, 292] on mat-option "Non Title Asset" at bounding box center [721, 288] width 525 height 46
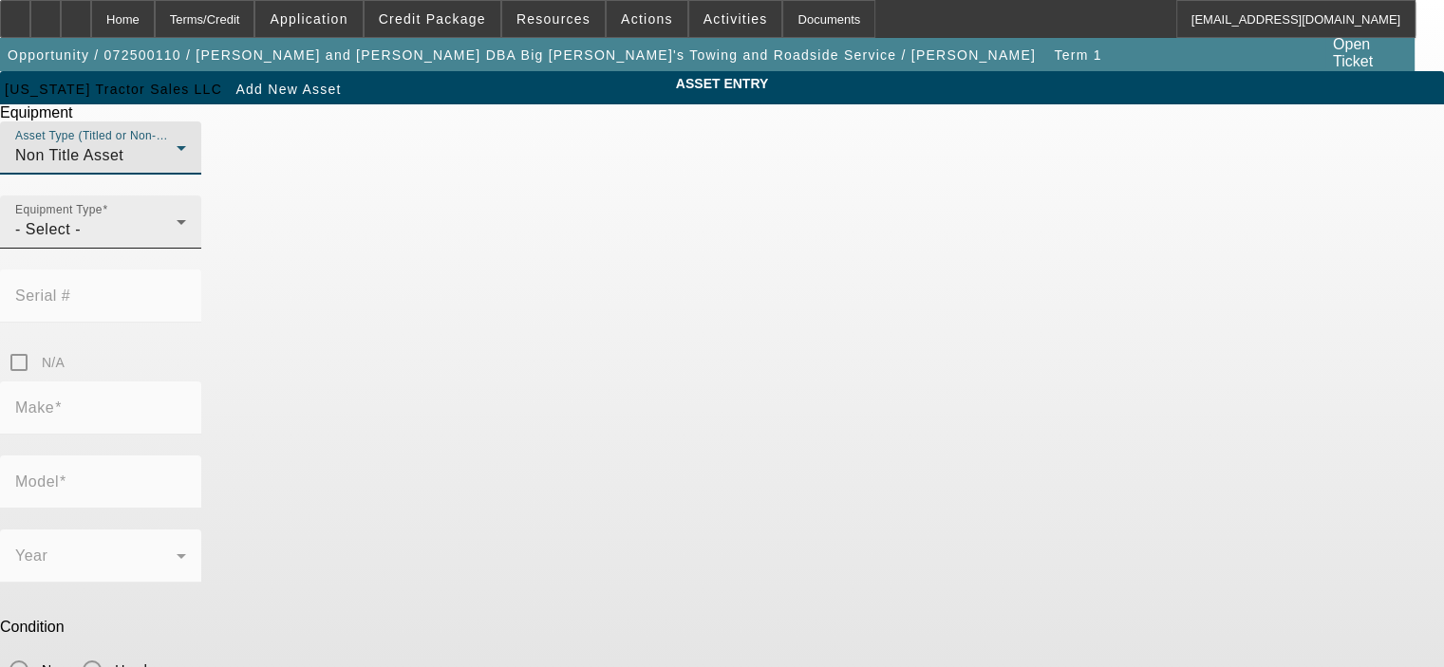
click at [177, 241] on div "- Select -" at bounding box center [95, 229] width 161 height 23
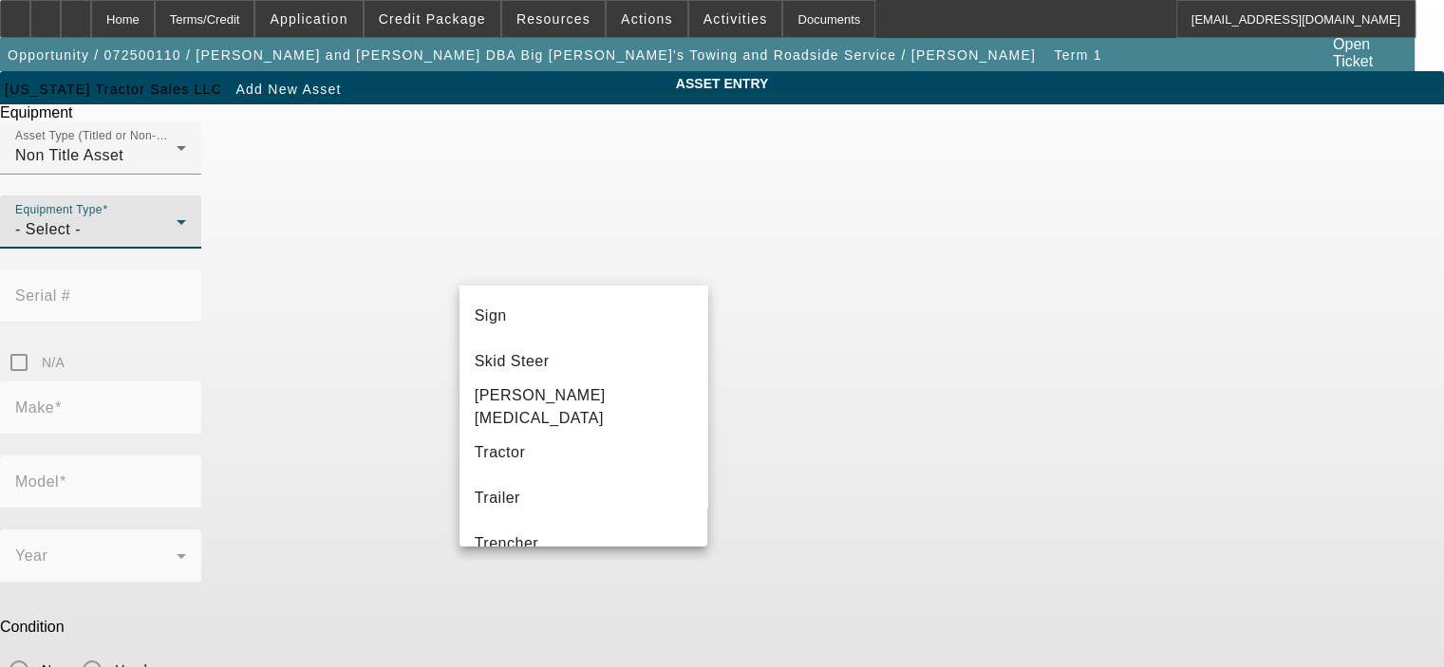
scroll to position [513, 0]
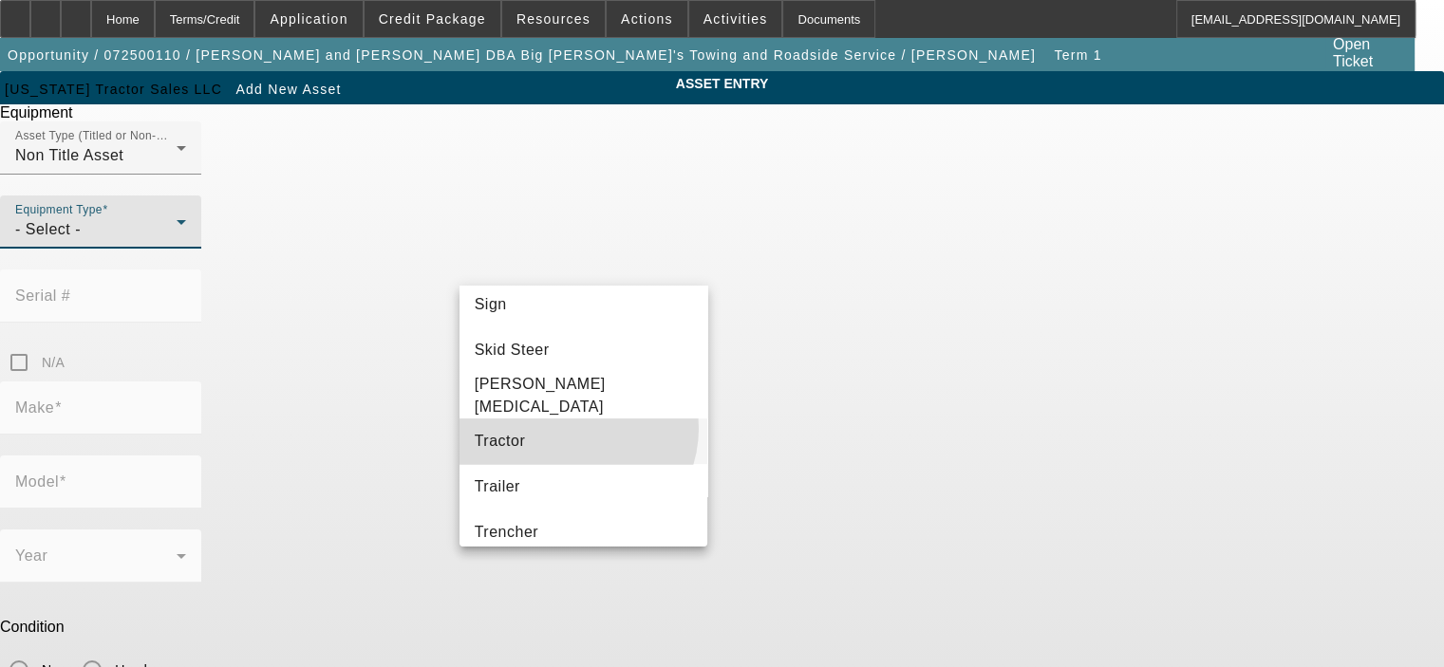
click at [573, 428] on mat-option "Tractor" at bounding box center [583, 442] width 249 height 46
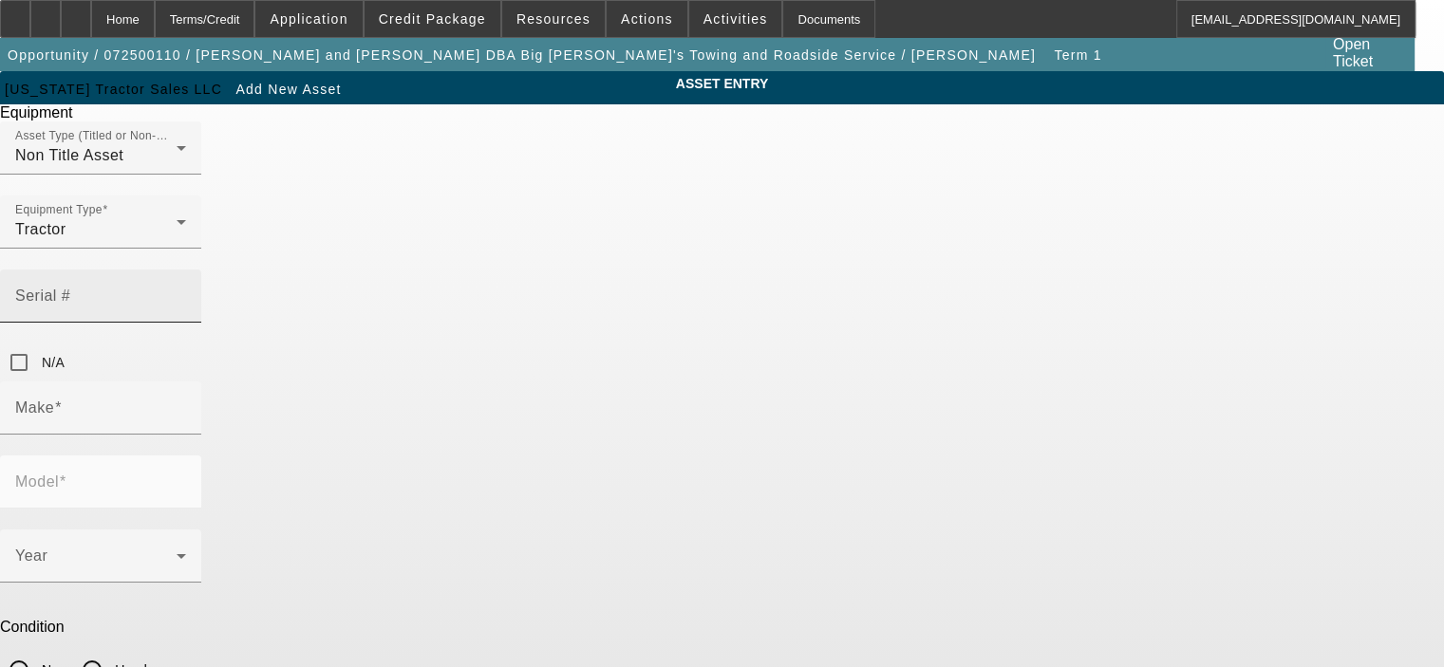
click at [70, 288] on mat-label "Serial #" at bounding box center [42, 296] width 55 height 16
click at [186, 292] on input "Serial #" at bounding box center [100, 303] width 171 height 23
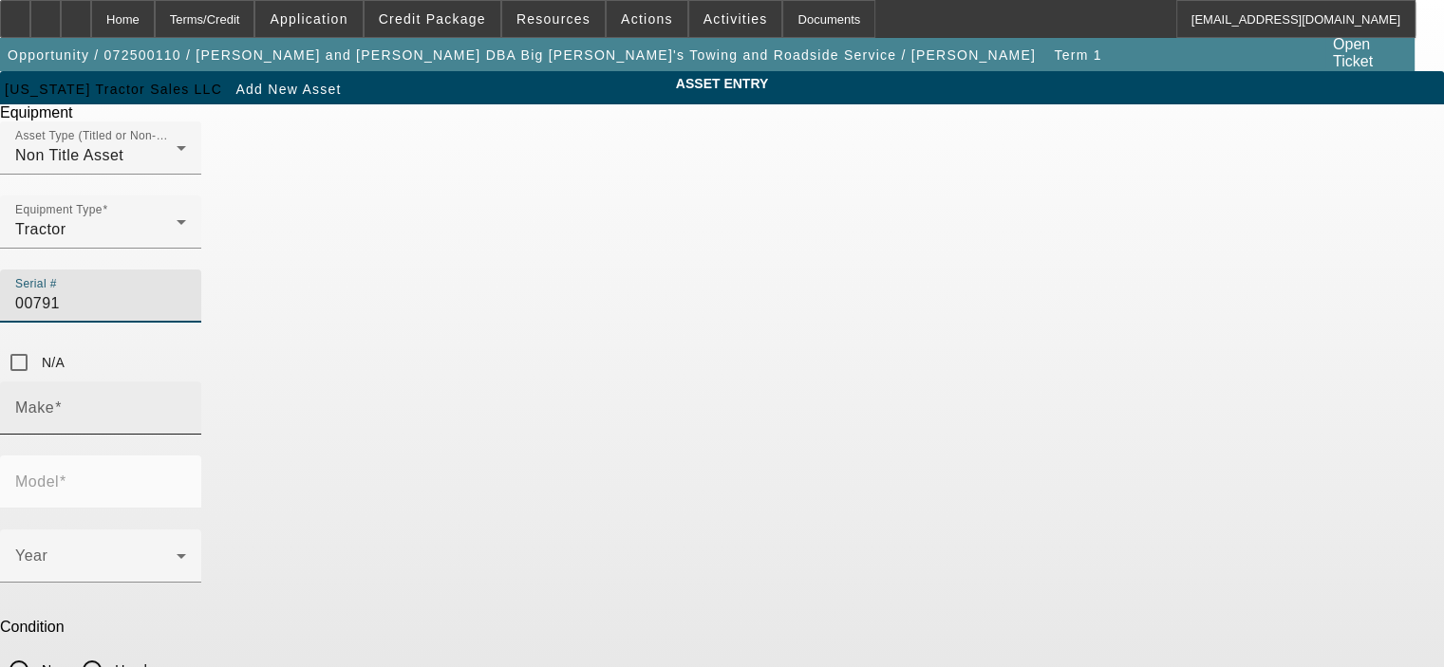
type input "00791"
click at [186, 404] on input "Make" at bounding box center [100, 415] width 171 height 23
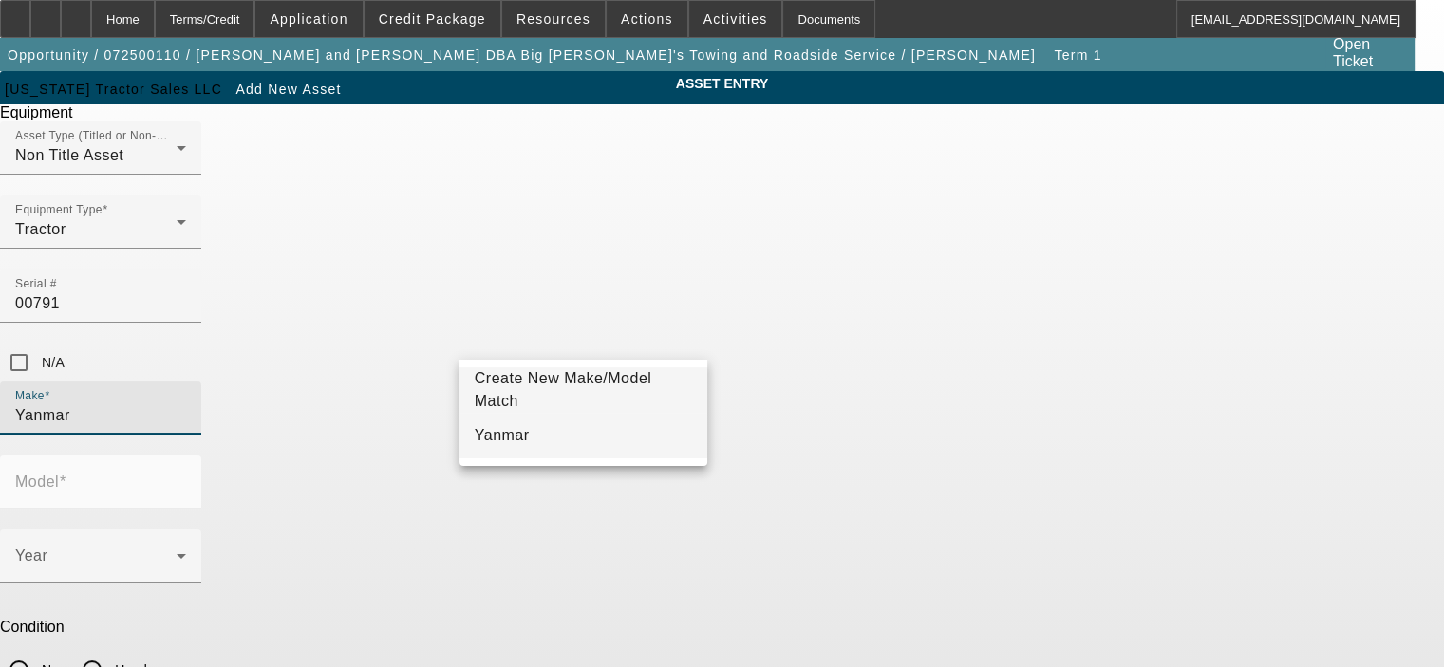
type input "Yanmar"
click at [600, 426] on mat-option "Yanmar" at bounding box center [583, 436] width 249 height 46
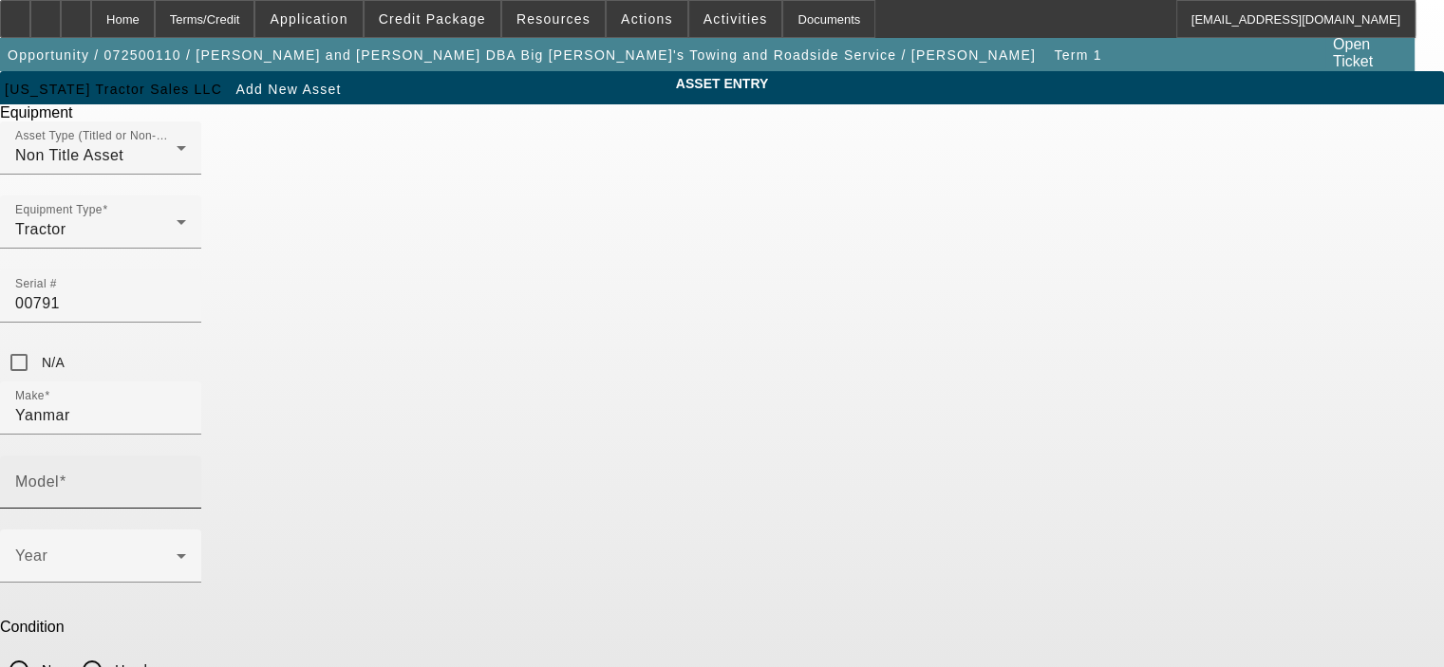
click at [59, 474] on mat-label "Model" at bounding box center [37, 482] width 44 height 16
click at [186, 478] on input "Model" at bounding box center [100, 489] width 171 height 23
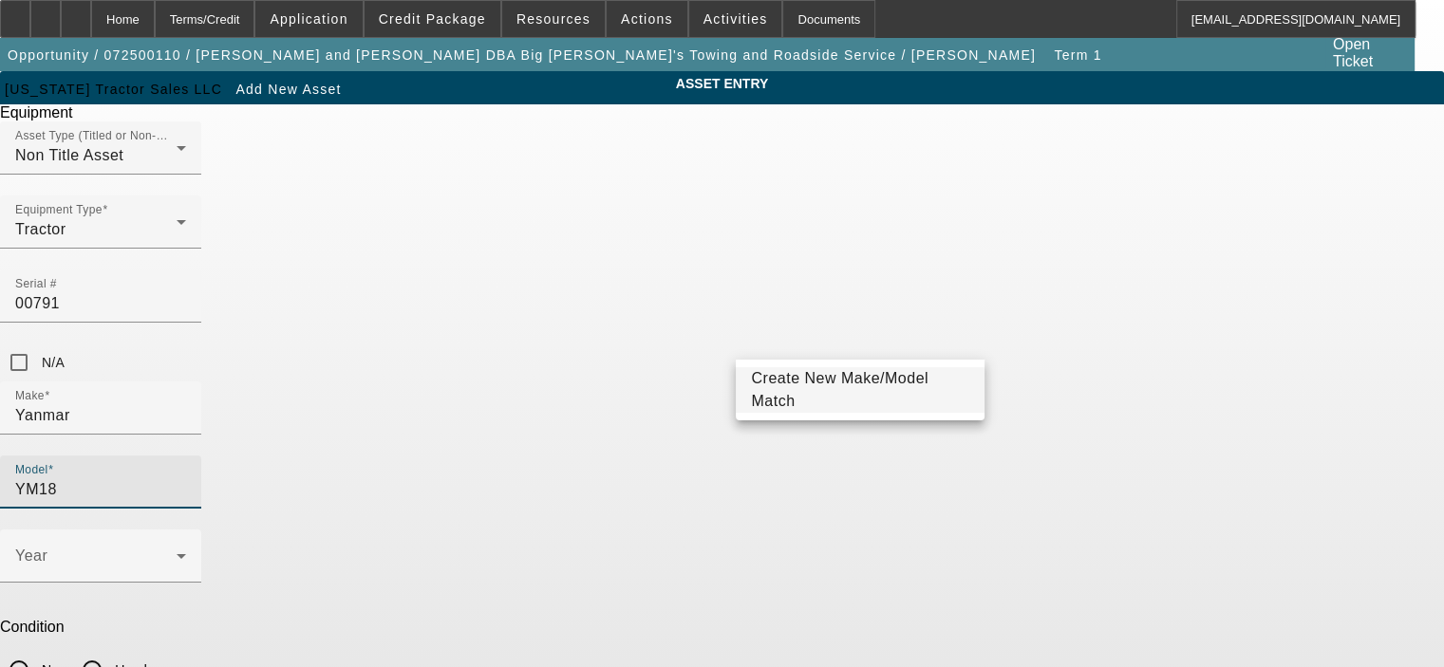
type input "YM18"
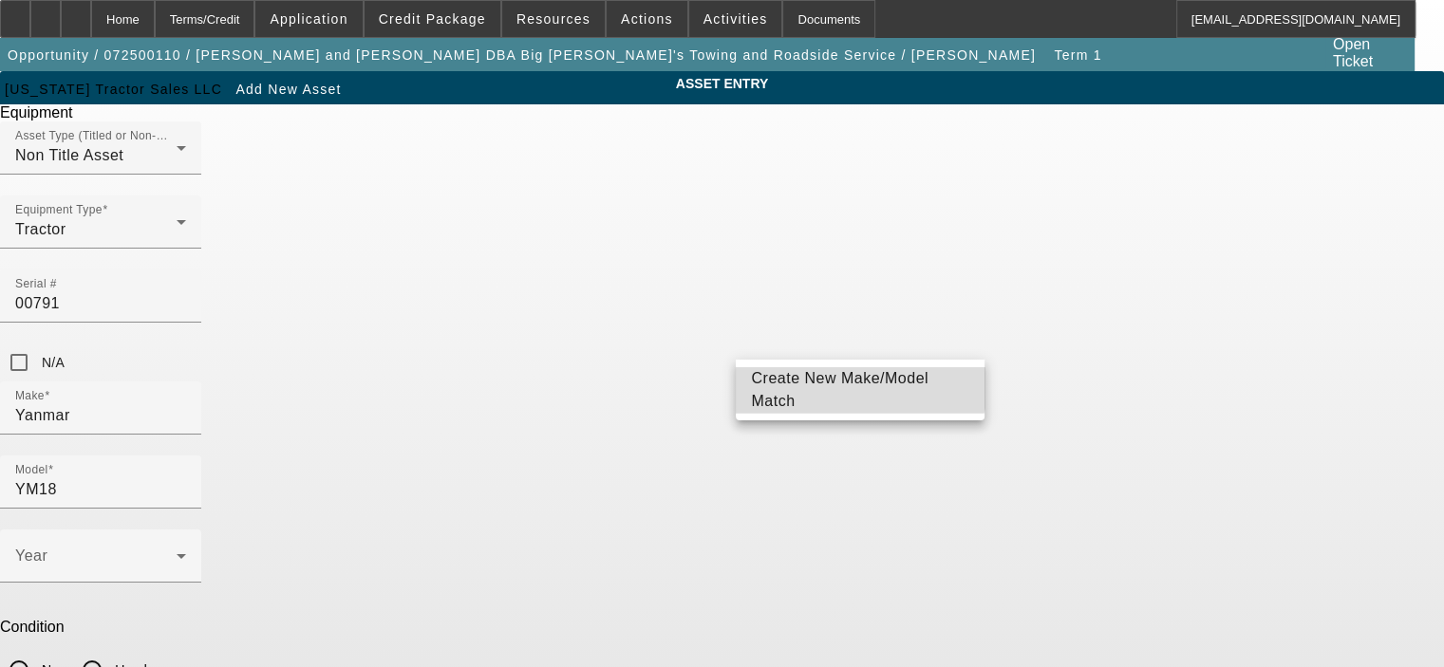
click at [832, 379] on span "Create New Make/Model Match" at bounding box center [860, 390] width 218 height 46
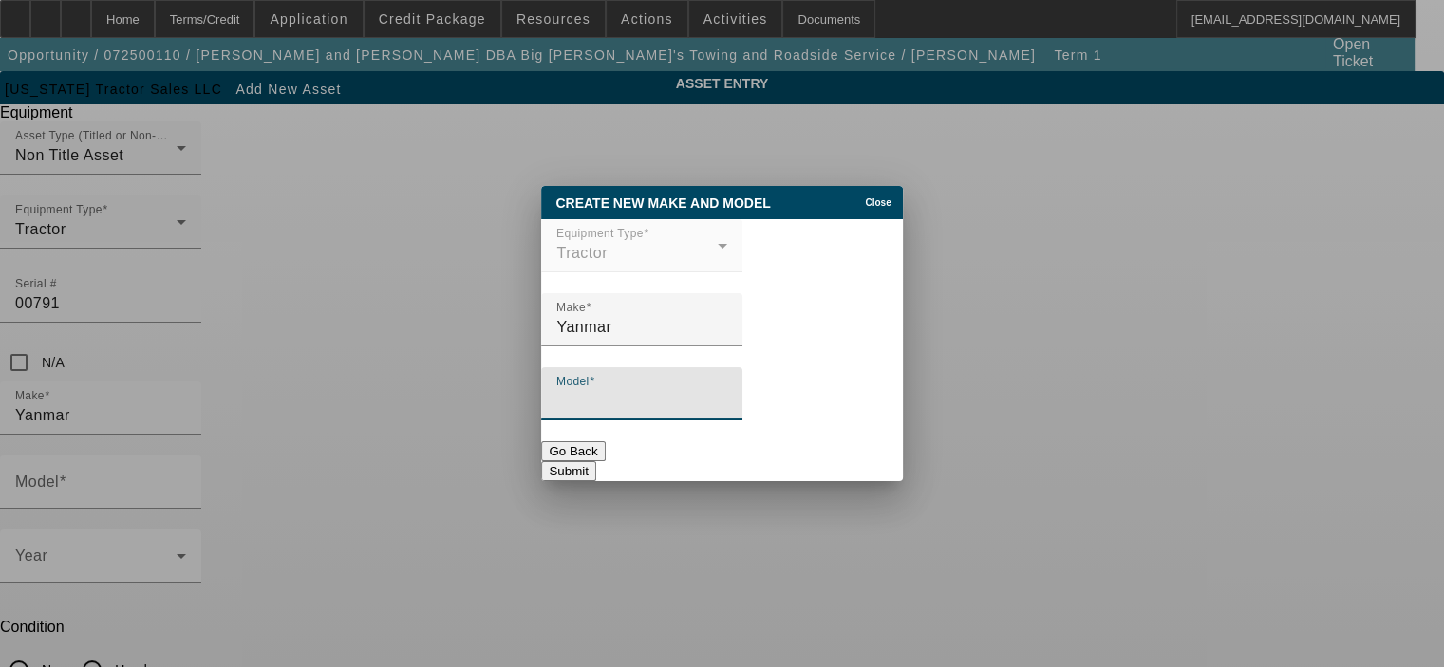
click at [631, 406] on input "Model" at bounding box center [641, 401] width 171 height 23
type input "Y"
type input "1810-D"
click at [595, 467] on button "Submit" at bounding box center [568, 471] width 54 height 20
type input "1810-D"
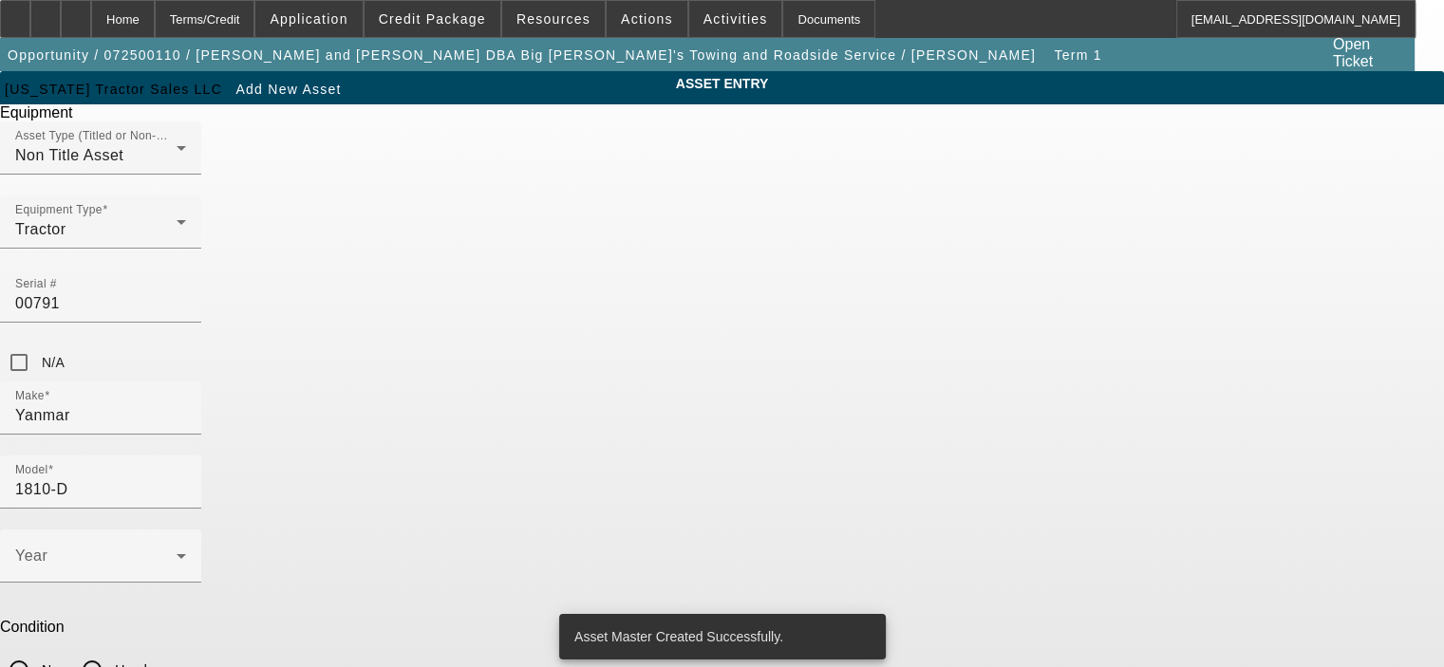
click at [111, 651] on input "Used" at bounding box center [92, 670] width 38 height 38
radio input "true"
click at [186, 530] on div "Year" at bounding box center [100, 556] width 171 height 53
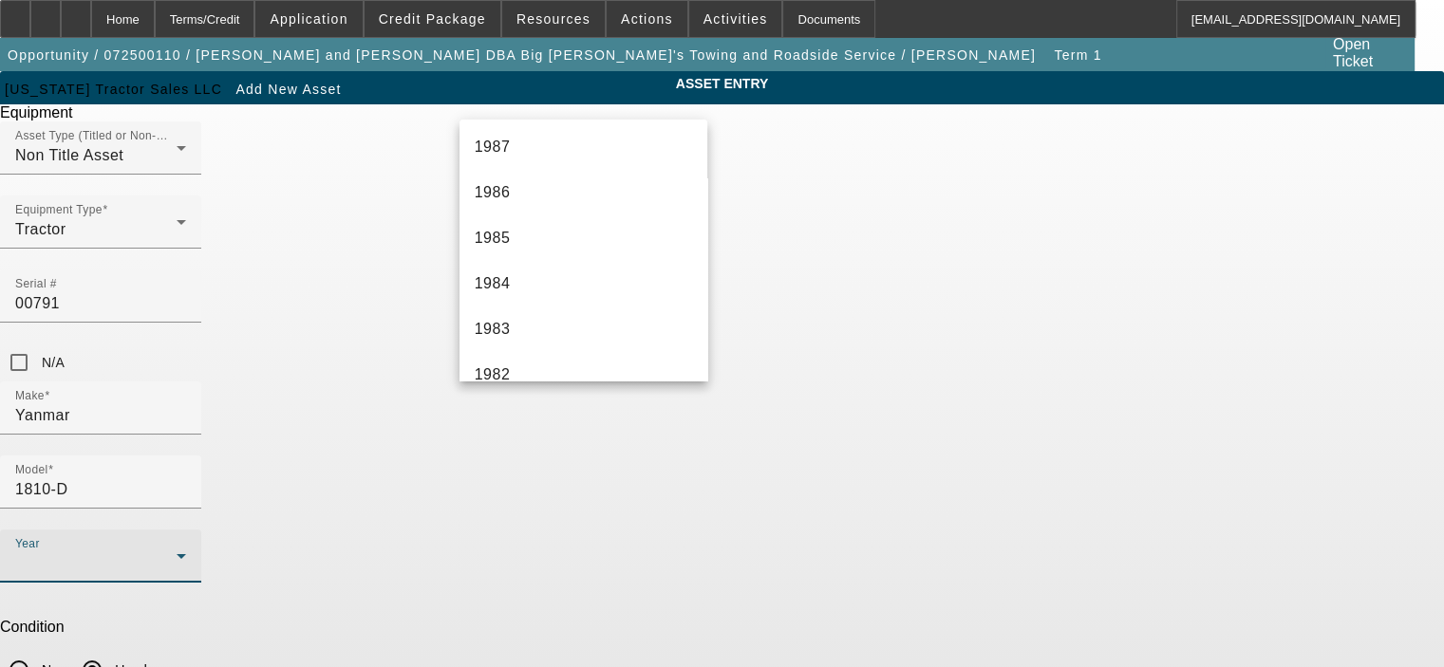
scroll to position [1861, 0]
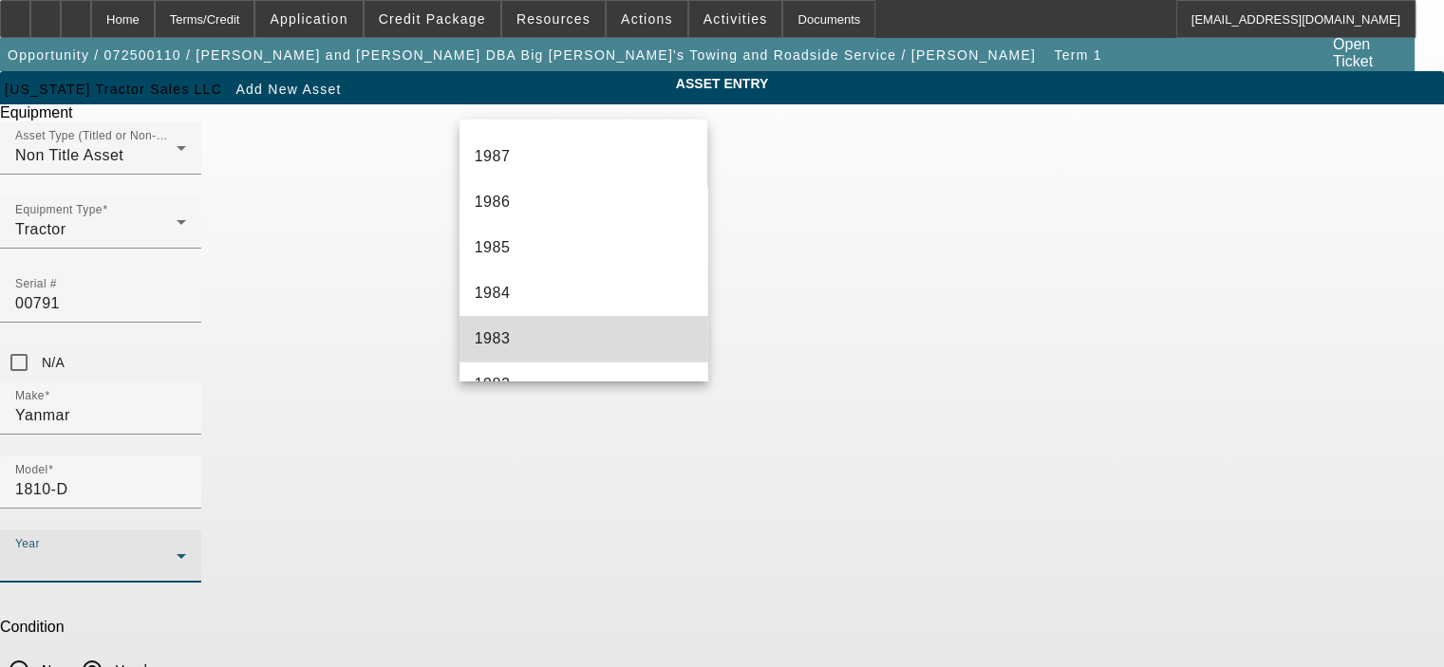
click at [638, 333] on mat-option "1983" at bounding box center [583, 339] width 249 height 46
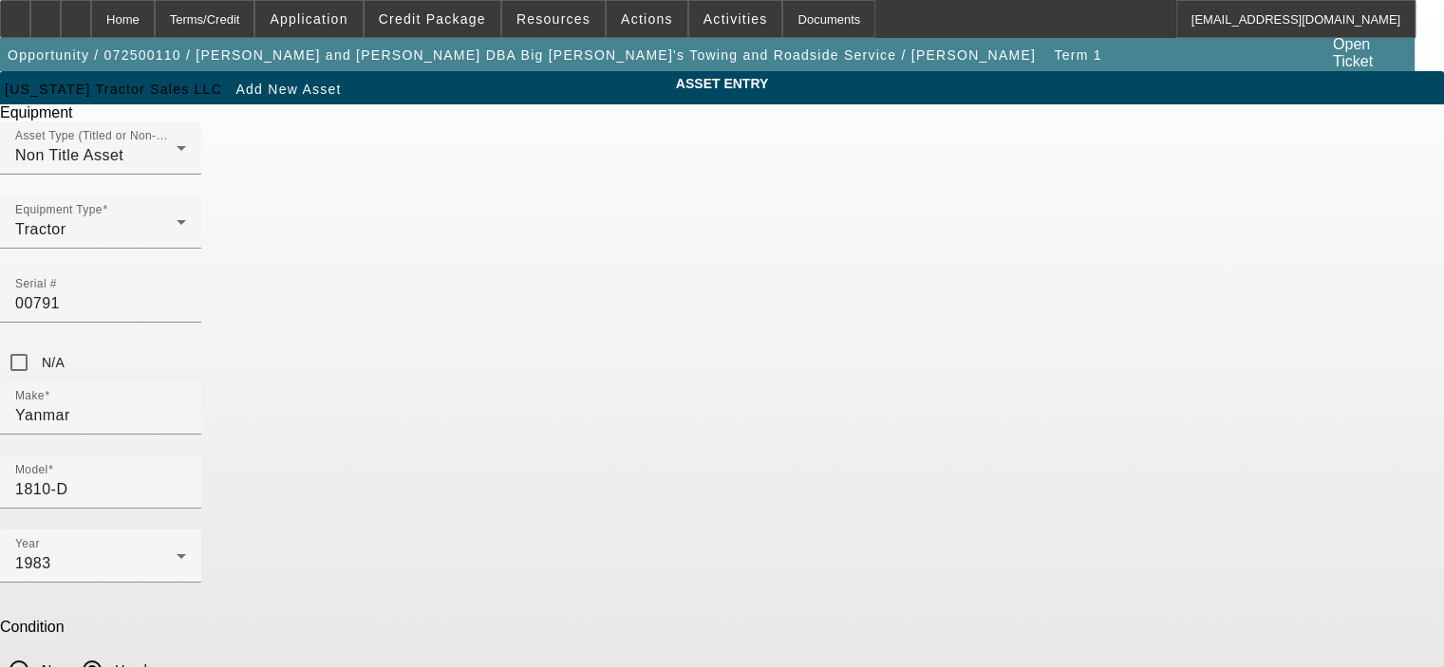
type input "99"
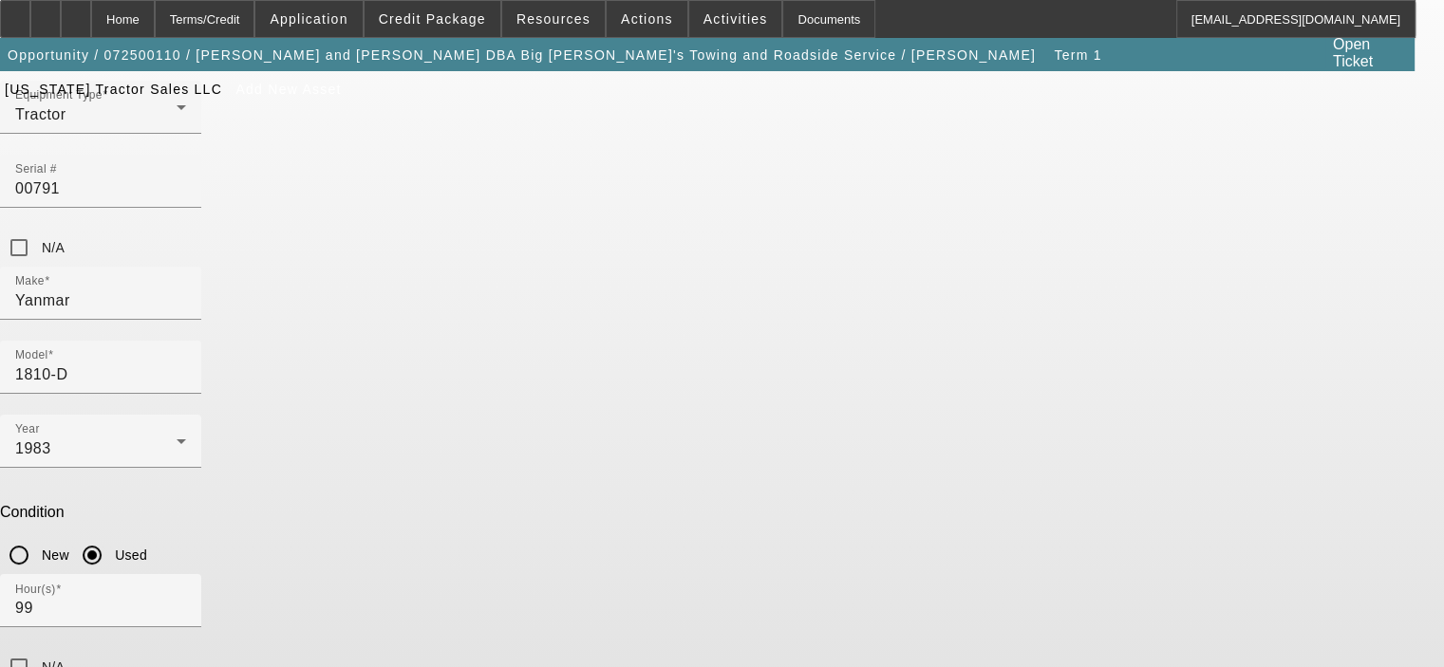
scroll to position [121, 0]
type textarea "Reconditioned Tractor"
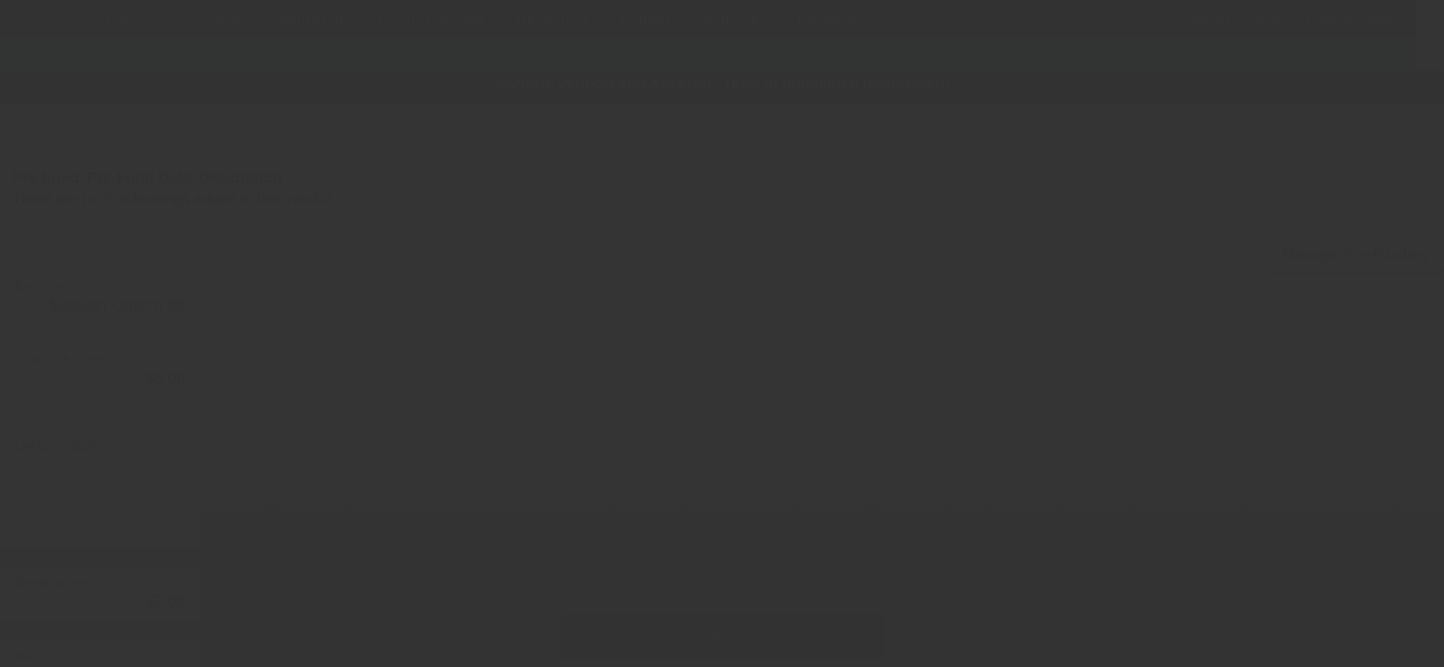
type input "$13,750.00"
type input "$1,141.25"
type input "AZ sales tax"
type input "$14,891.25"
type input "$1,000.00"
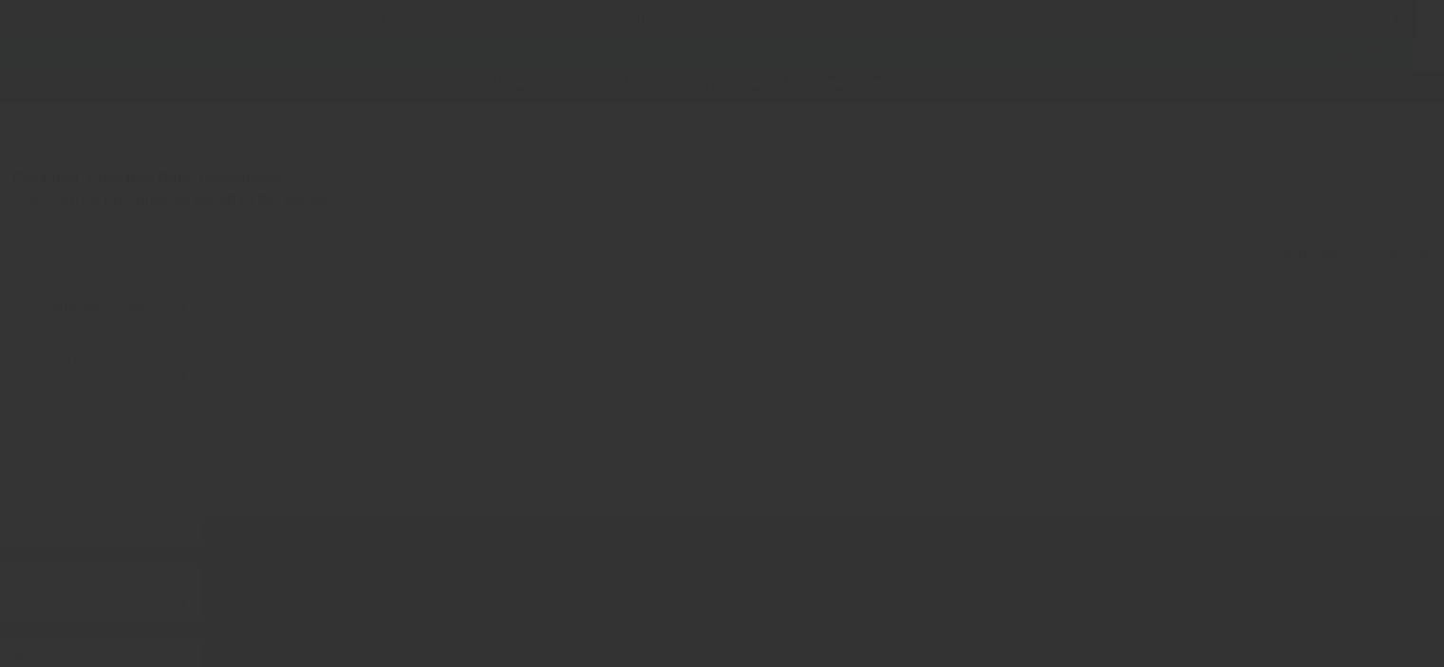
type input "$1,000.00"
type input "$13,891.25"
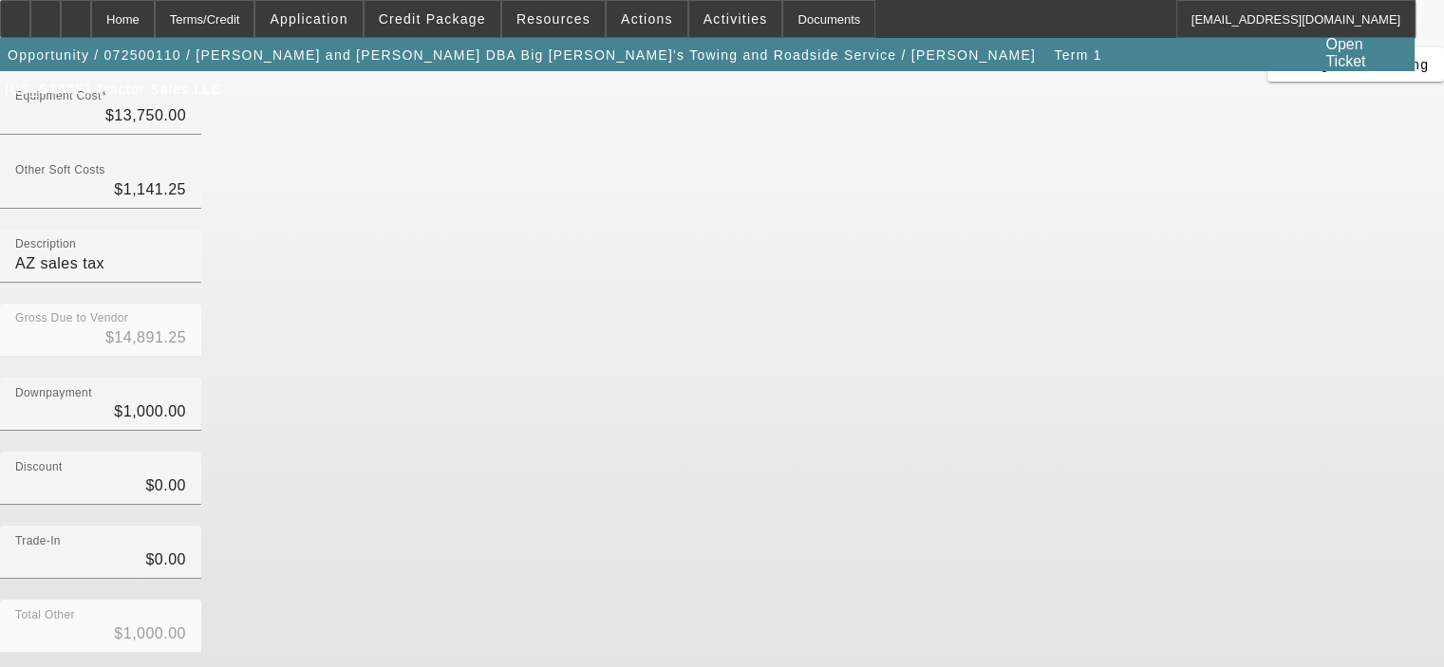
scroll to position [217, 0]
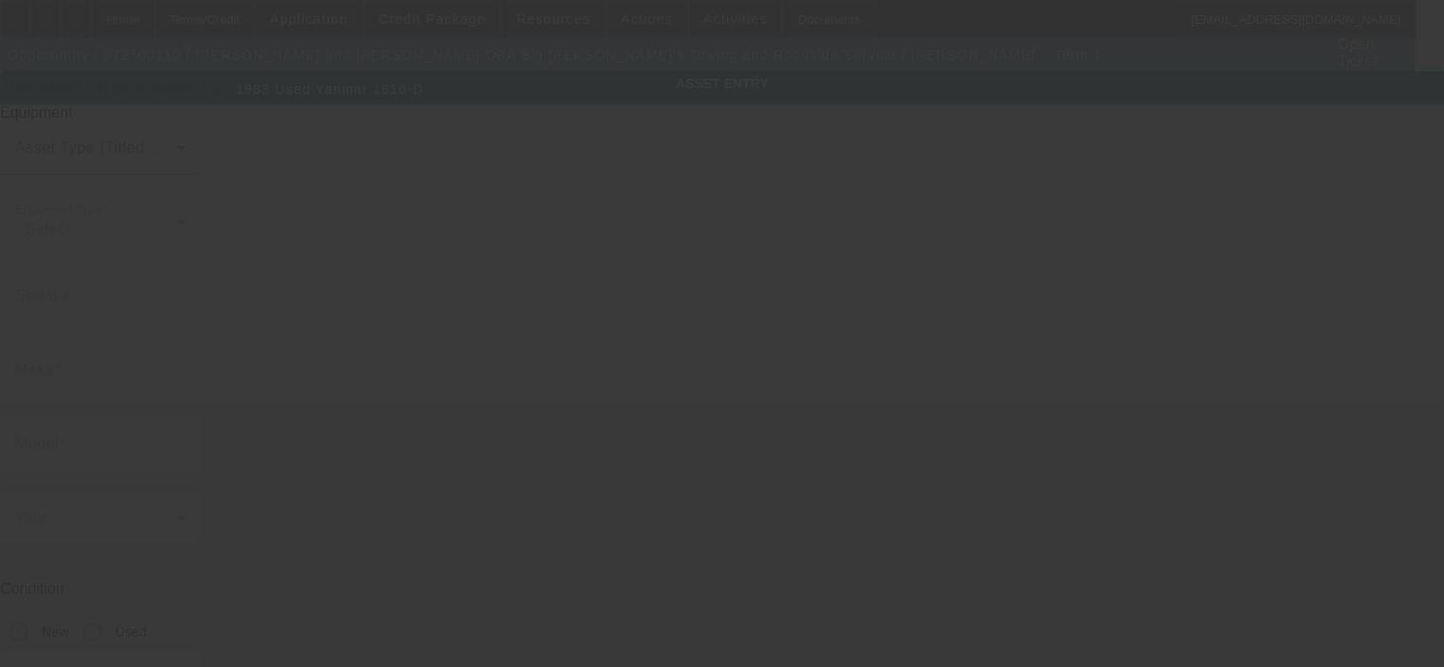
type input "00791"
type input "Yanmar"
type input "1810-D"
radio input "true"
type textarea "Reconditioned Tractor"
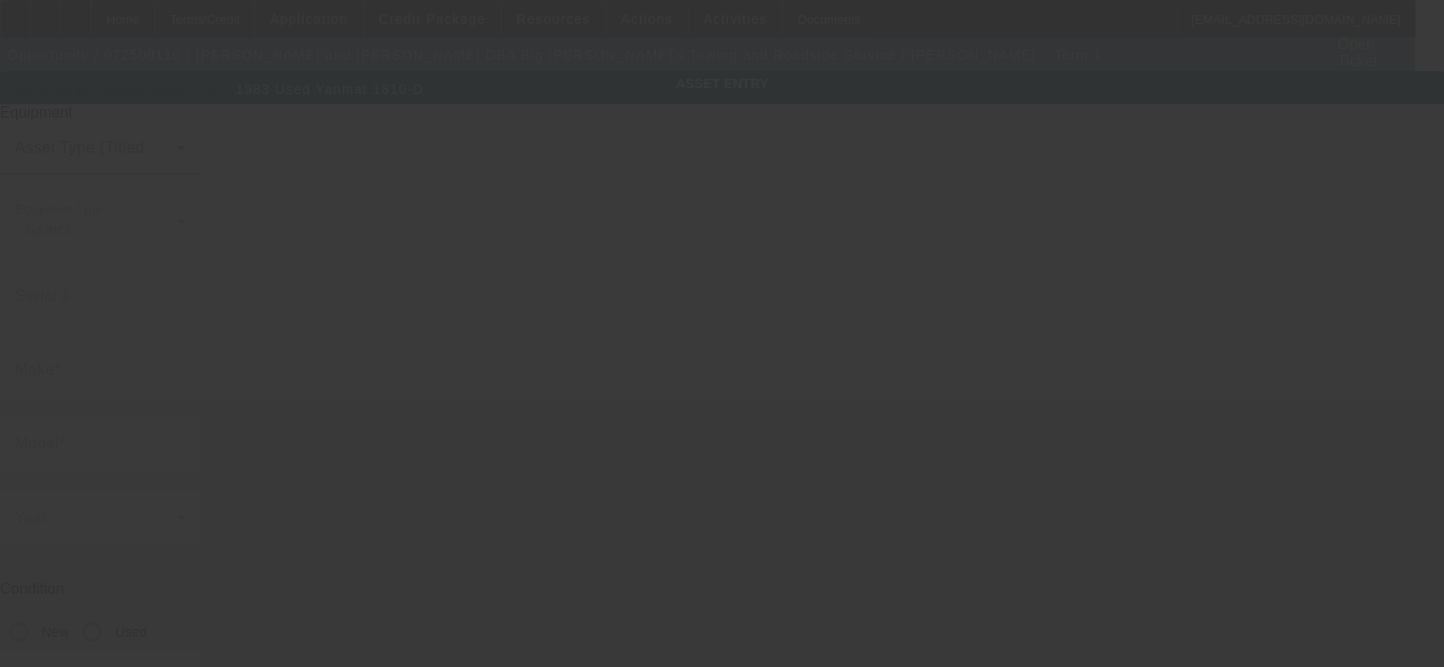
type input "707 E Pearl St"
type input "Benson"
type input "85602"
type input "Cochise"
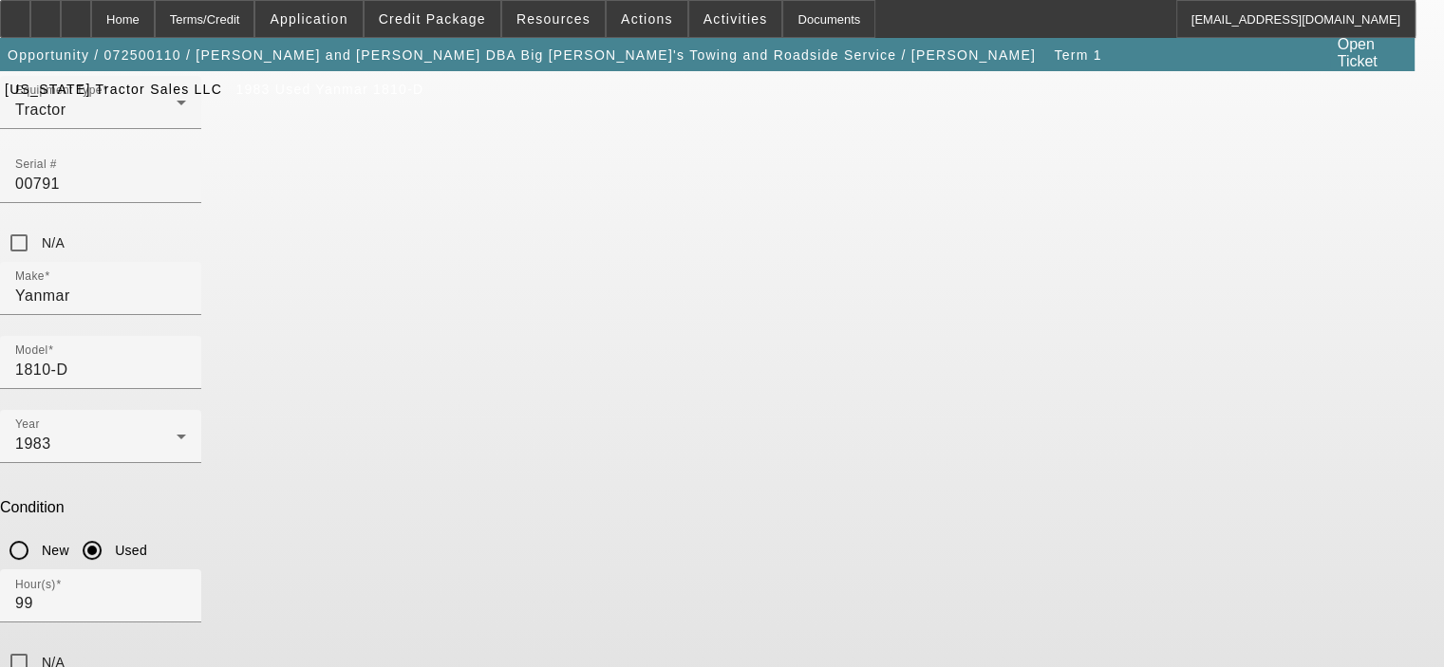
scroll to position [121, 0]
type textarea "Reconditioned Tractor with new canopy and self leveler"
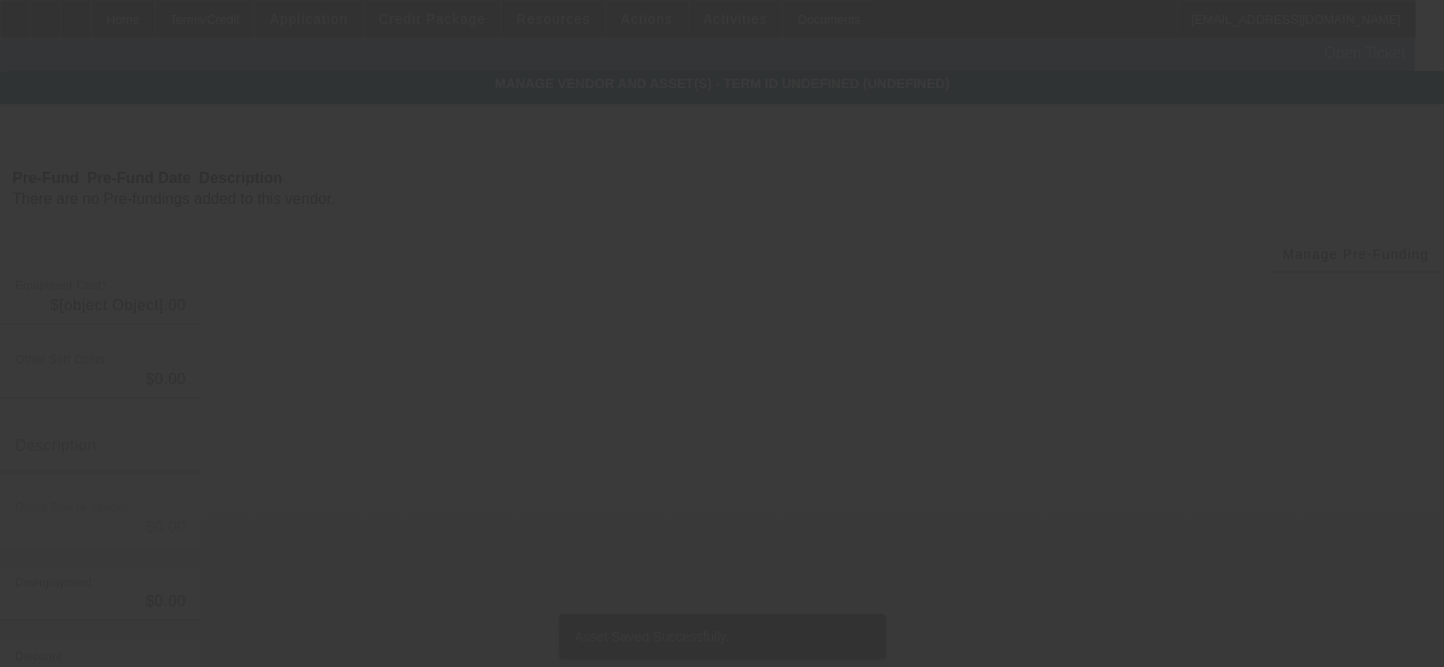
type input "$13,750.00"
type input "$1,141.25"
type input "AZ sales tax"
type input "$14,891.25"
type input "$1,000.00"
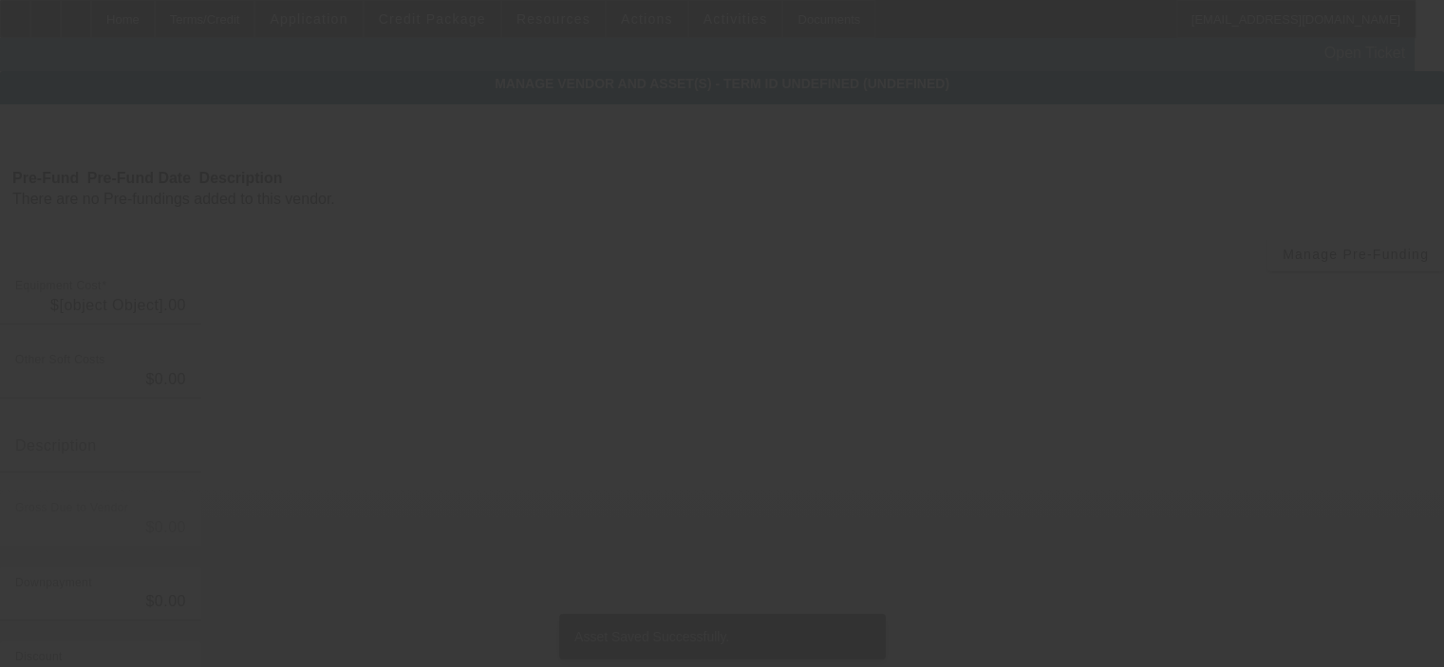
type input "$1,000.00"
type input "$13,891.25"
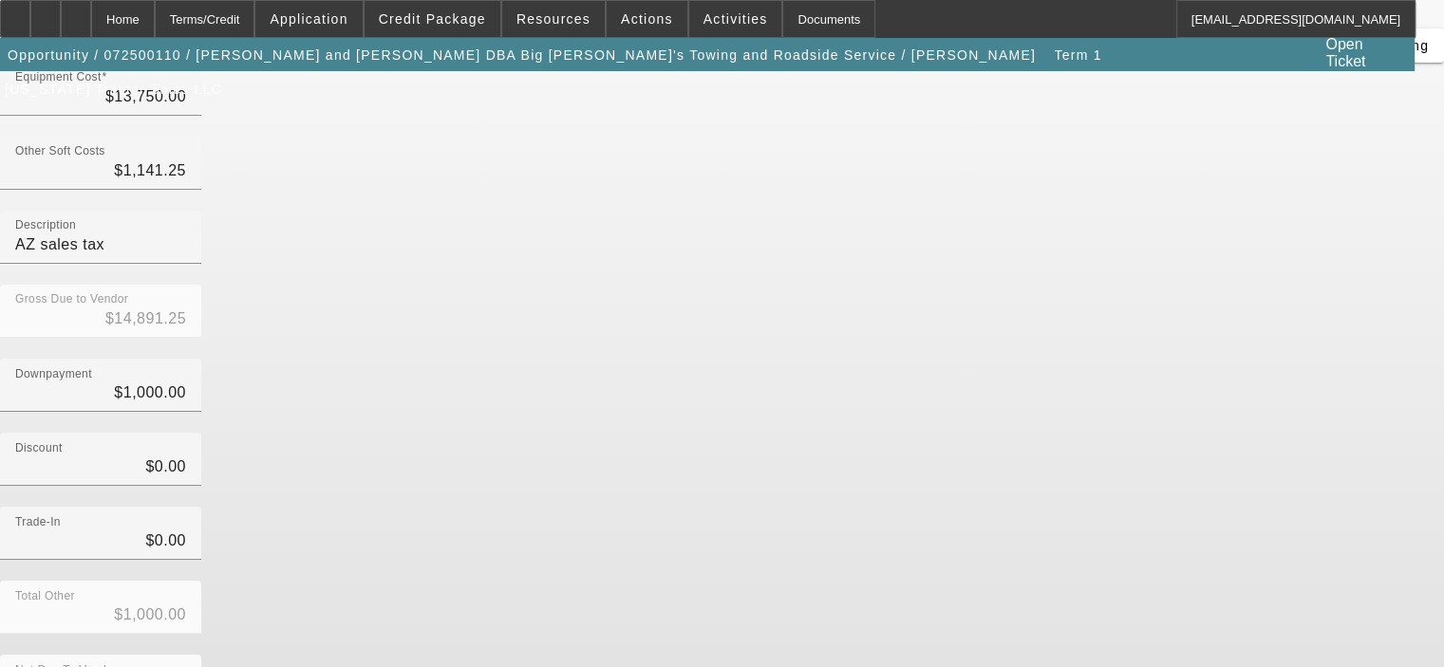
scroll to position [217, 0]
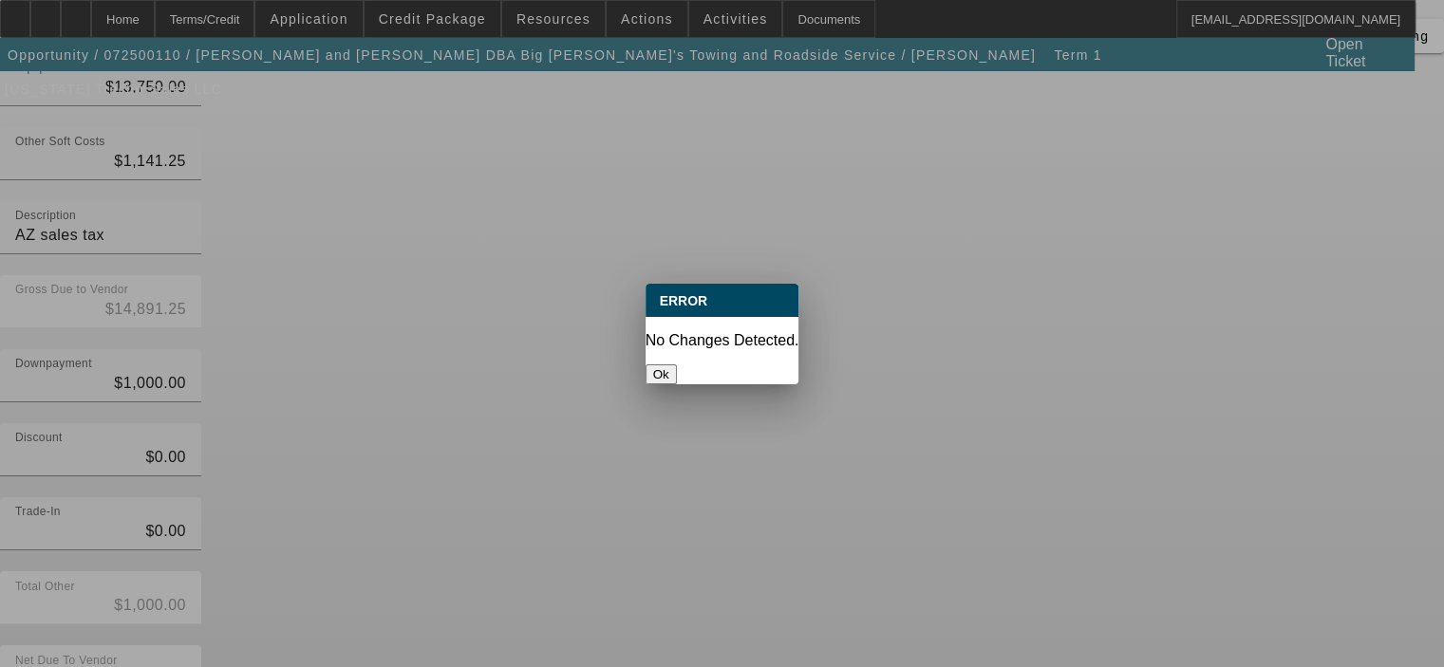
scroll to position [0, 0]
click at [677, 364] on button "Ok" at bounding box center [660, 374] width 31 height 20
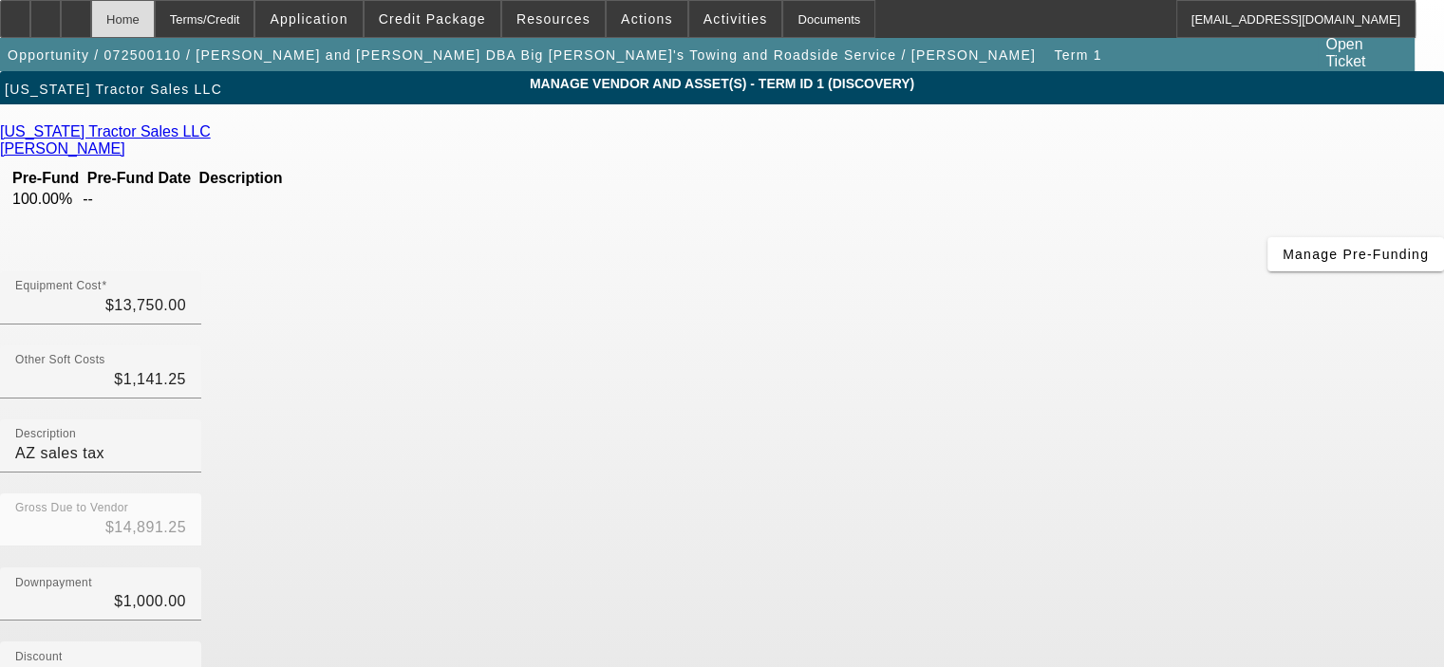
click at [155, 9] on div "Home" at bounding box center [123, 19] width 64 height 38
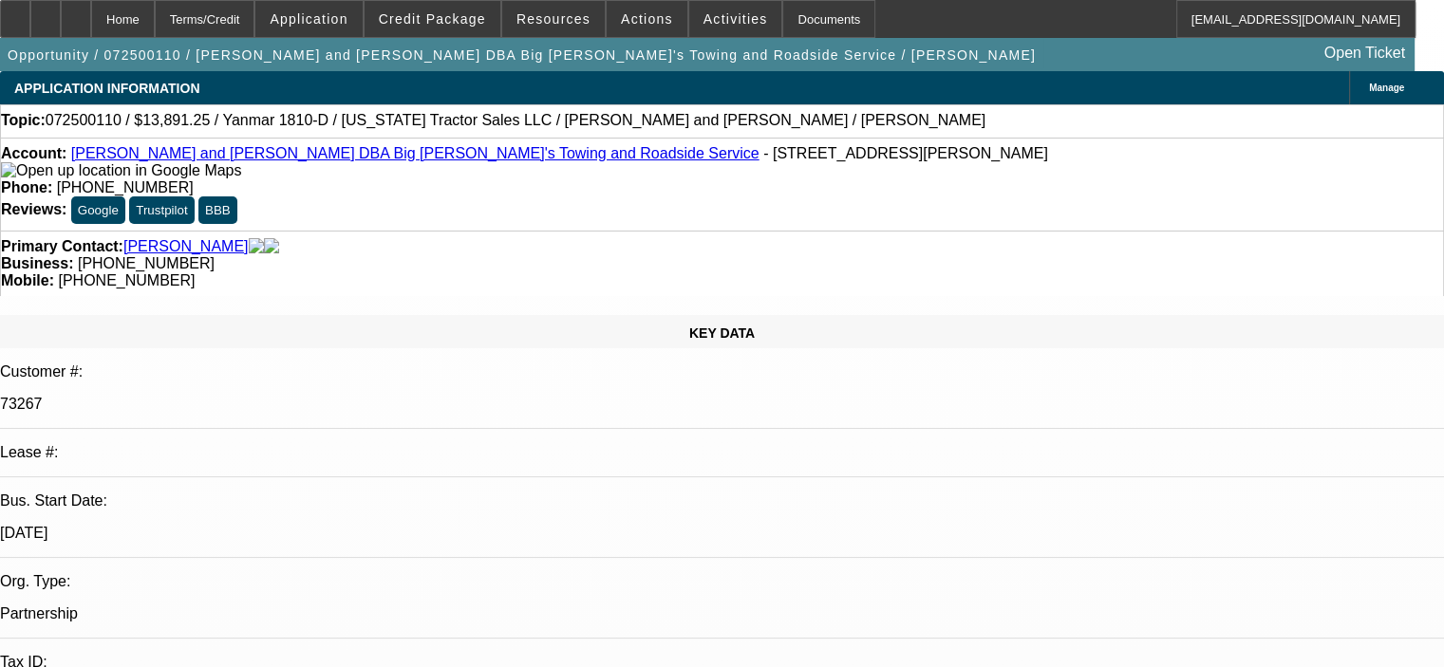
select select "0"
select select "2"
select select "0"
select select "6"
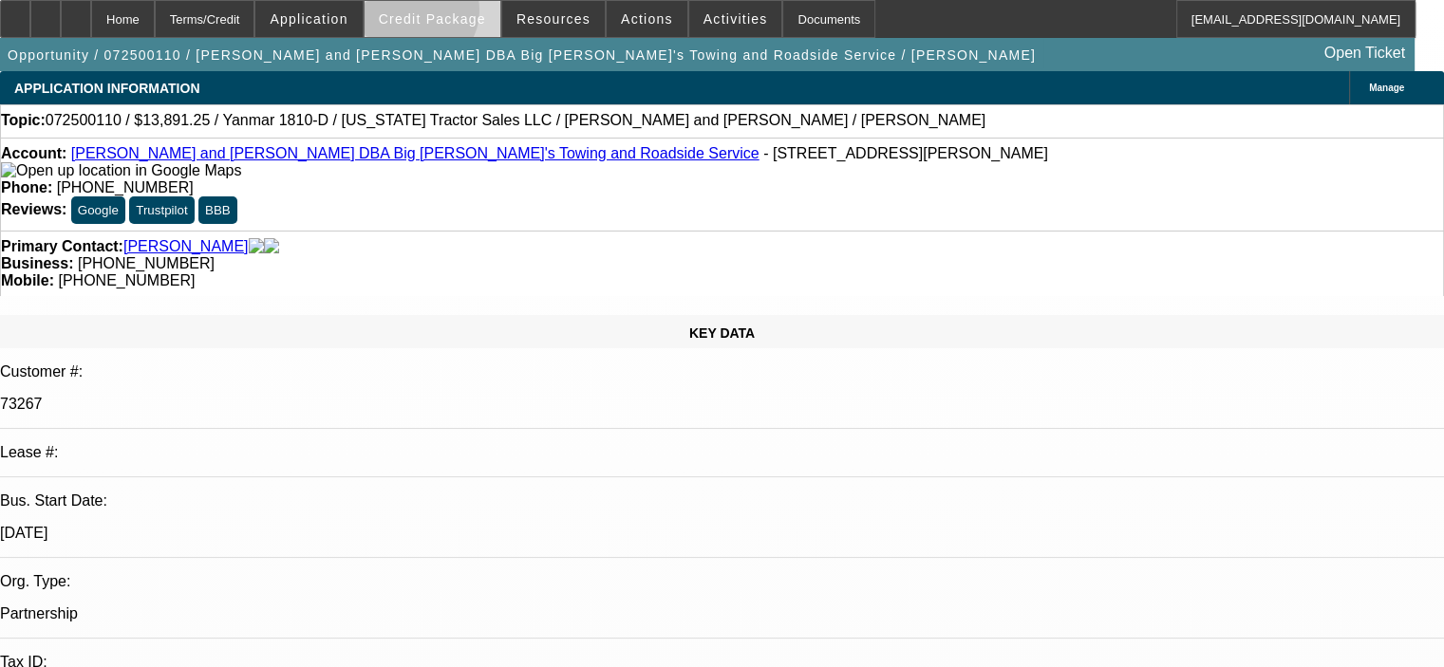
click at [444, 14] on span "Credit Package" at bounding box center [432, 18] width 107 height 15
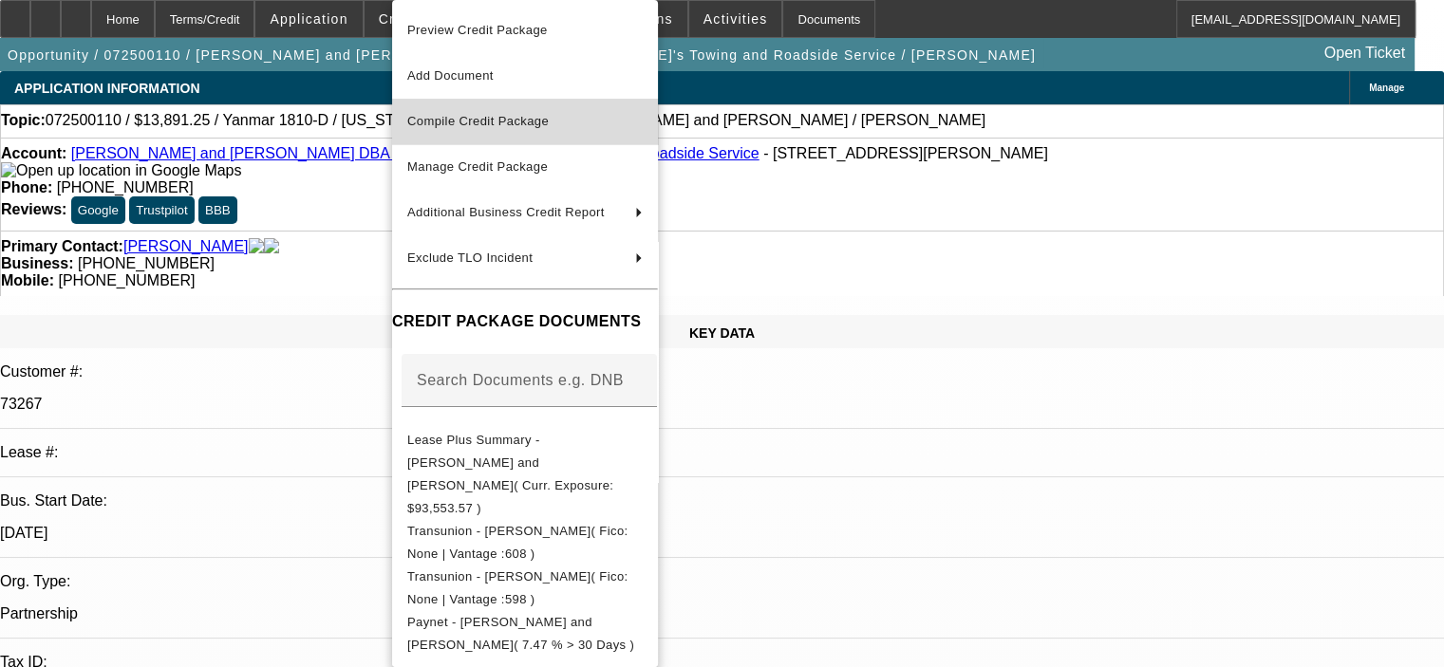
click at [500, 122] on span "Compile Credit Package" at bounding box center [477, 121] width 141 height 14
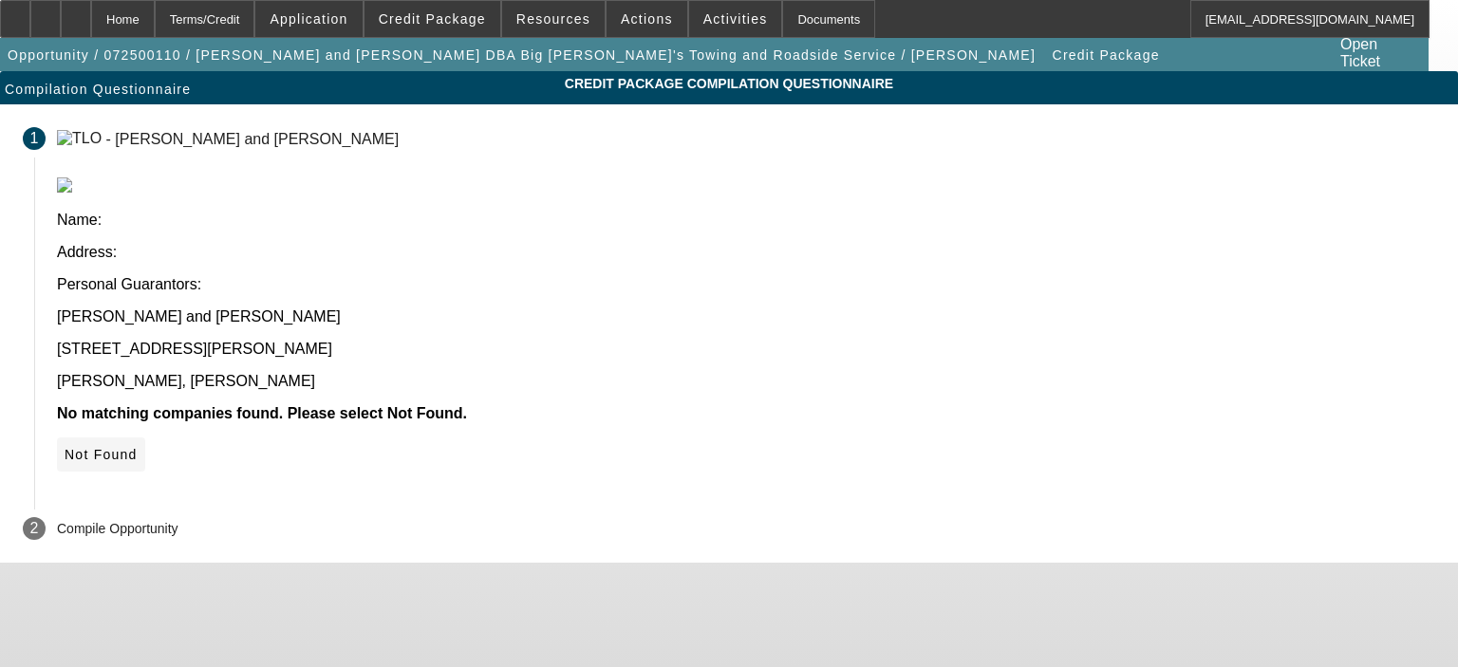
click at [138, 447] on span "Not Found" at bounding box center [101, 454] width 73 height 15
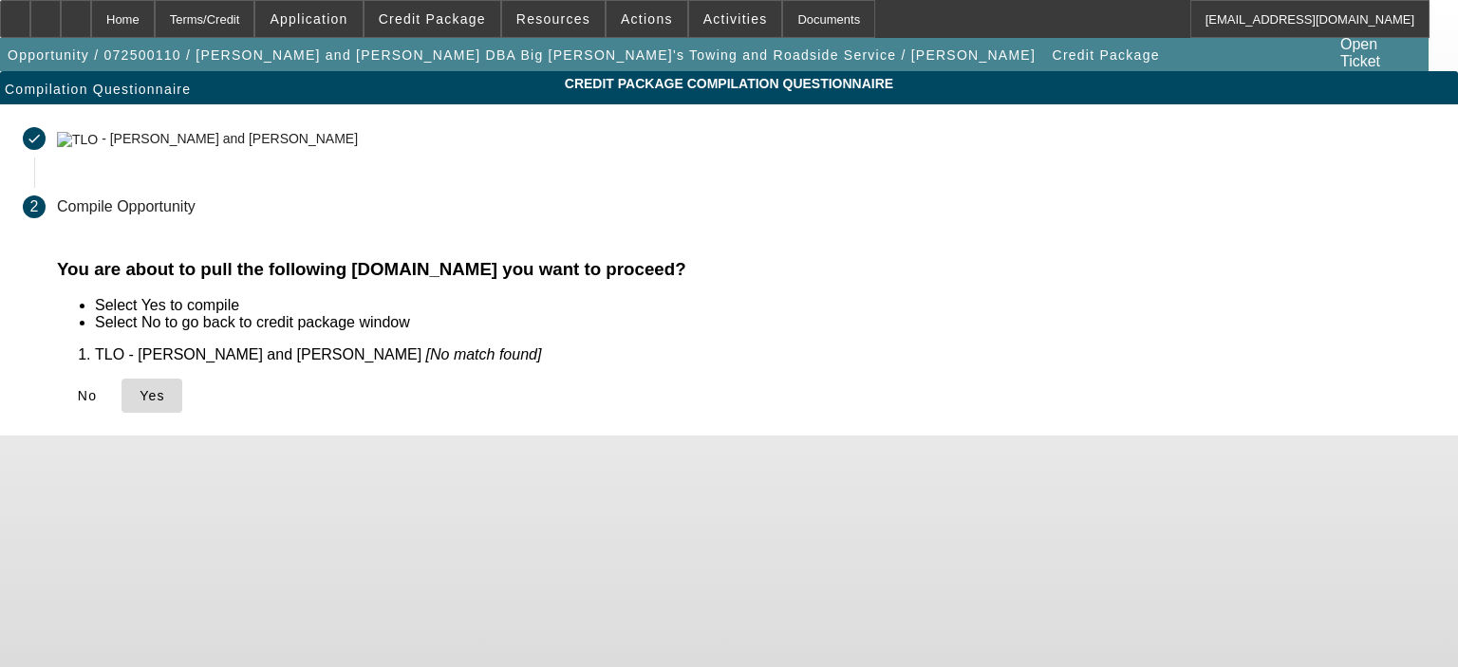
click at [165, 396] on span "Yes" at bounding box center [153, 395] width 26 height 15
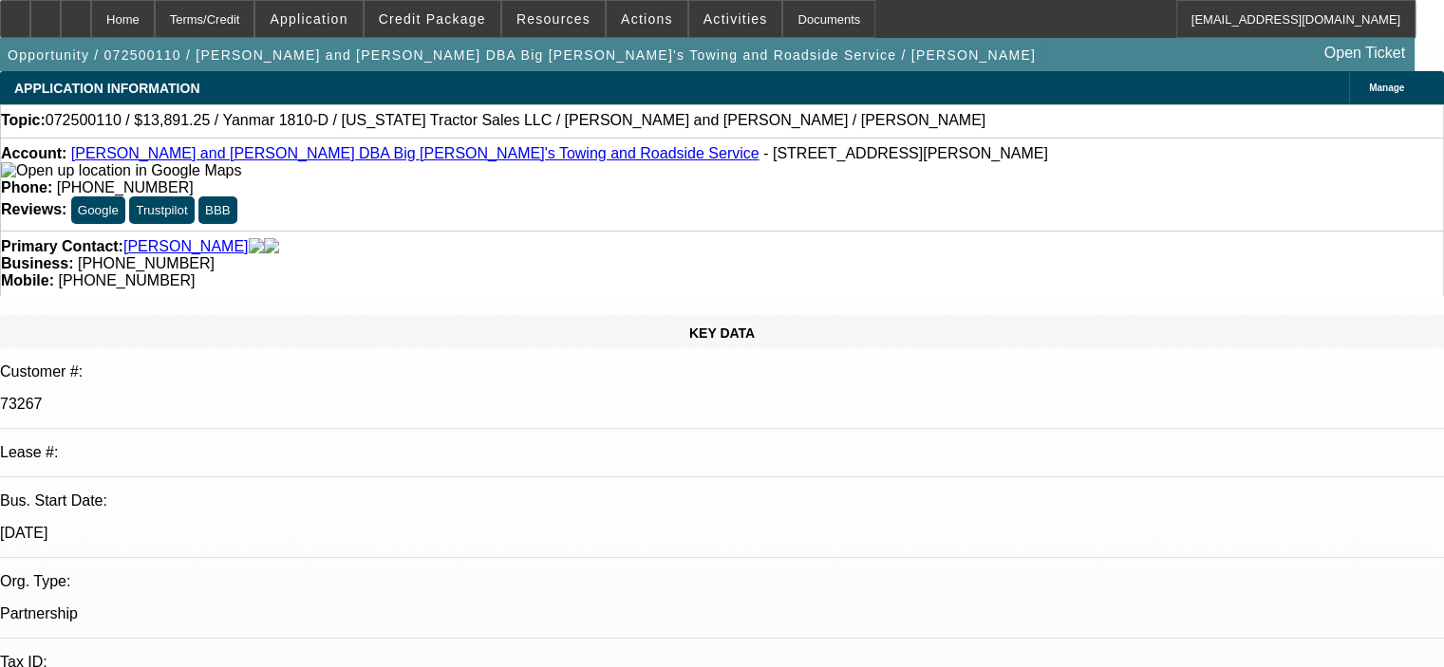
select select "0"
click at [443, 22] on span "Credit Package" at bounding box center [432, 18] width 107 height 15
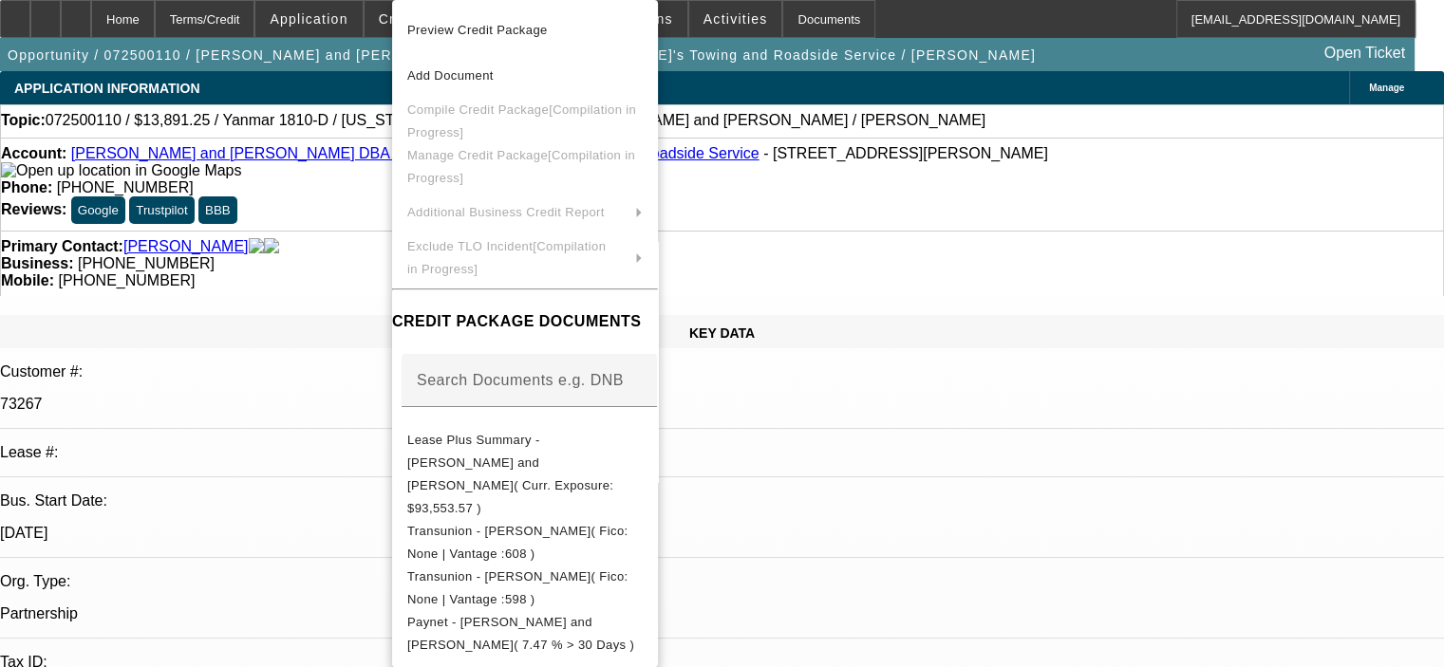
click at [307, 233] on div at bounding box center [722, 333] width 1444 height 667
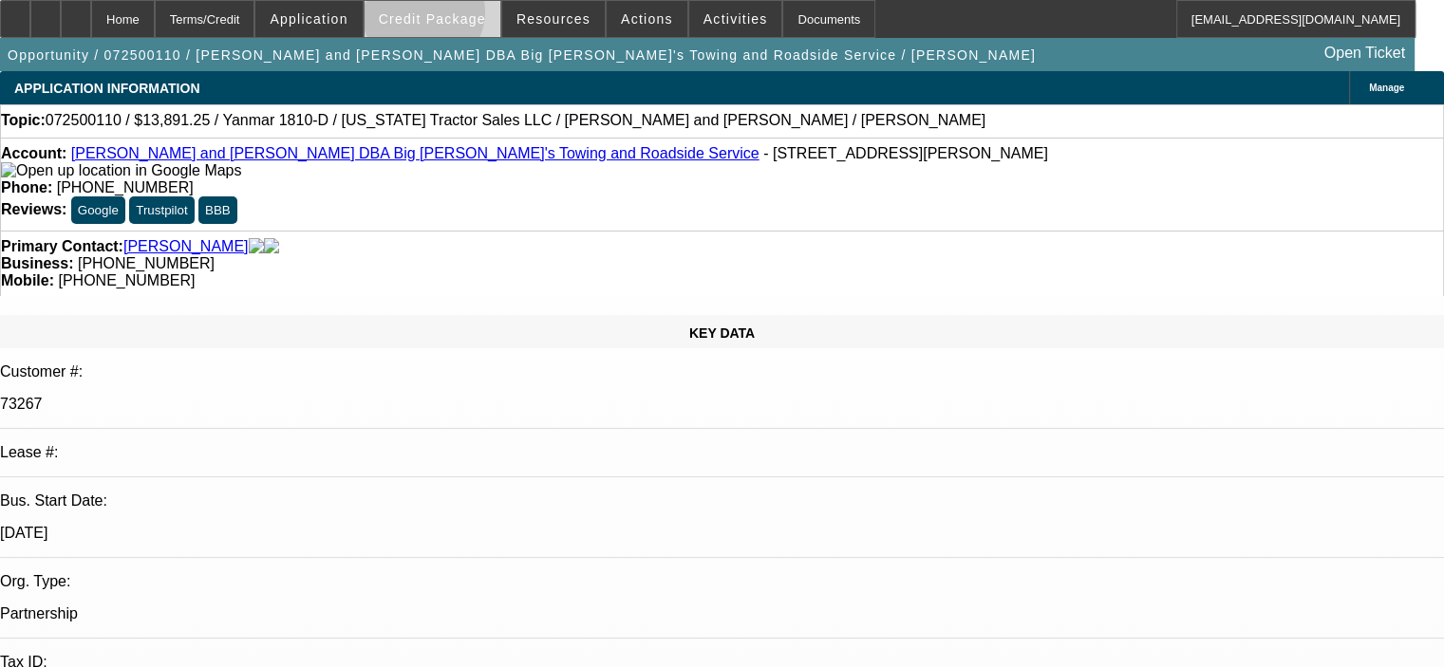
click at [451, 16] on span "Credit Package" at bounding box center [432, 18] width 107 height 15
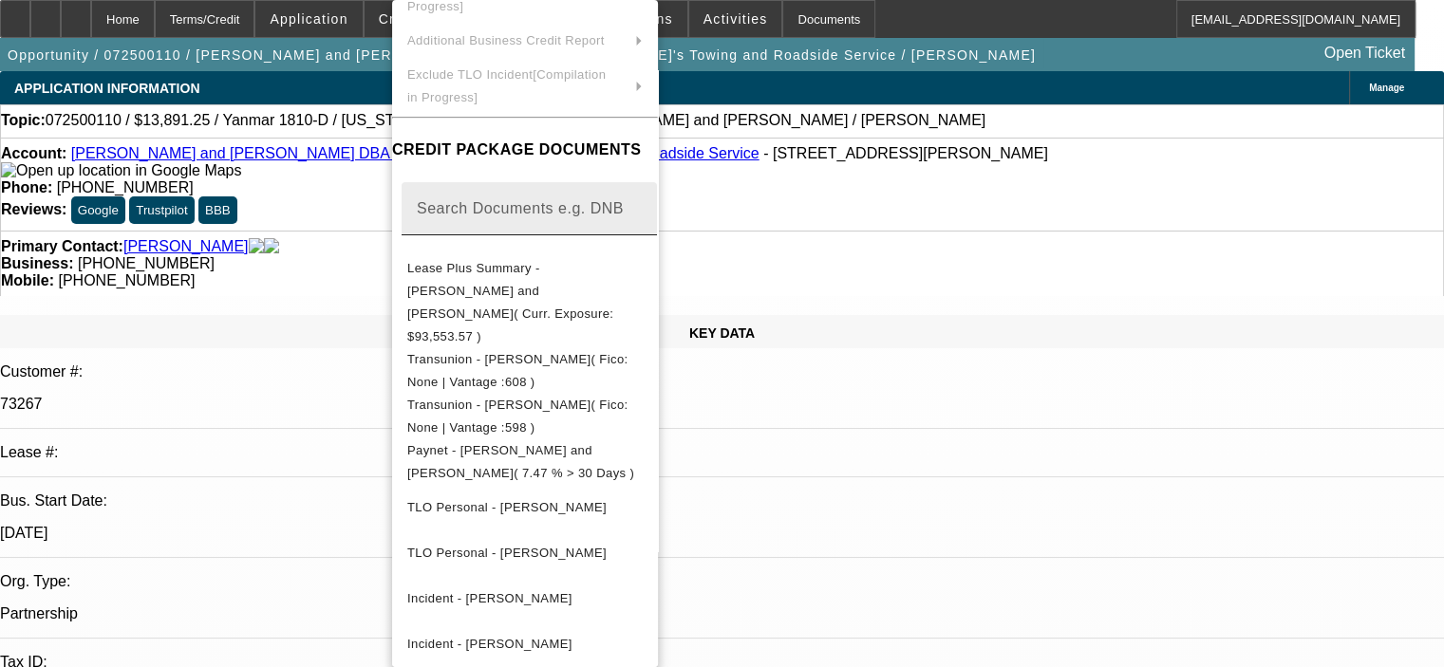
scroll to position [190, 0]
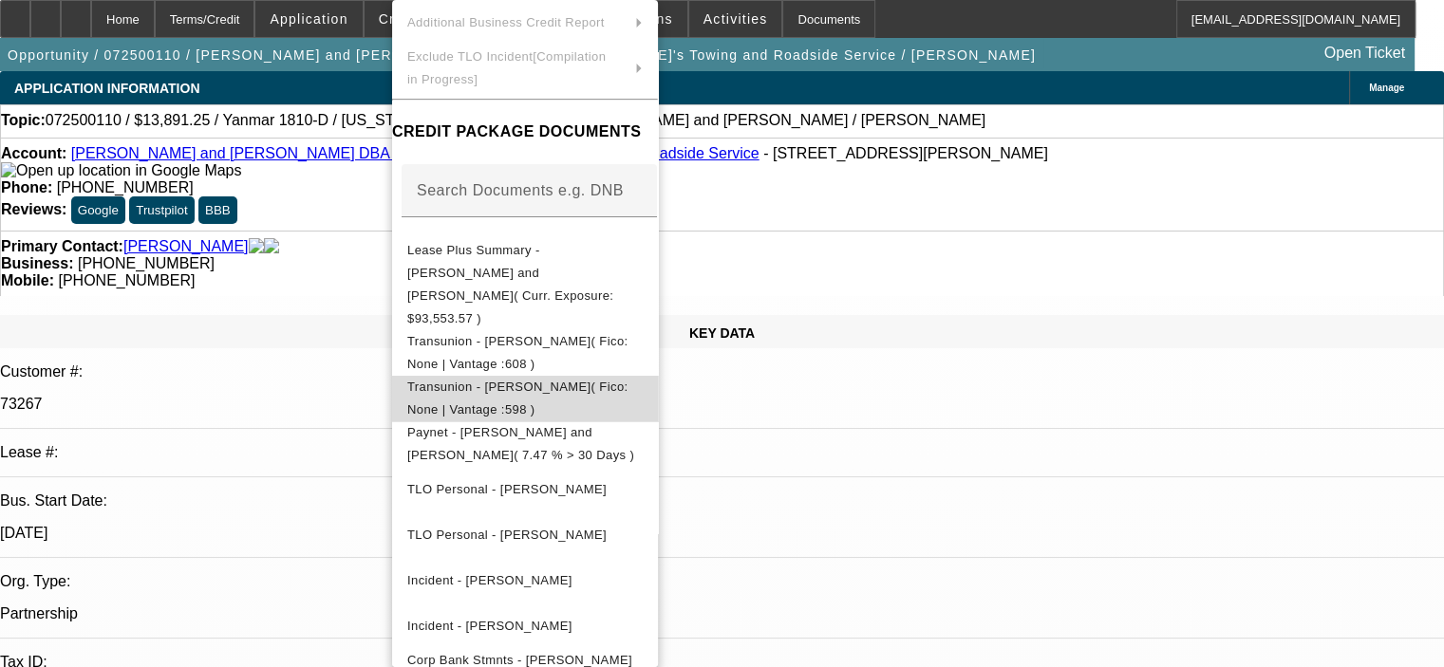
click at [529, 380] on span "Transunion - McNemar, Brandy( Fico: None | Vantage :598 )" at bounding box center [517, 398] width 221 height 37
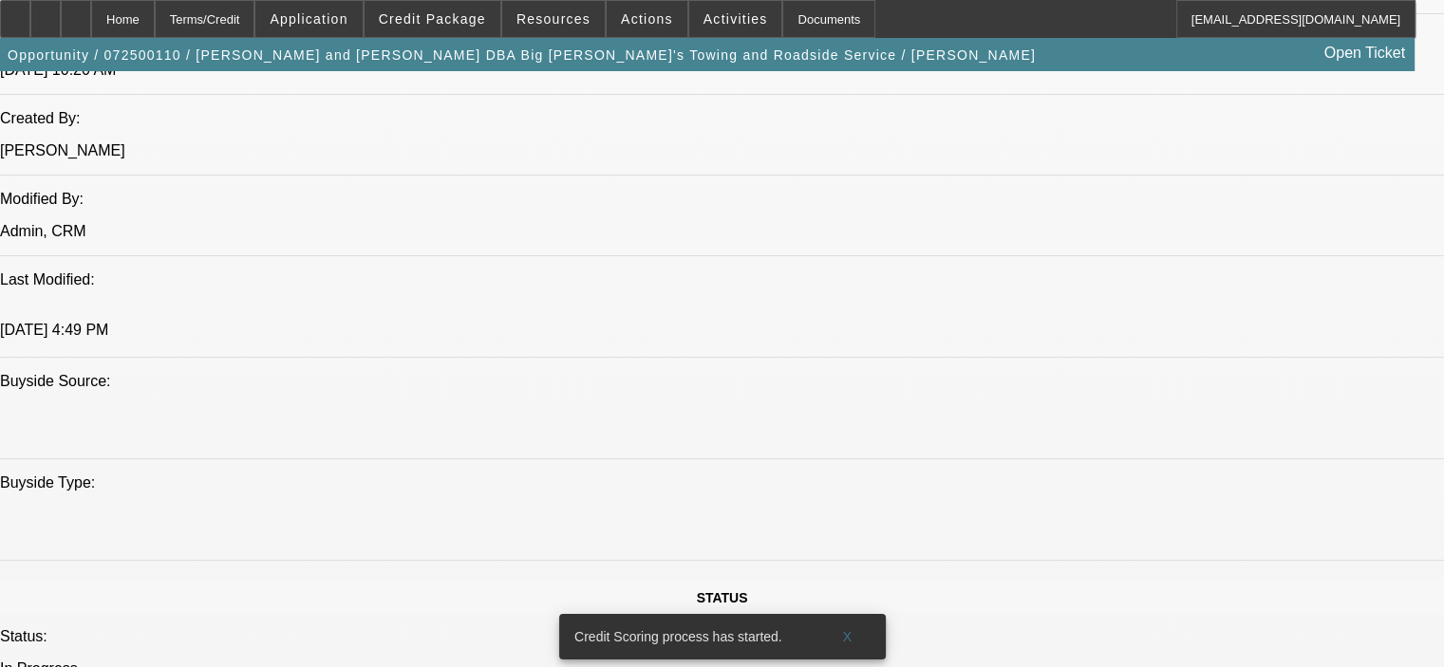
scroll to position [1556, 0]
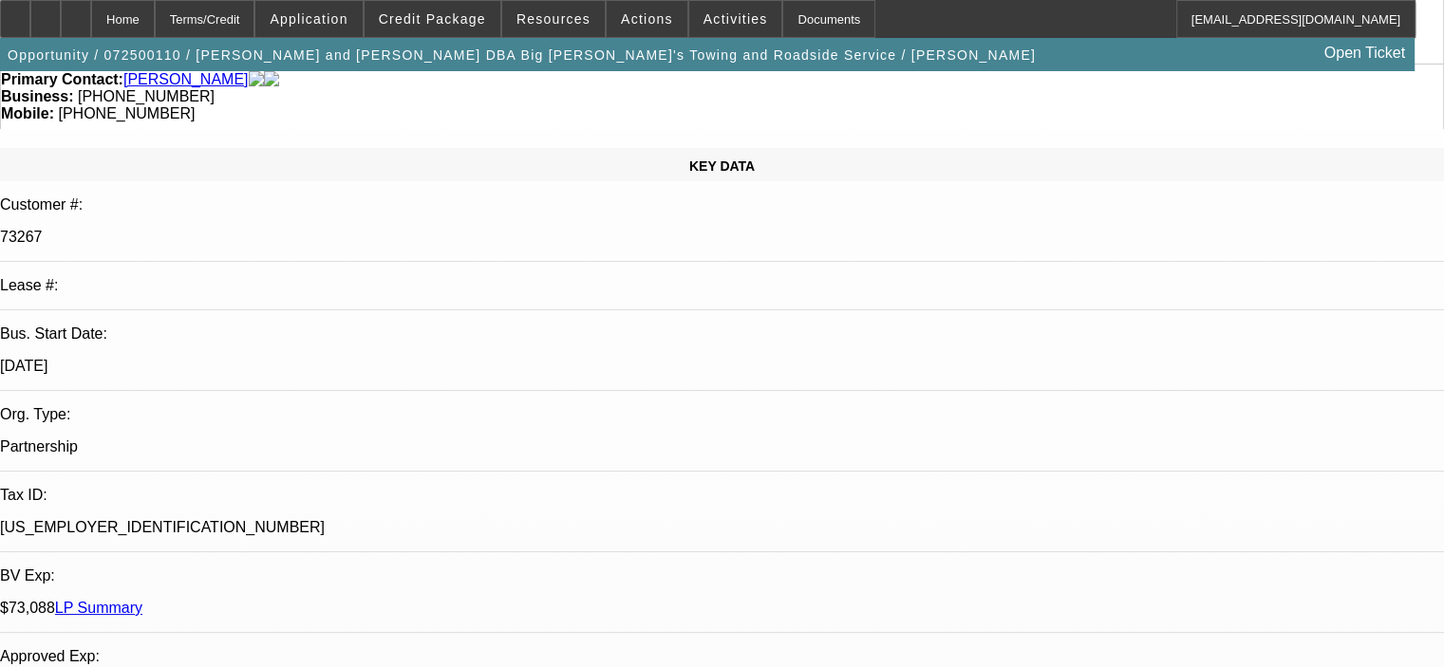
scroll to position [124, 0]
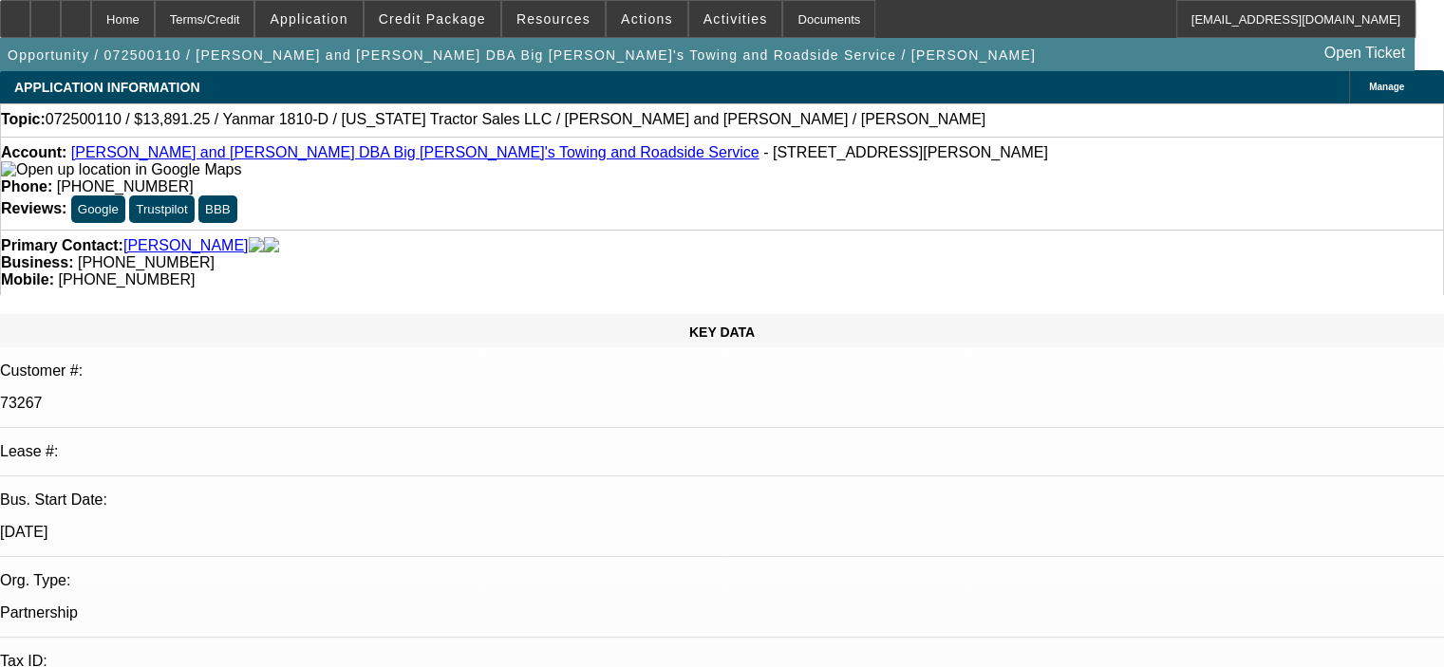
scroll to position [0, 0]
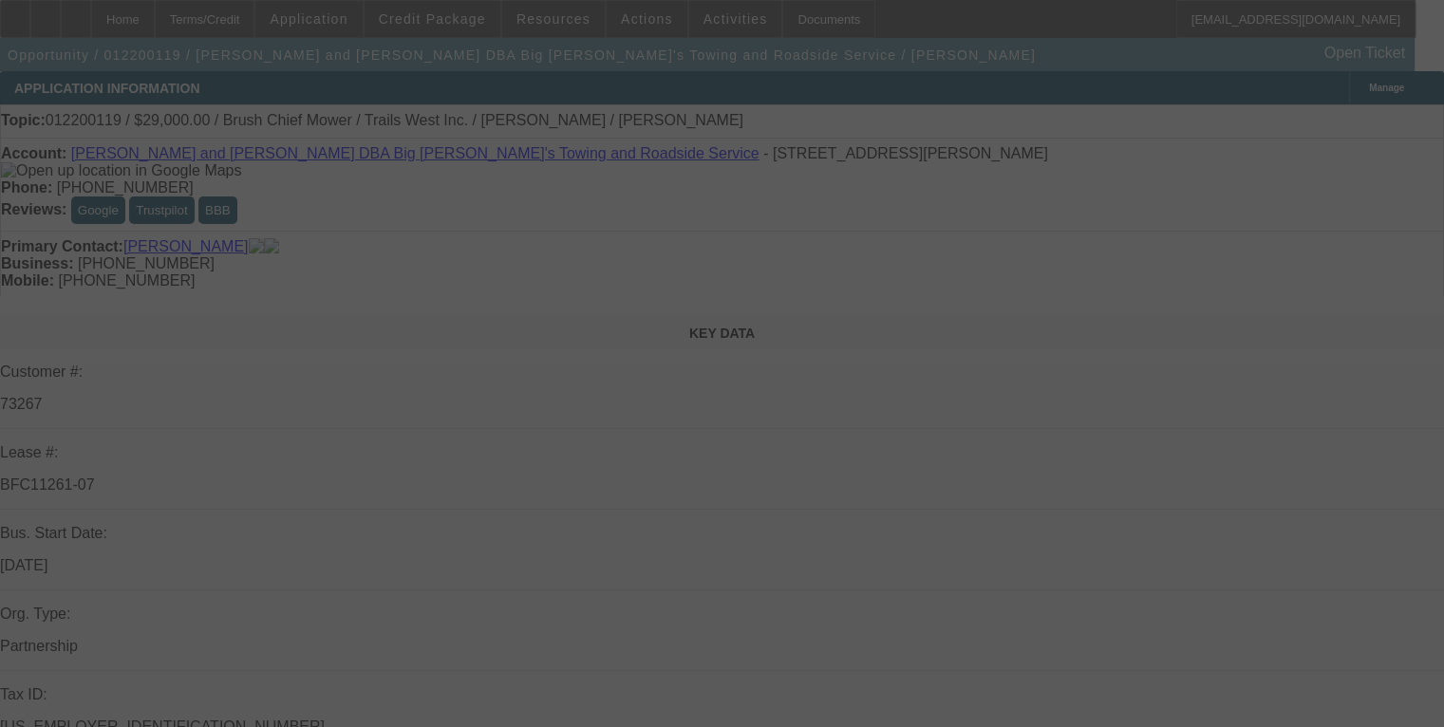
select select "0"
select select "2"
select select "0"
select select "6"
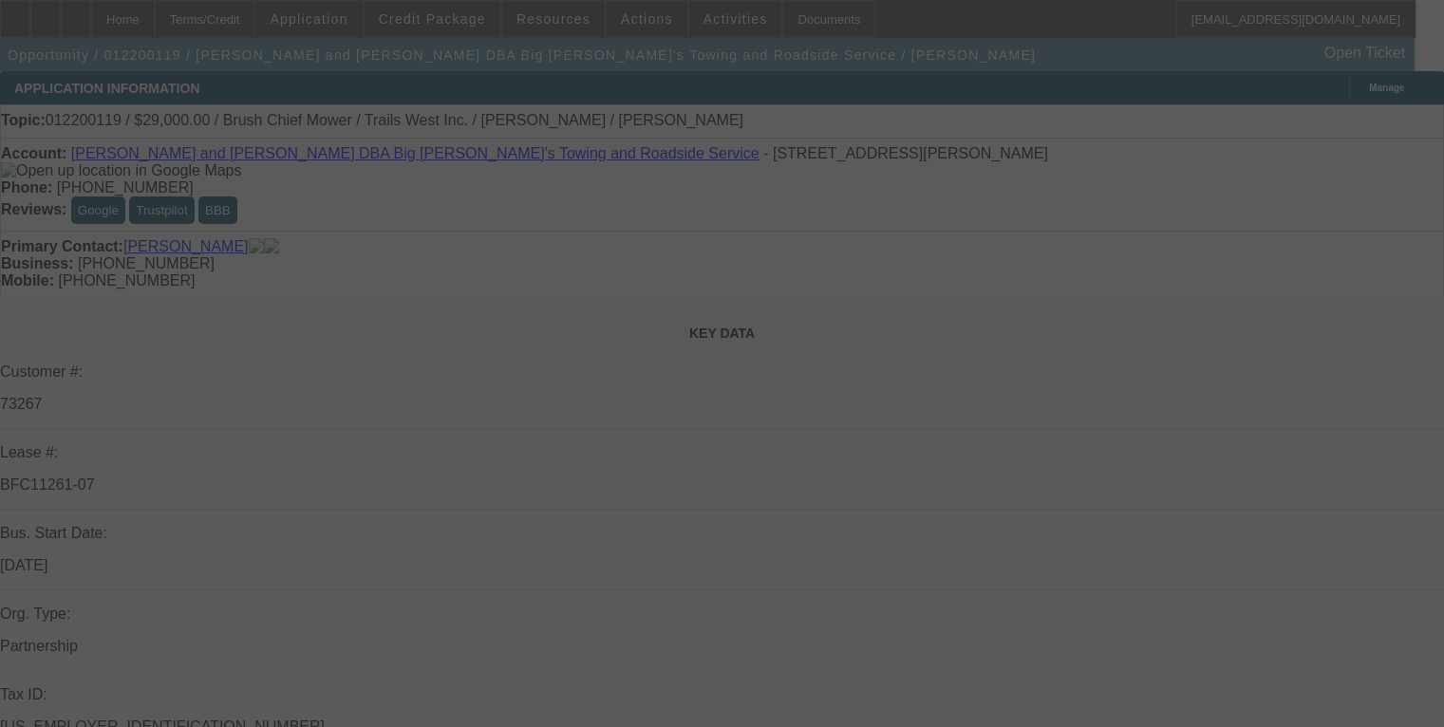
select select "0"
select select "2"
select select "0"
select select "6"
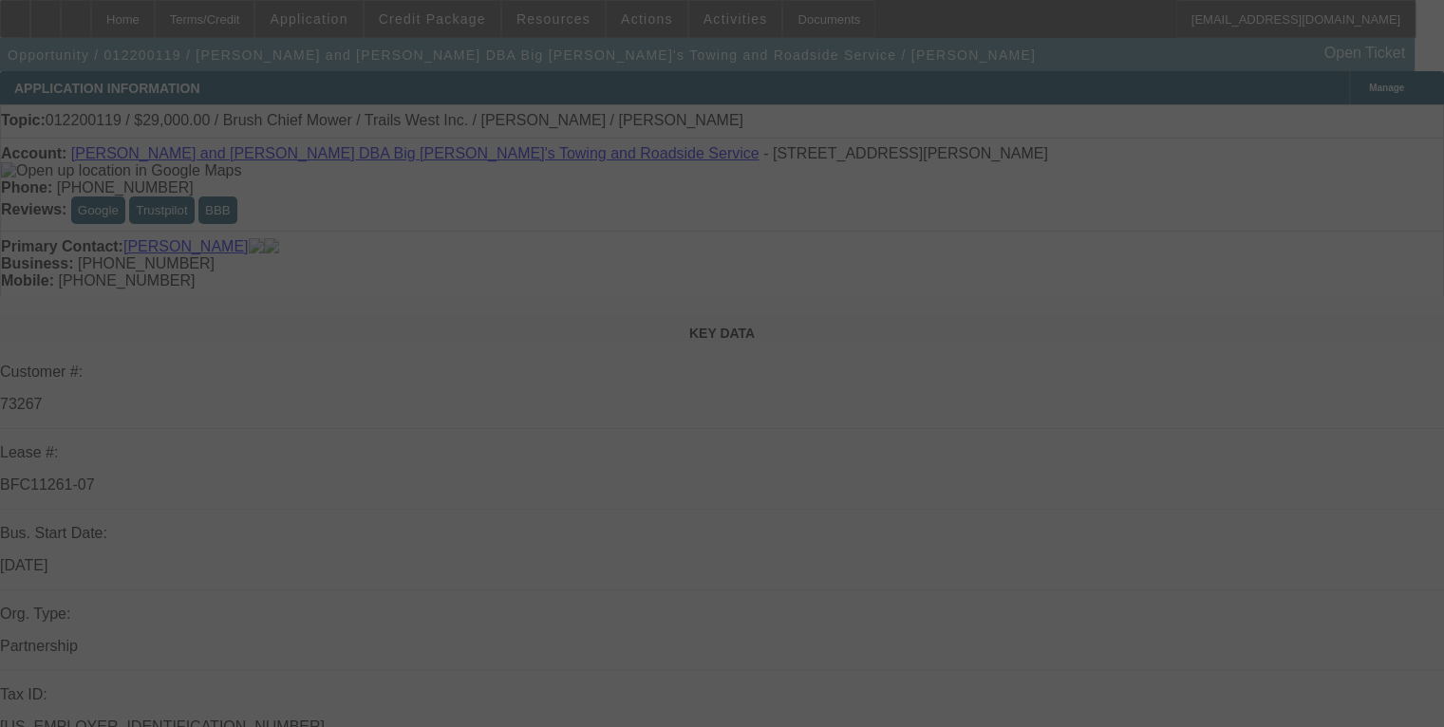
select select "0.1"
select select "2"
select select "0"
select select "6"
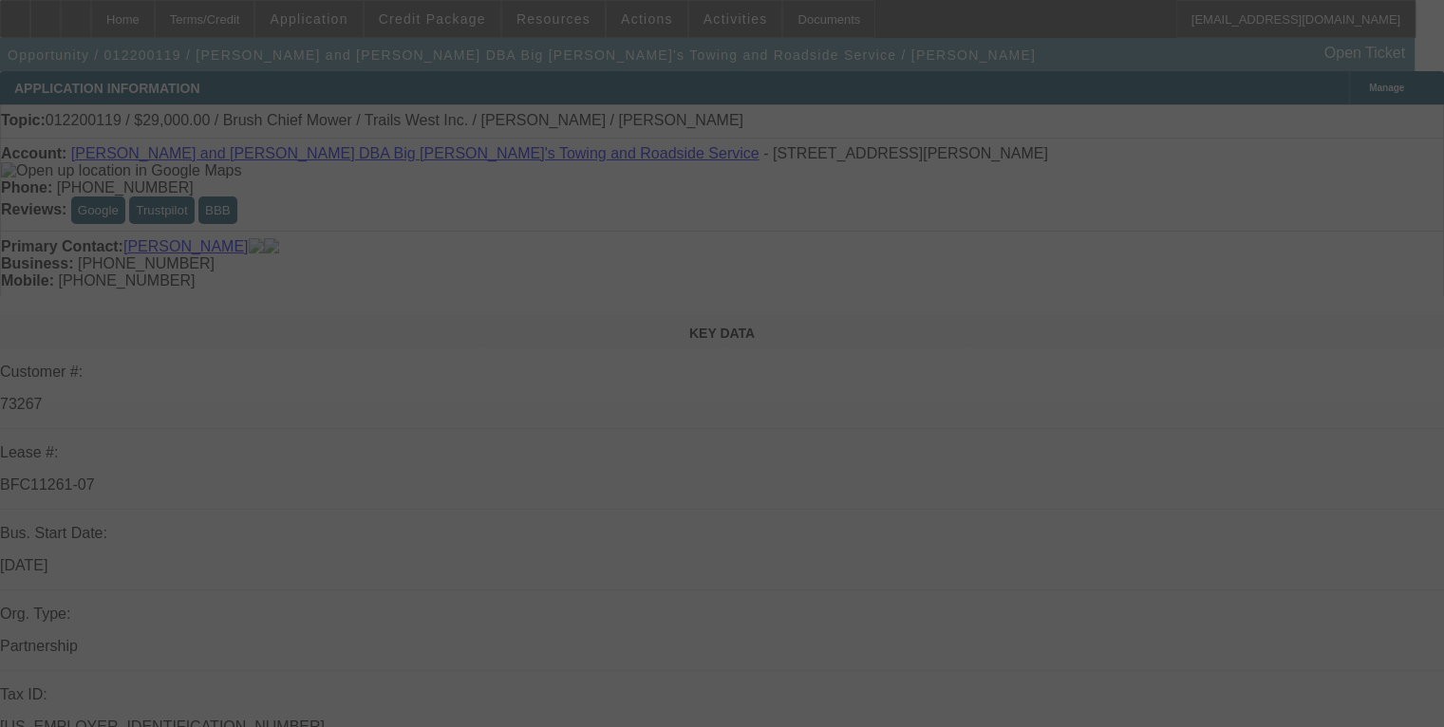
select select "0.1"
select select "2"
select select "0"
select select "6"
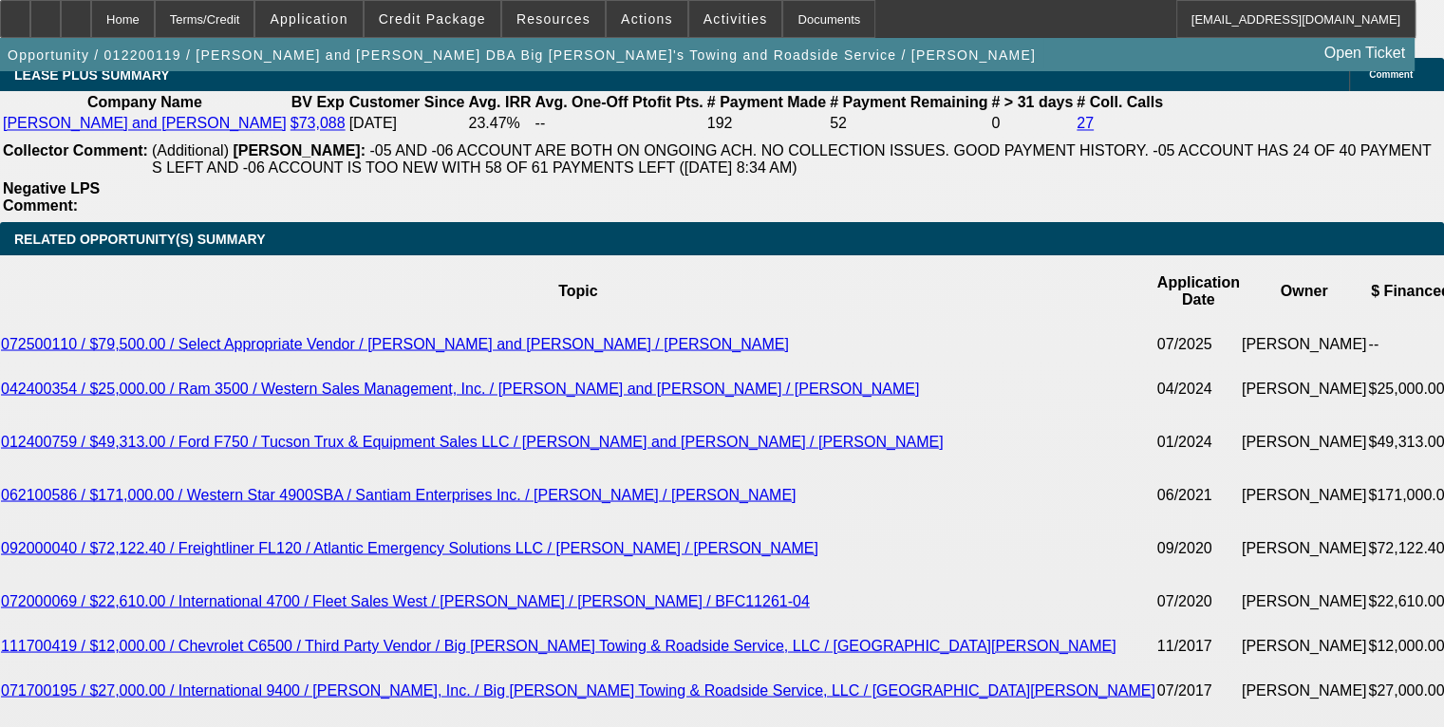
scroll to position [190, 0]
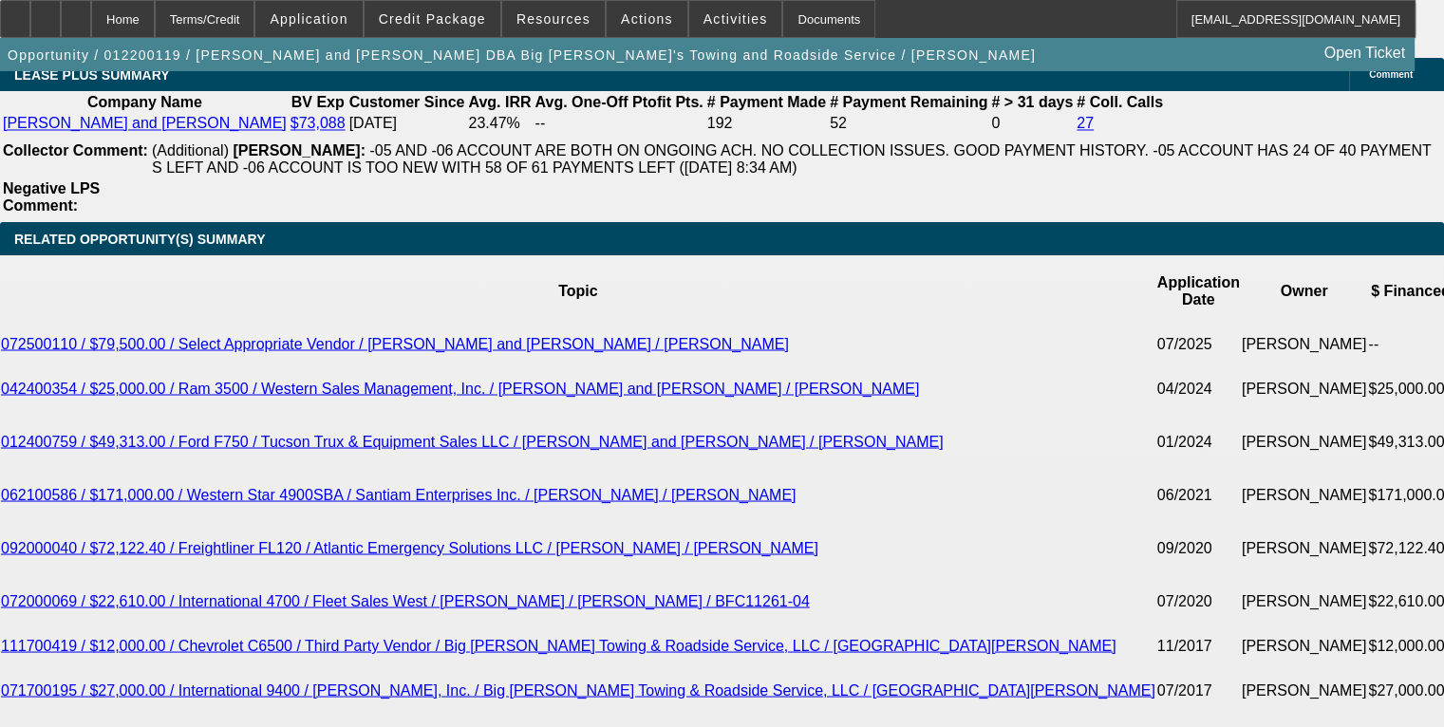
scroll to position [380, 0]
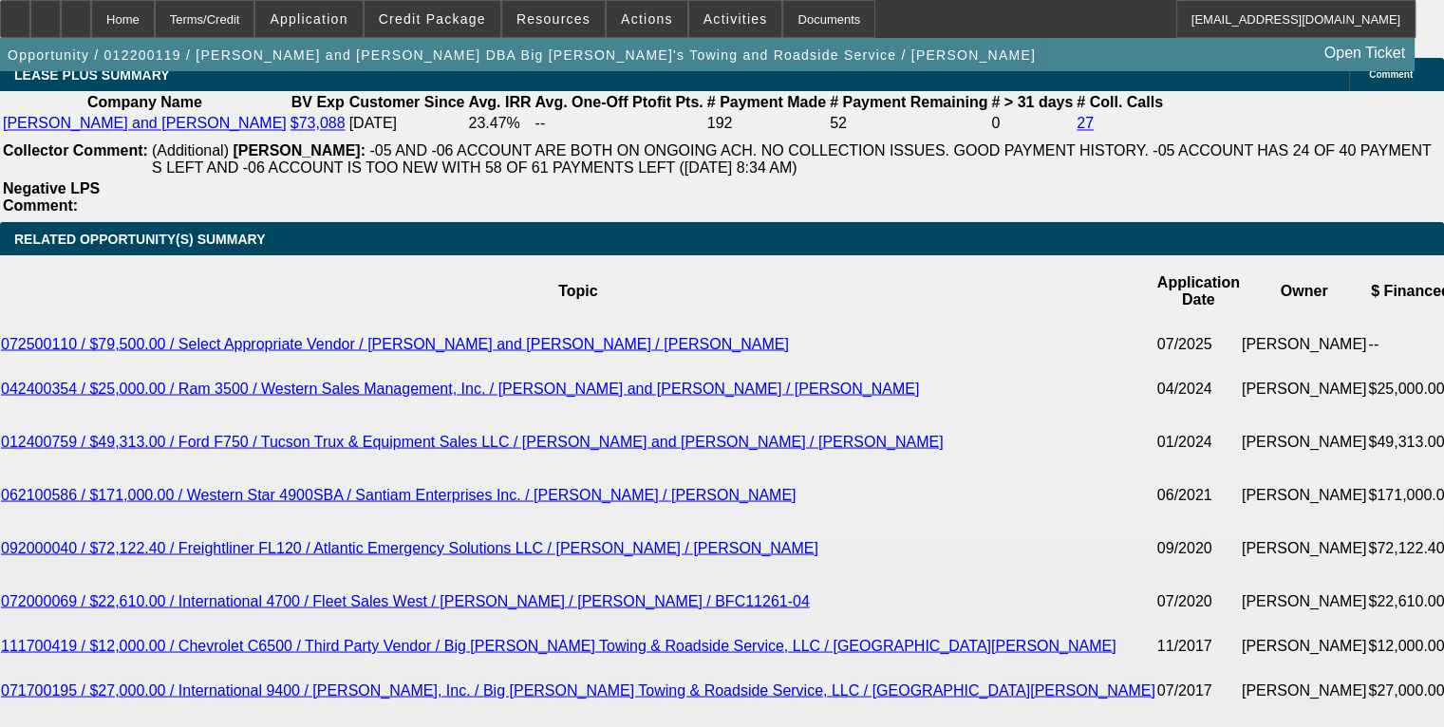
scroll to position [854, 0]
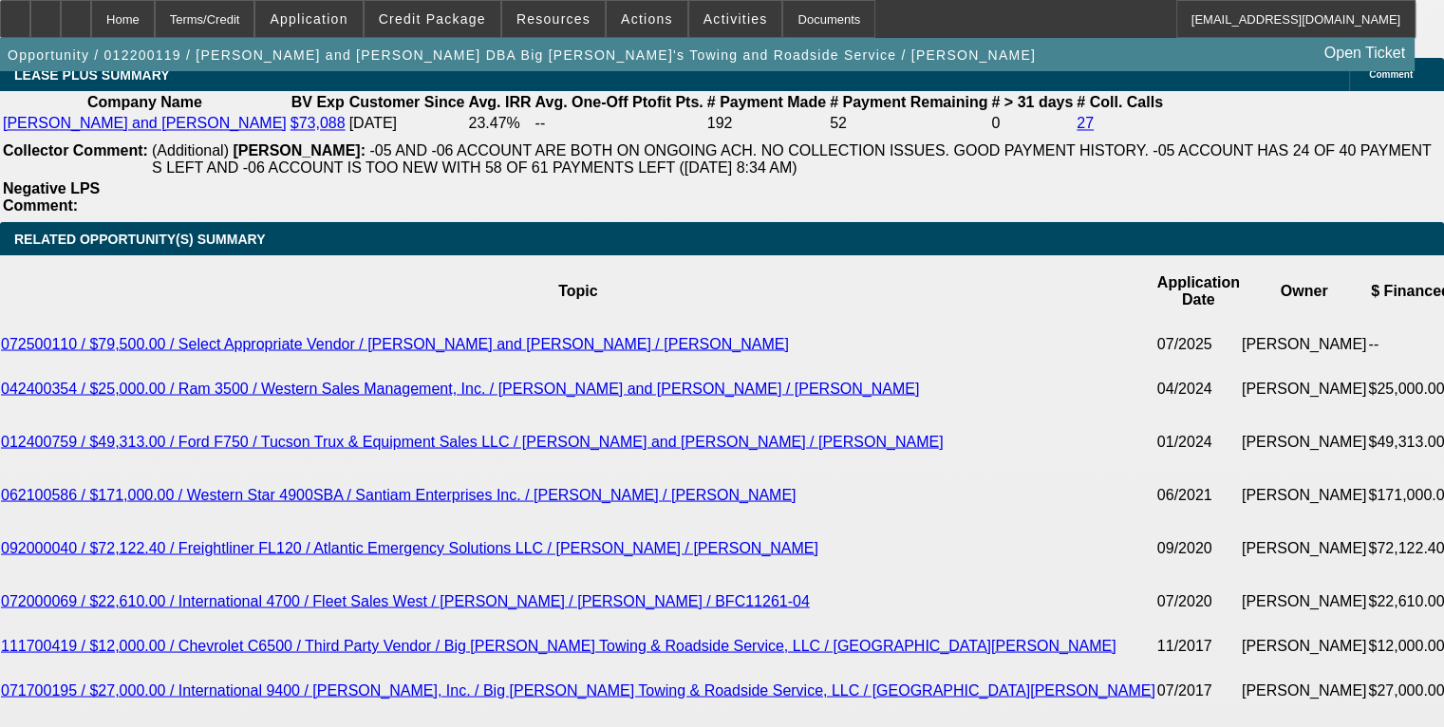
drag, startPoint x: 1321, startPoint y: 552, endPoint x: 1097, endPoint y: 465, distance: 240.4
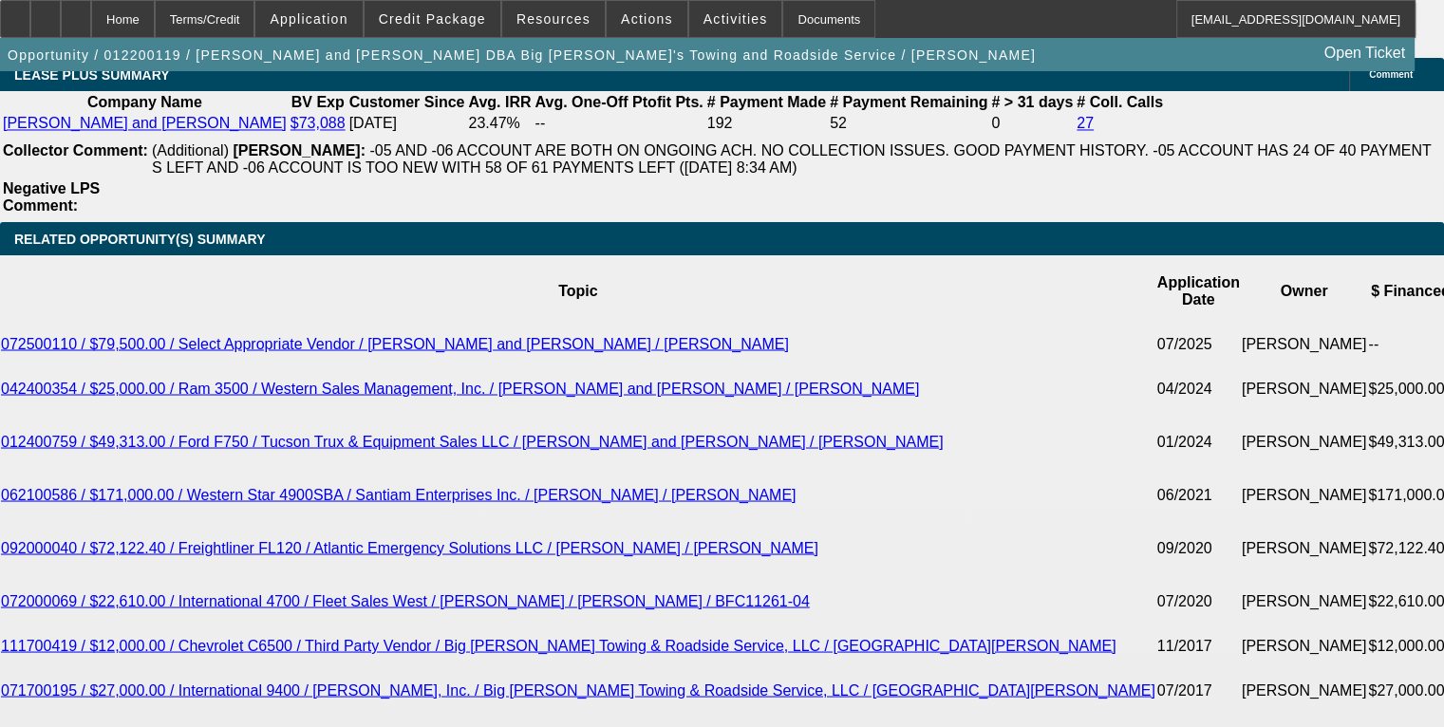
copy td "Loremip, dolors ametconsec adipi elit 1) Sedd eiu temp in utlabore etdol 3369 m…"
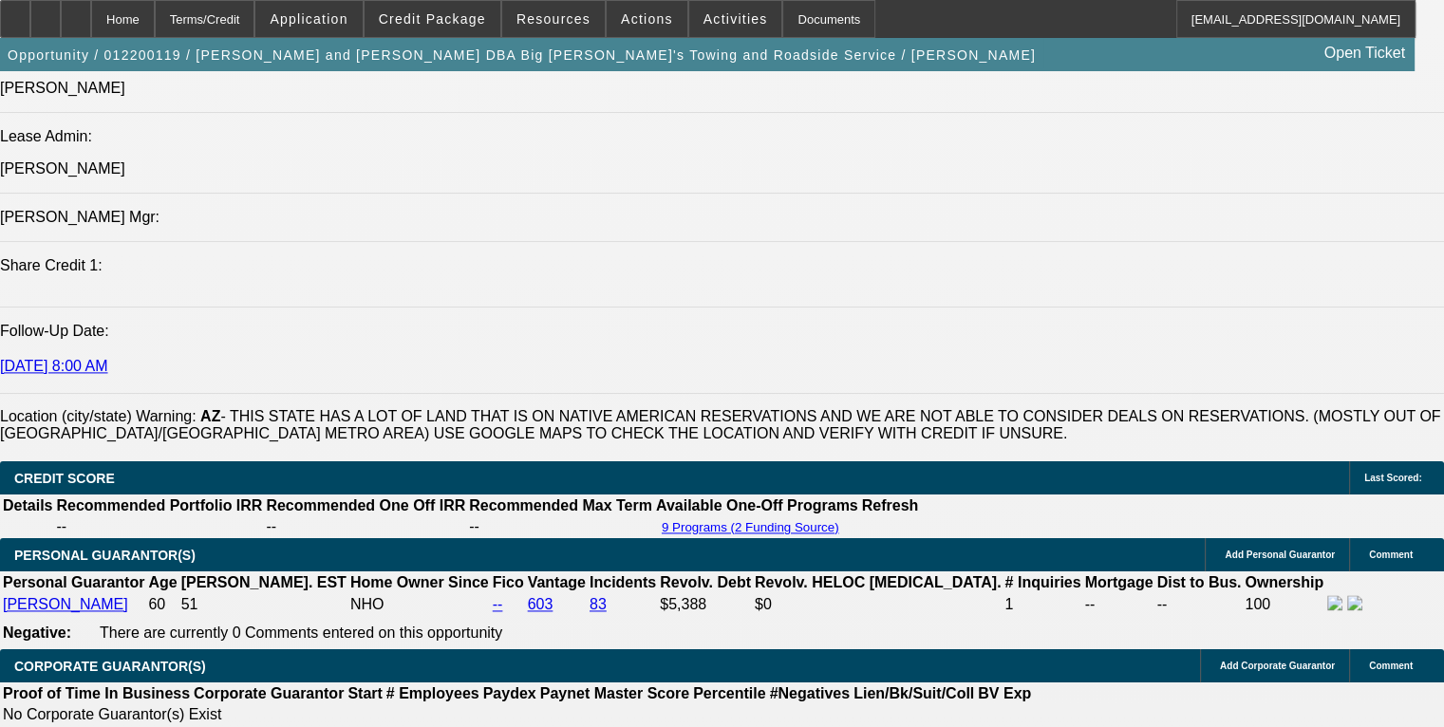
scroll to position [2468, 0]
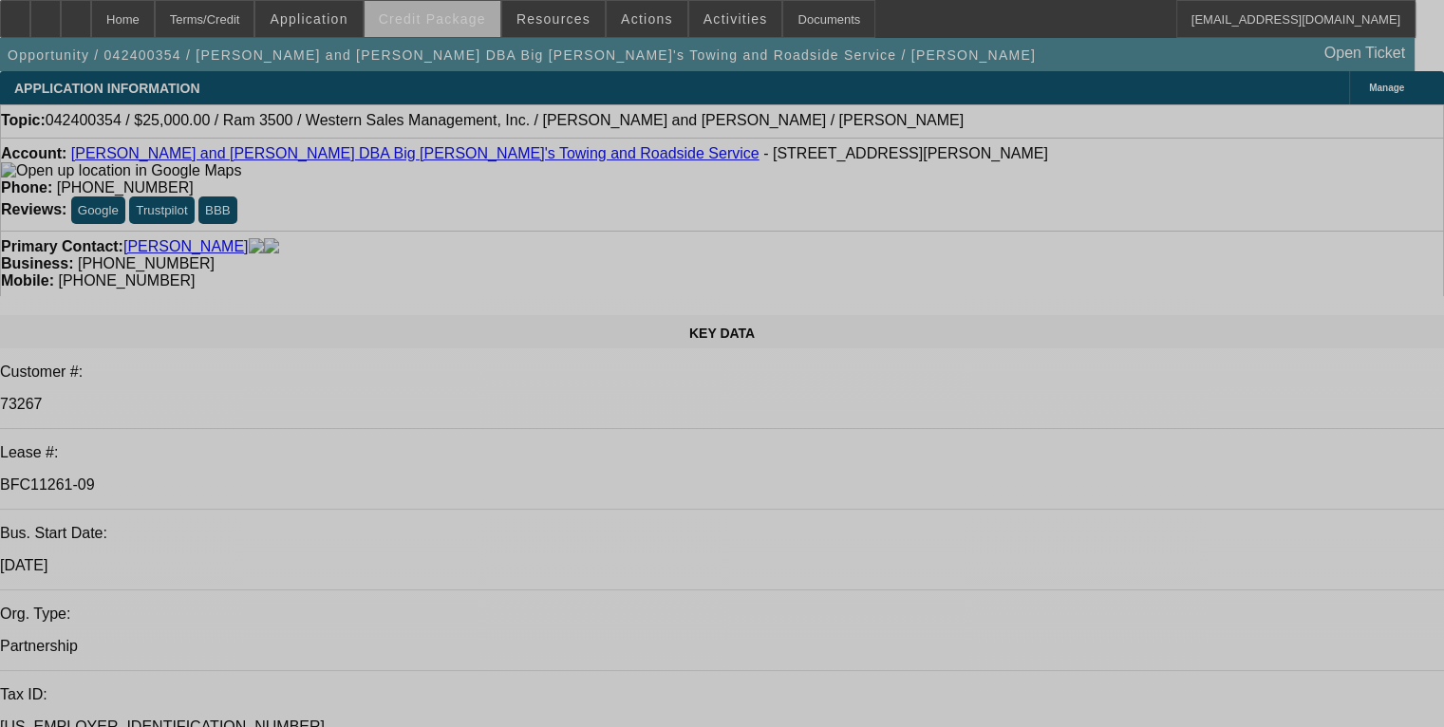
select select "0"
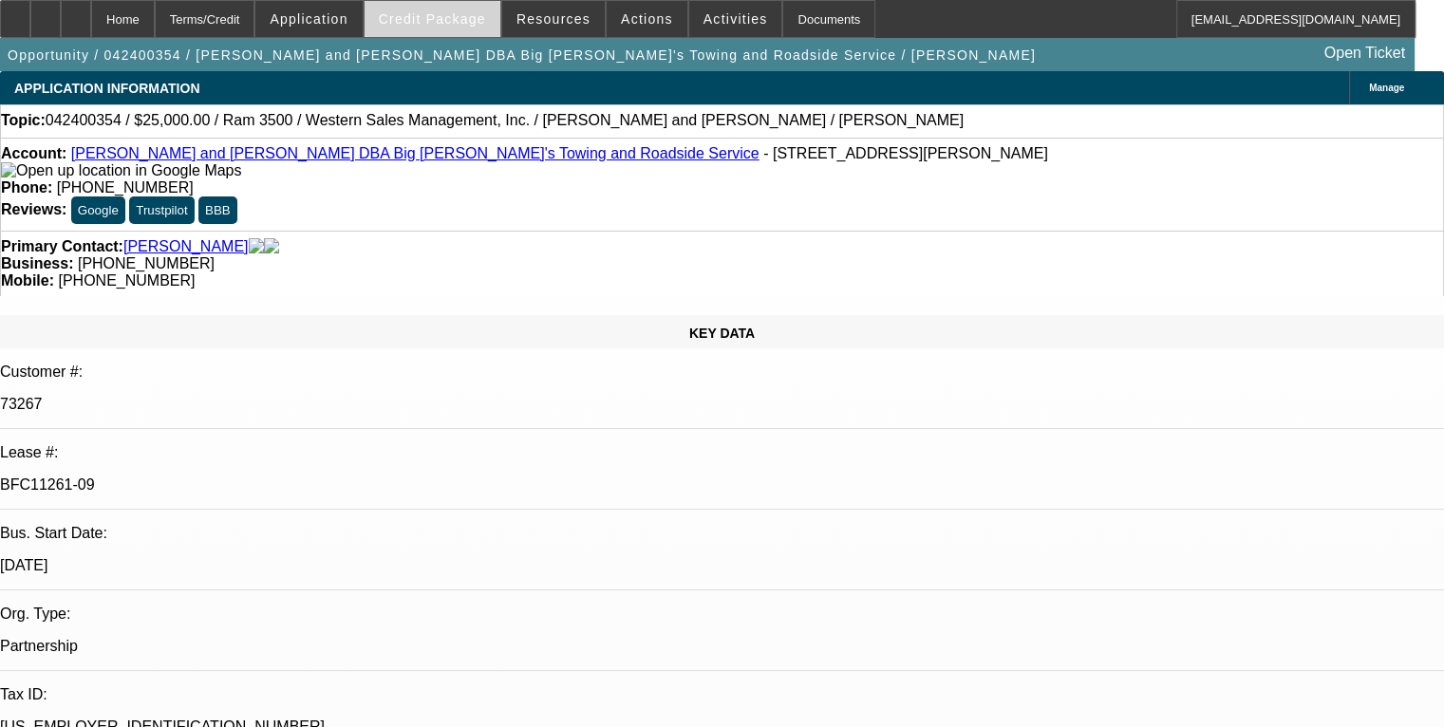
select select "2"
select select "0"
select select "2"
select select "0"
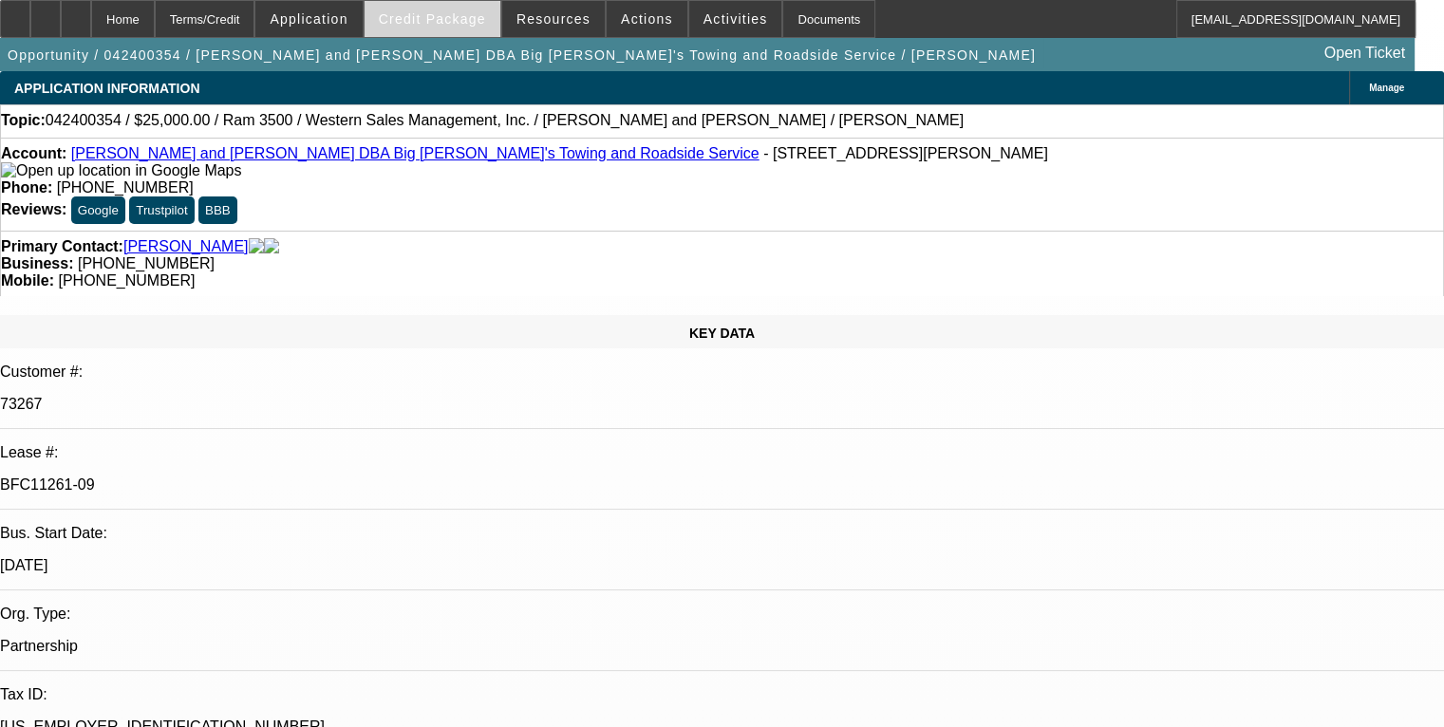
select select "0"
select select "2"
select select "0"
select select "2"
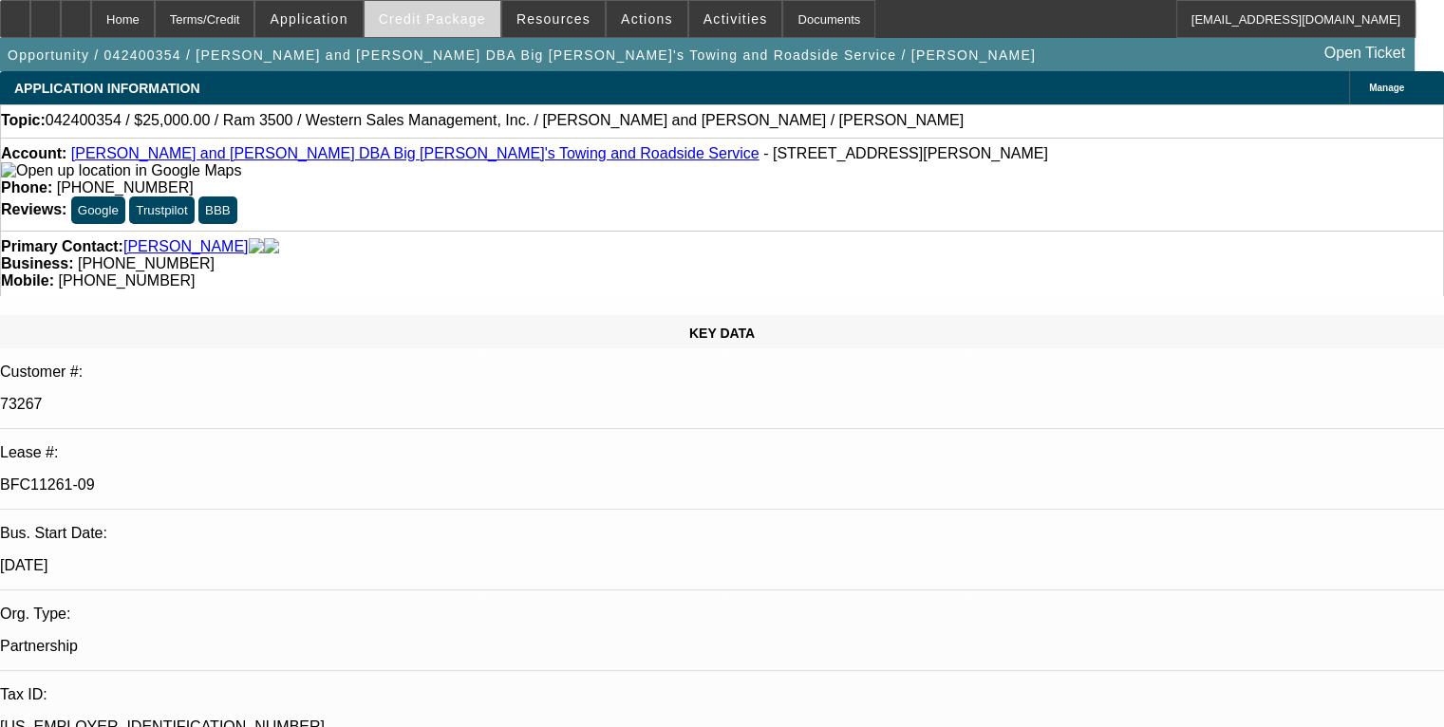
select select "0"
select select "1"
select select "2"
select select "6"
select select "1"
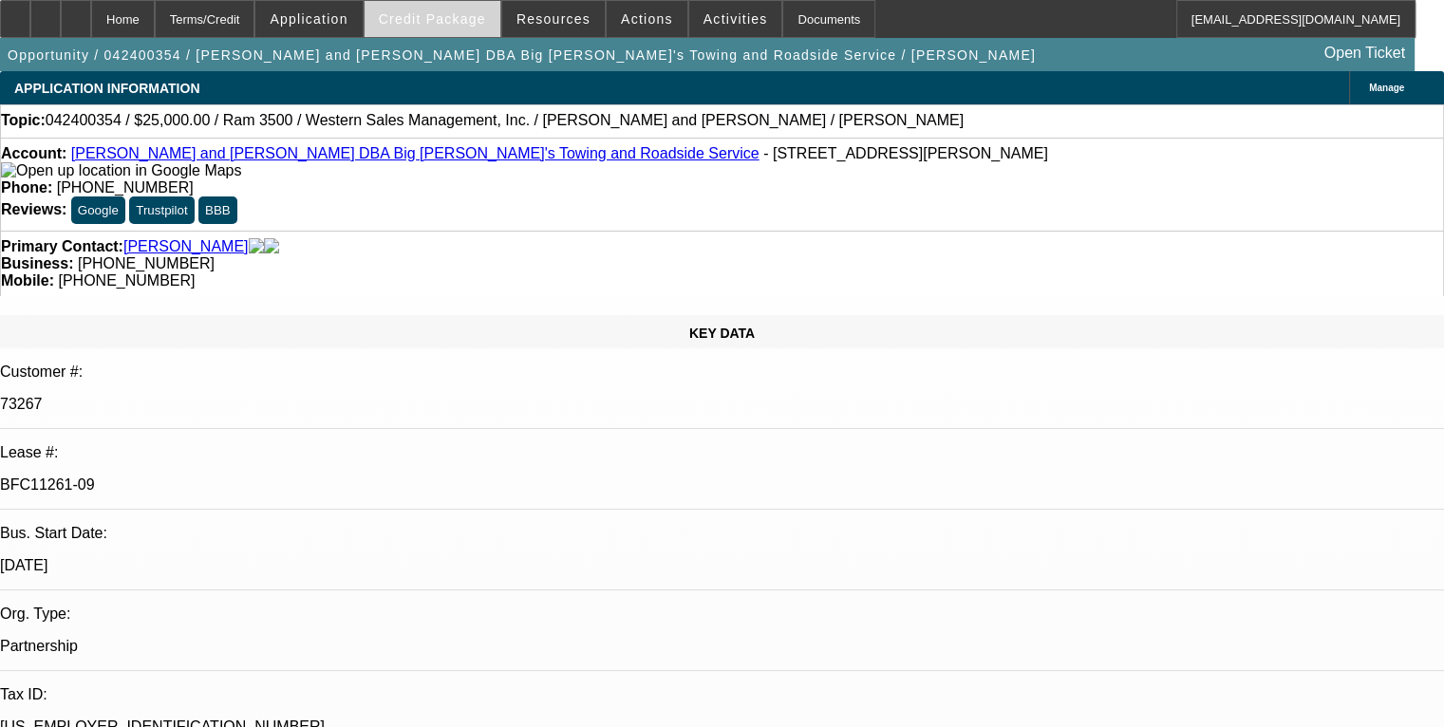
select select "2"
select select "6"
select select "1"
select select "2"
select select "6"
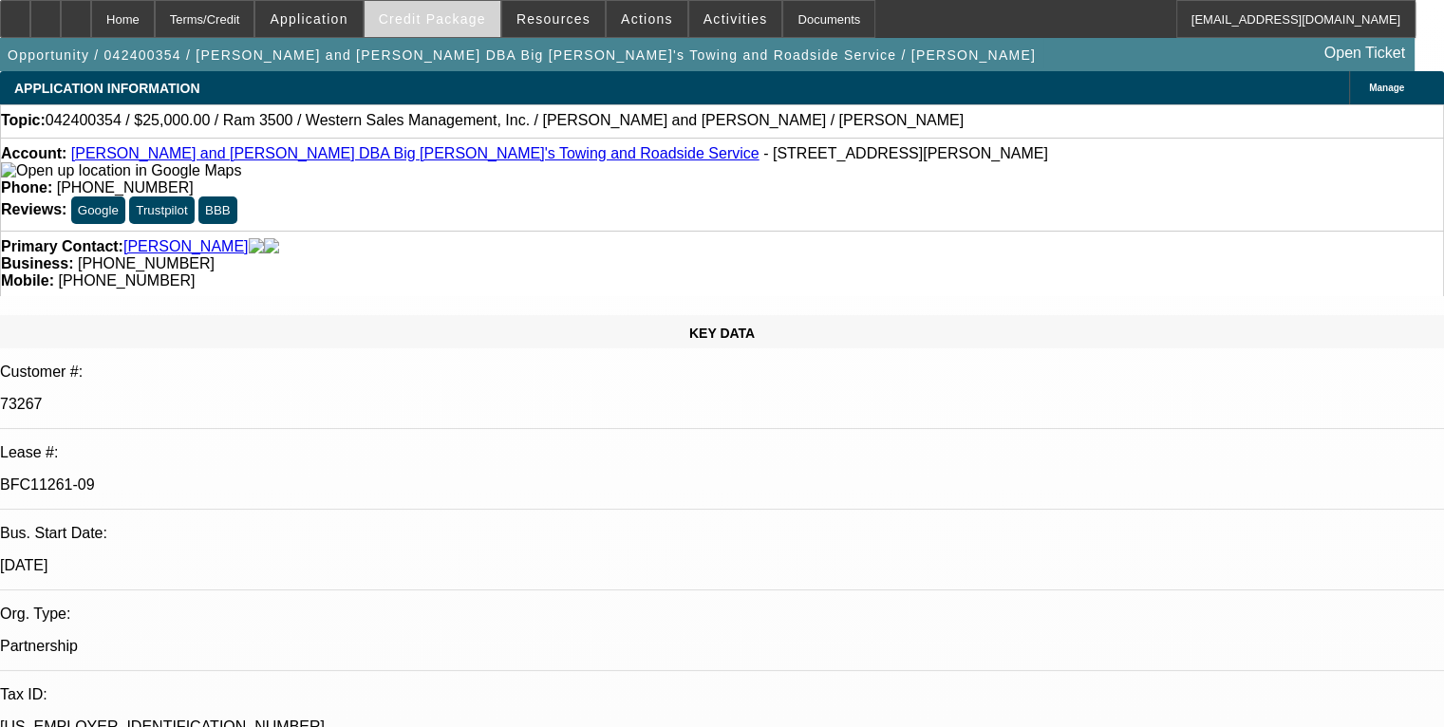
select select "1"
select select "2"
select select "6"
click at [454, 28] on span at bounding box center [432, 19] width 136 height 46
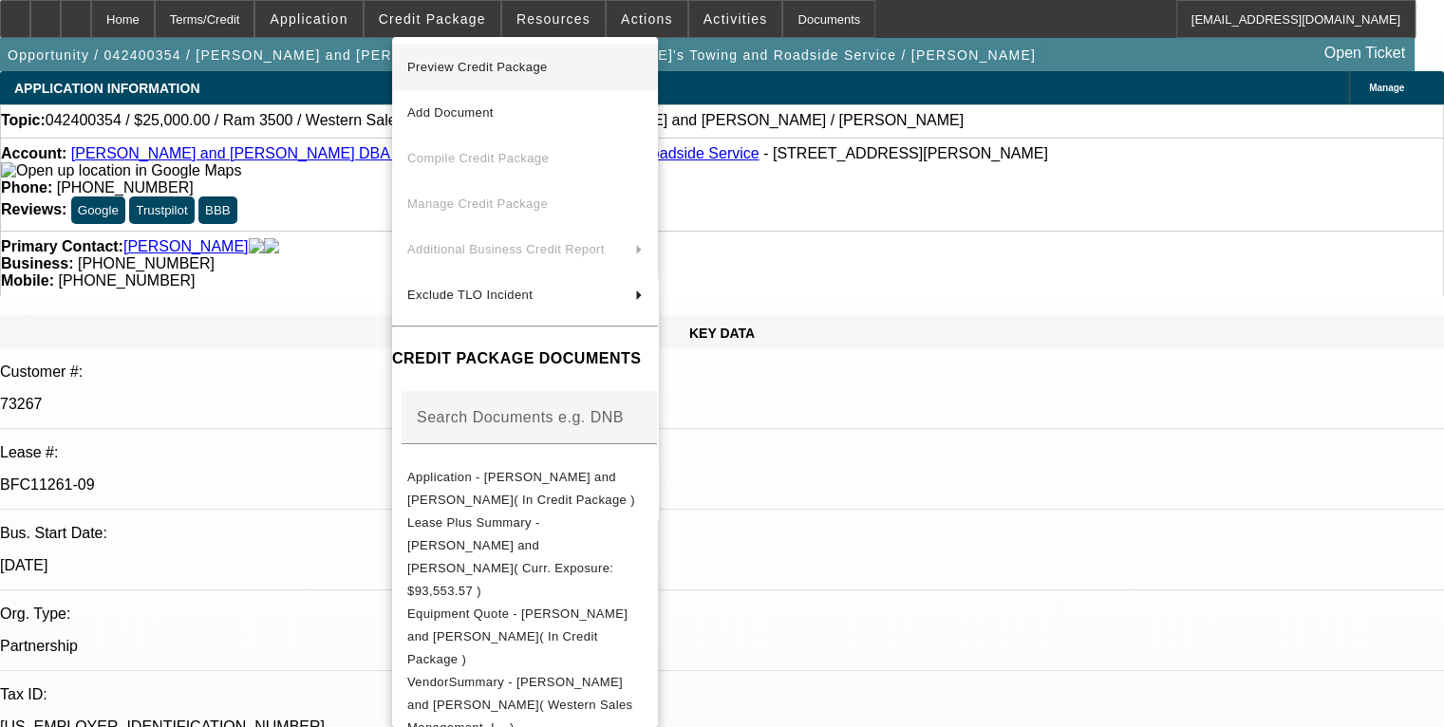
click at [470, 74] on span "Preview Credit Package" at bounding box center [477, 67] width 140 height 14
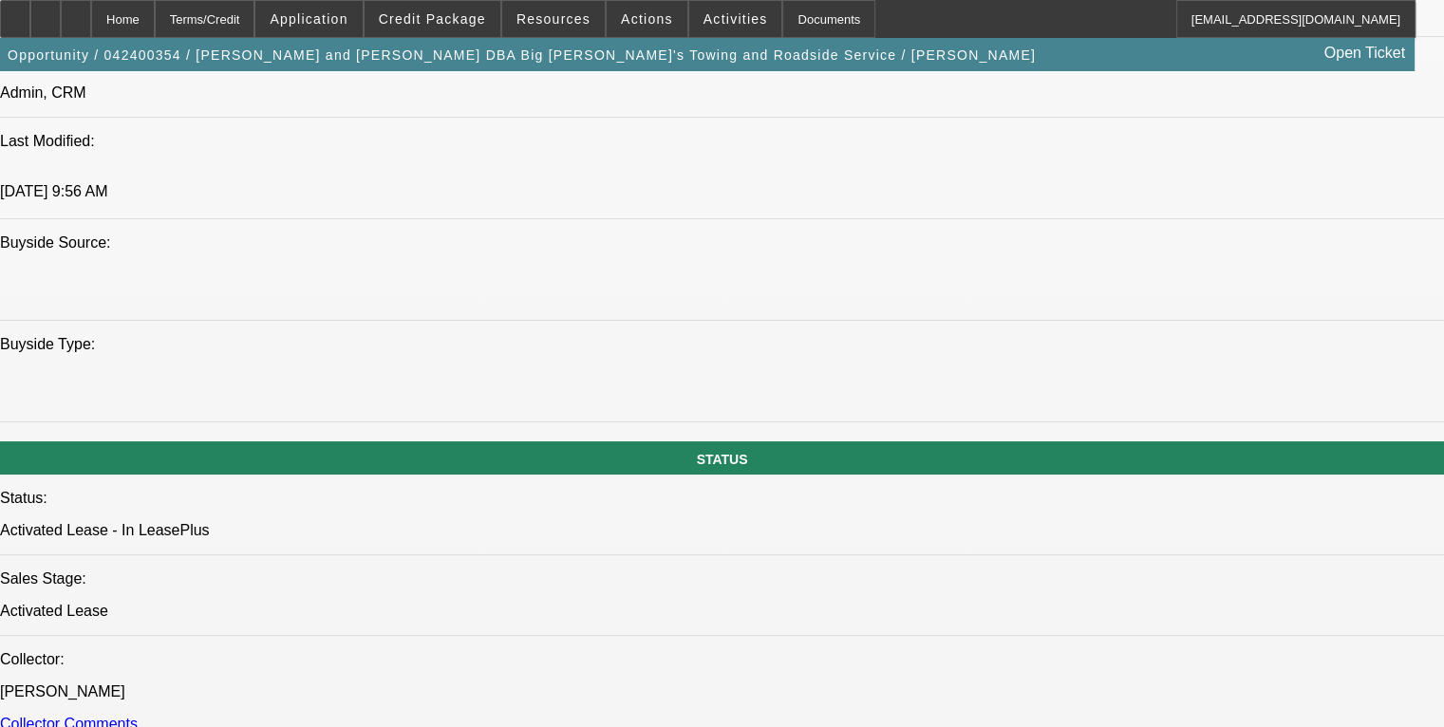
scroll to position [1803, 0]
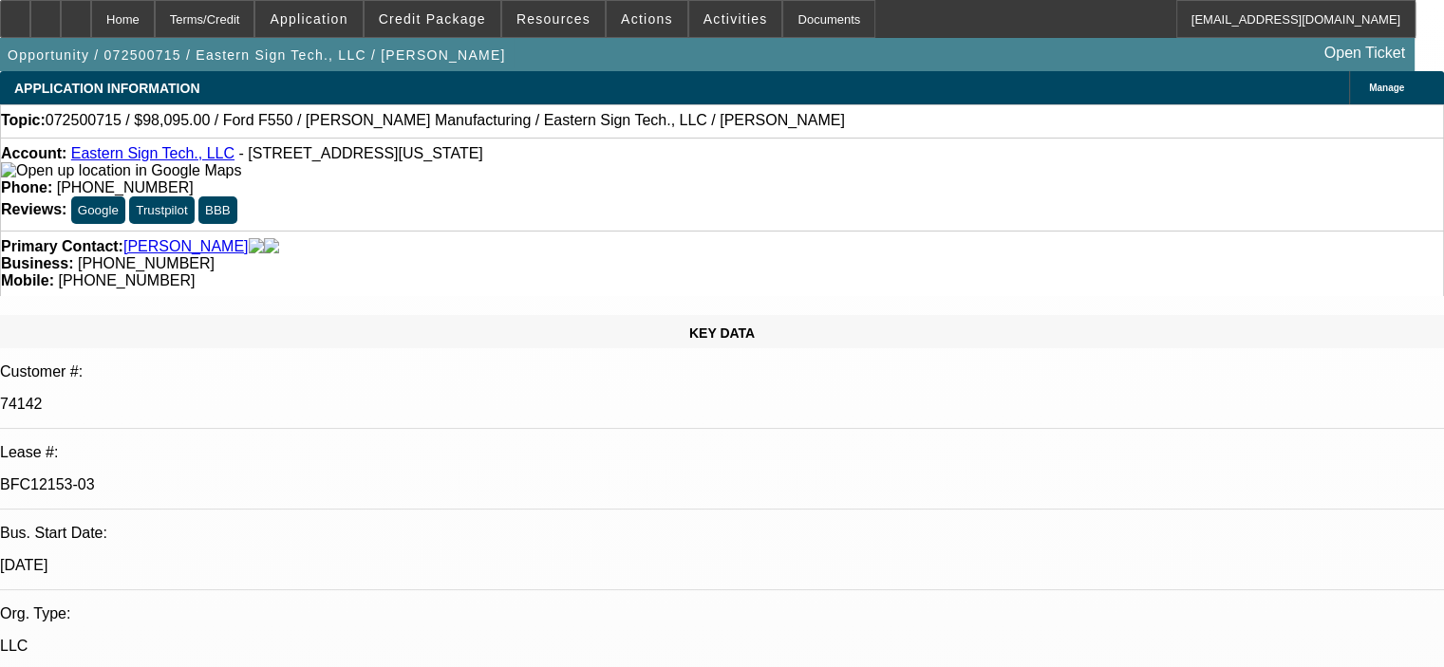
select select "0"
select select "6"
select select "0"
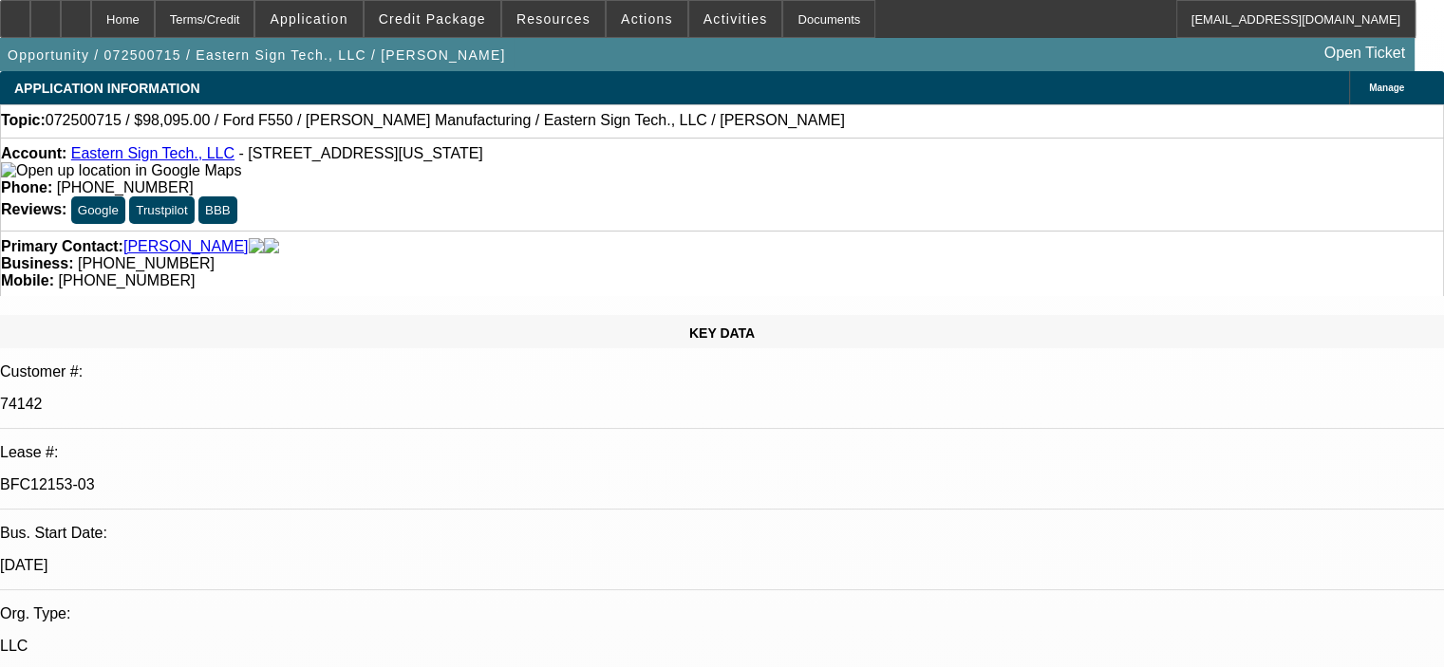
select select "0"
select select "6"
